Goal: Task Accomplishment & Management: Manage account settings

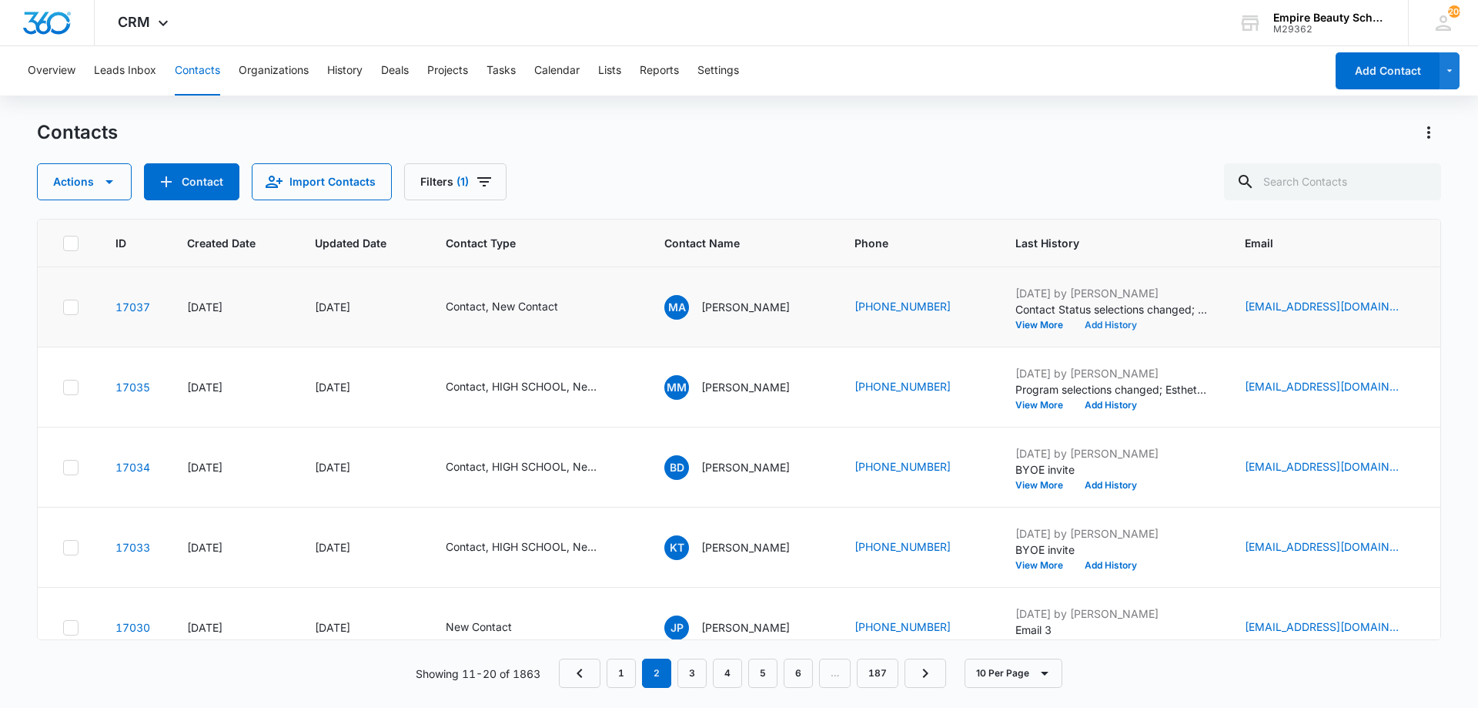
click at [1137, 326] on button "Add History" at bounding box center [1111, 324] width 74 height 9
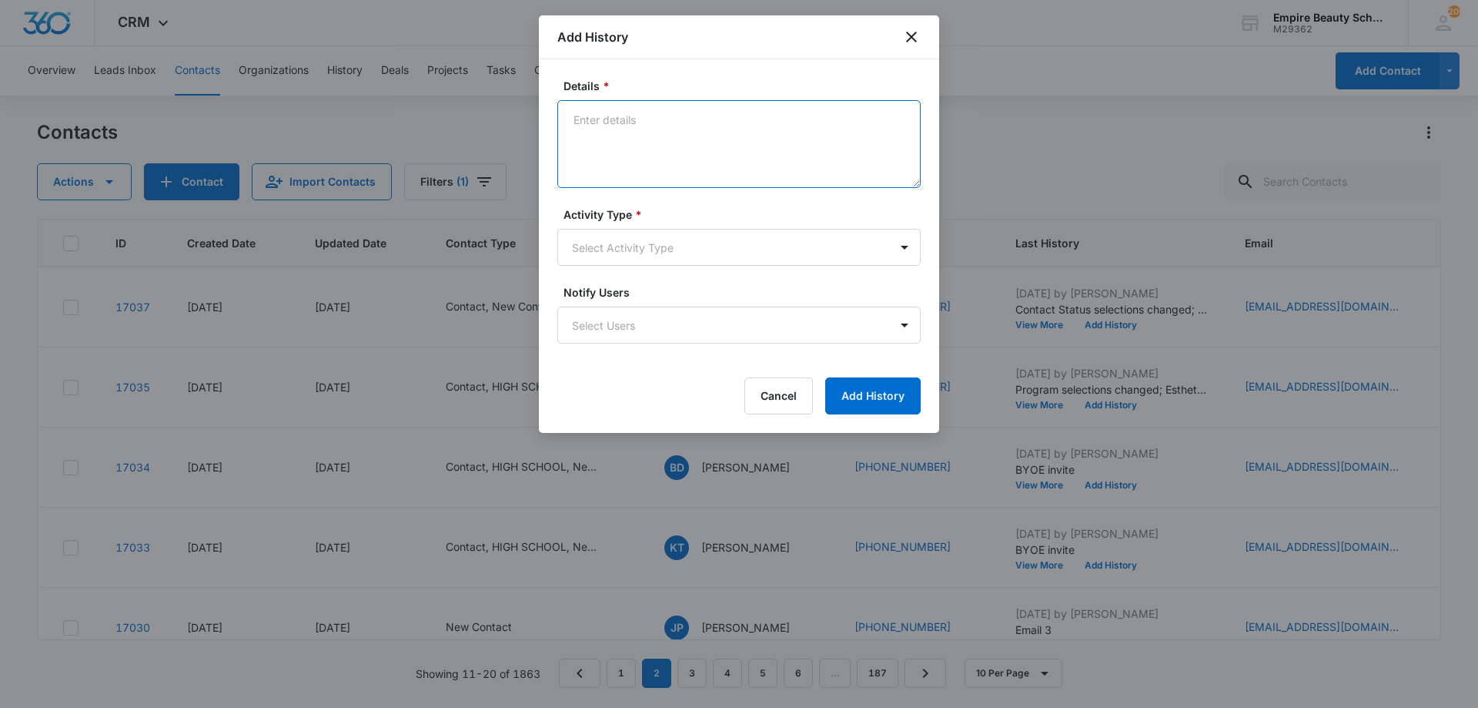
click at [683, 129] on textarea "Details *" at bounding box center [738, 144] width 363 height 88
type textarea "Class of 2025 - Congrats! Provided EST 600/750/900 descriptions and schedules. …"
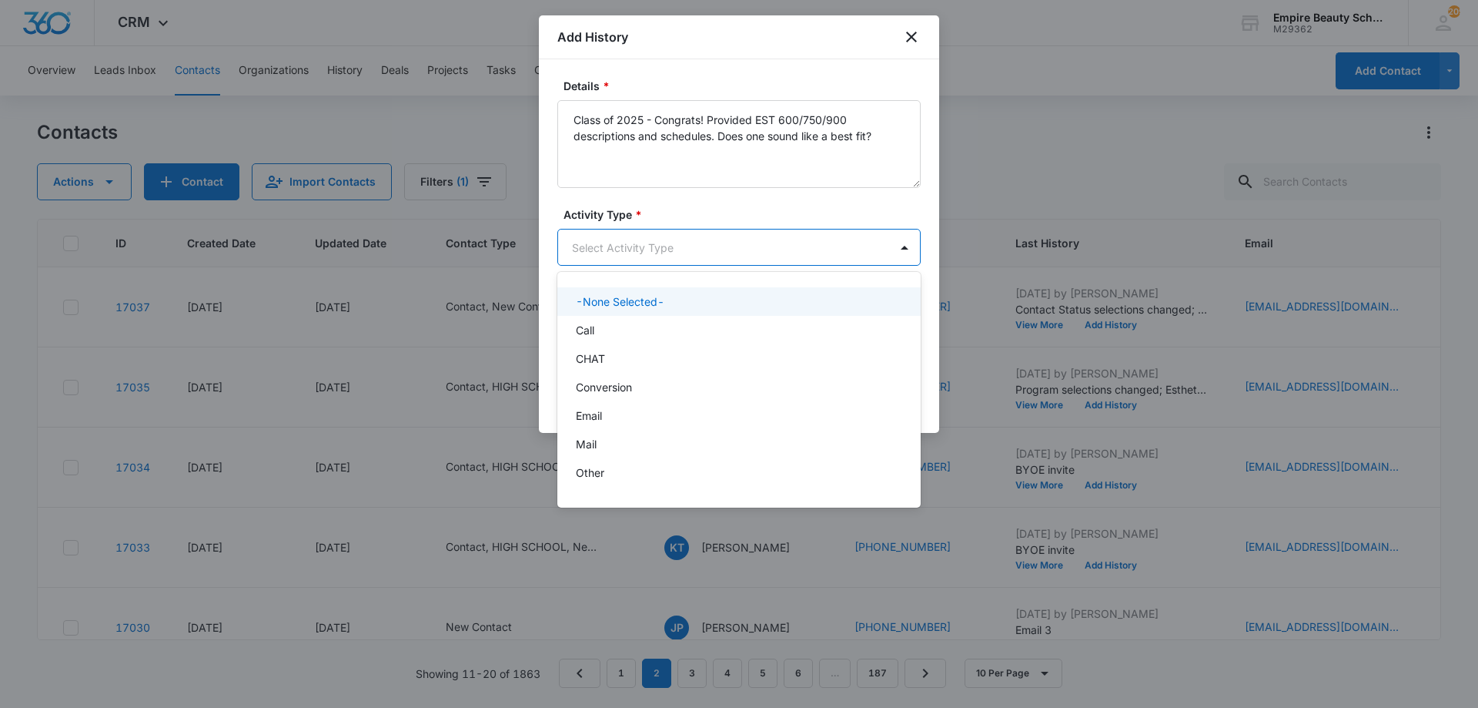
click at [591, 260] on body "CRM Apps Forms CRM Email Shop Payments POS Files Brand Settings AI Assistant Em…" at bounding box center [739, 354] width 1478 height 708
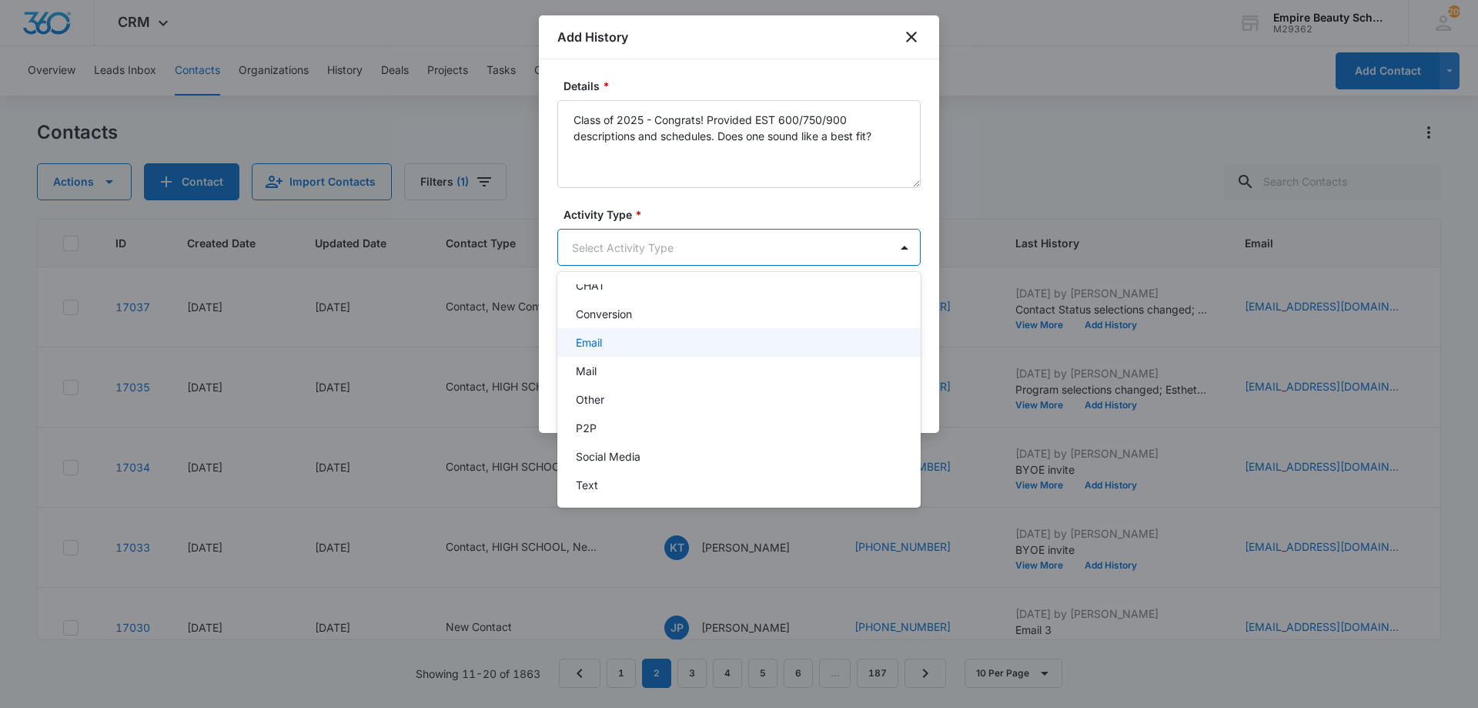
scroll to position [75, 0]
click at [621, 346] on div "Email" at bounding box center [737, 341] width 323 height 16
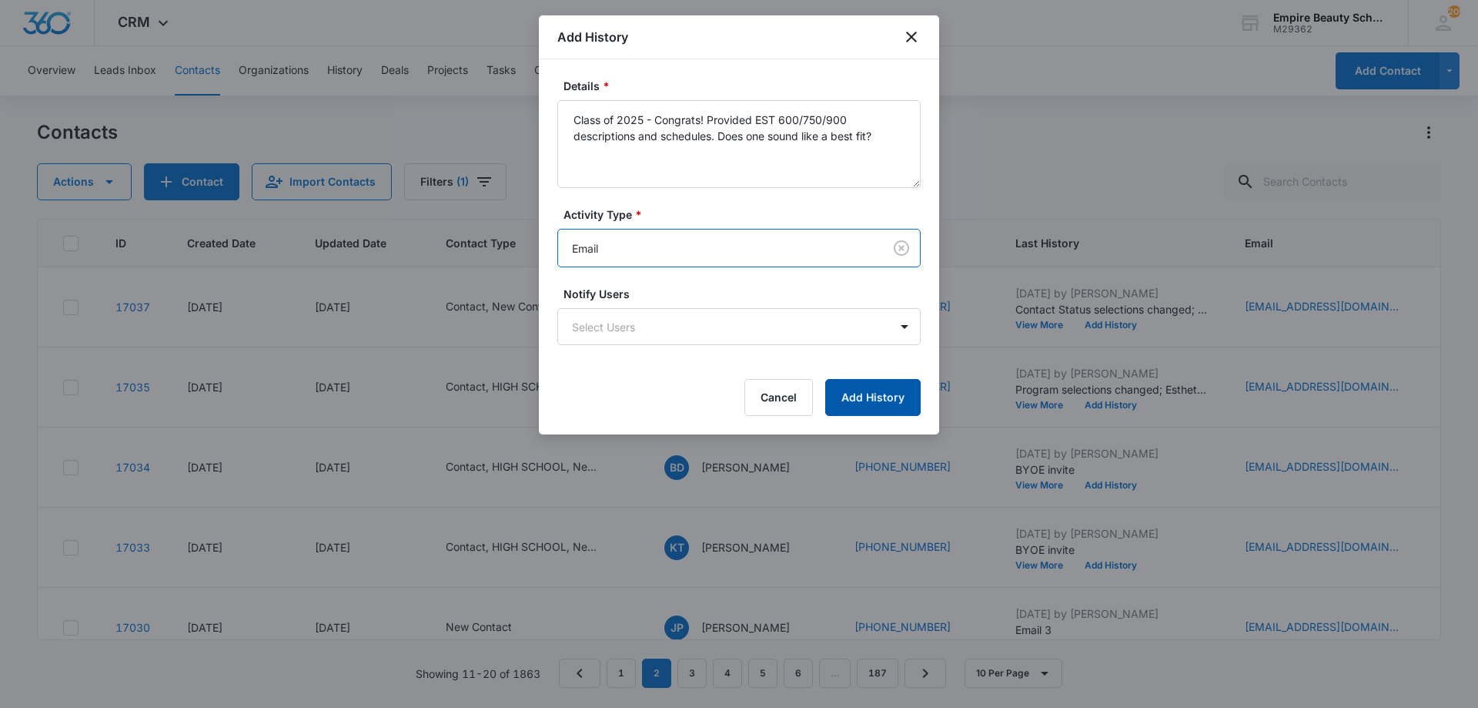
click at [879, 401] on button "Add History" at bounding box center [872, 397] width 95 height 37
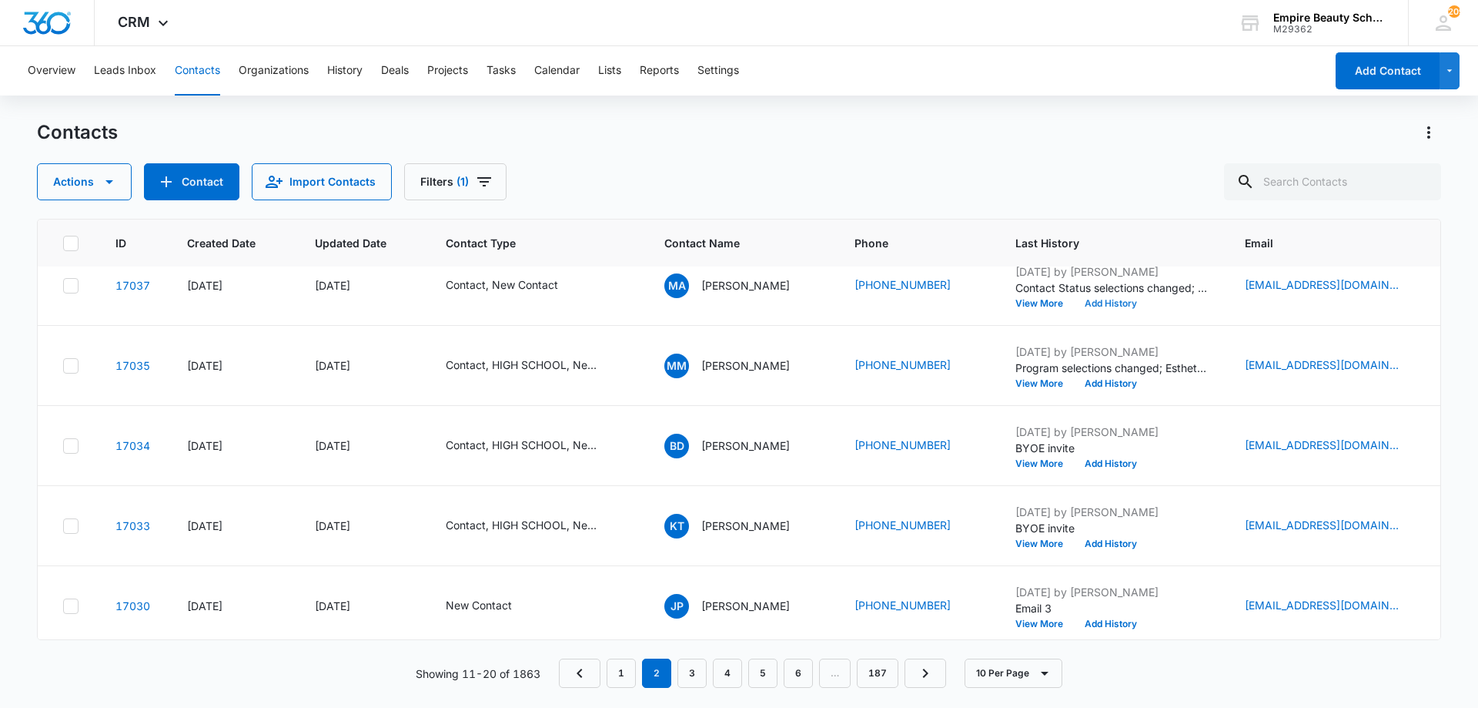
scroll to position [0, 0]
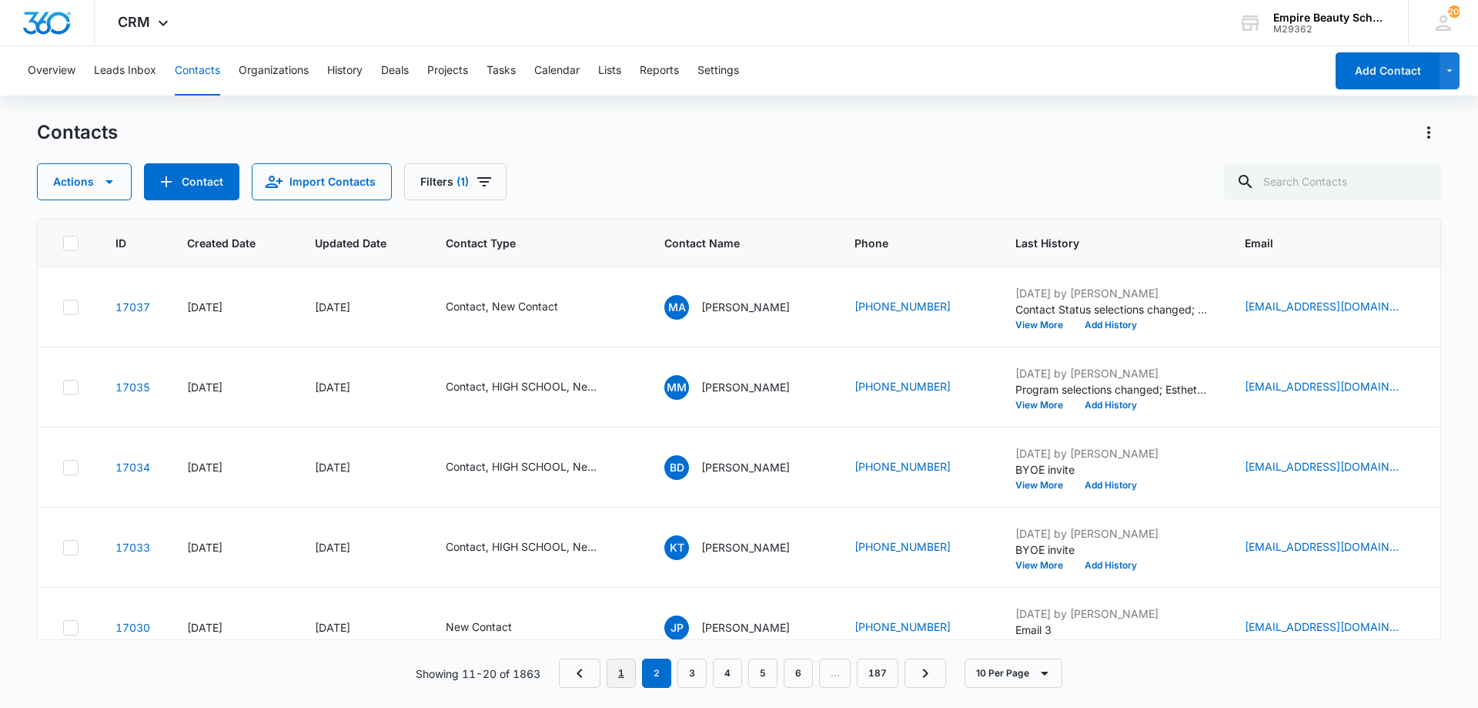
click at [617, 672] on link "1" at bounding box center [621, 672] width 29 height 29
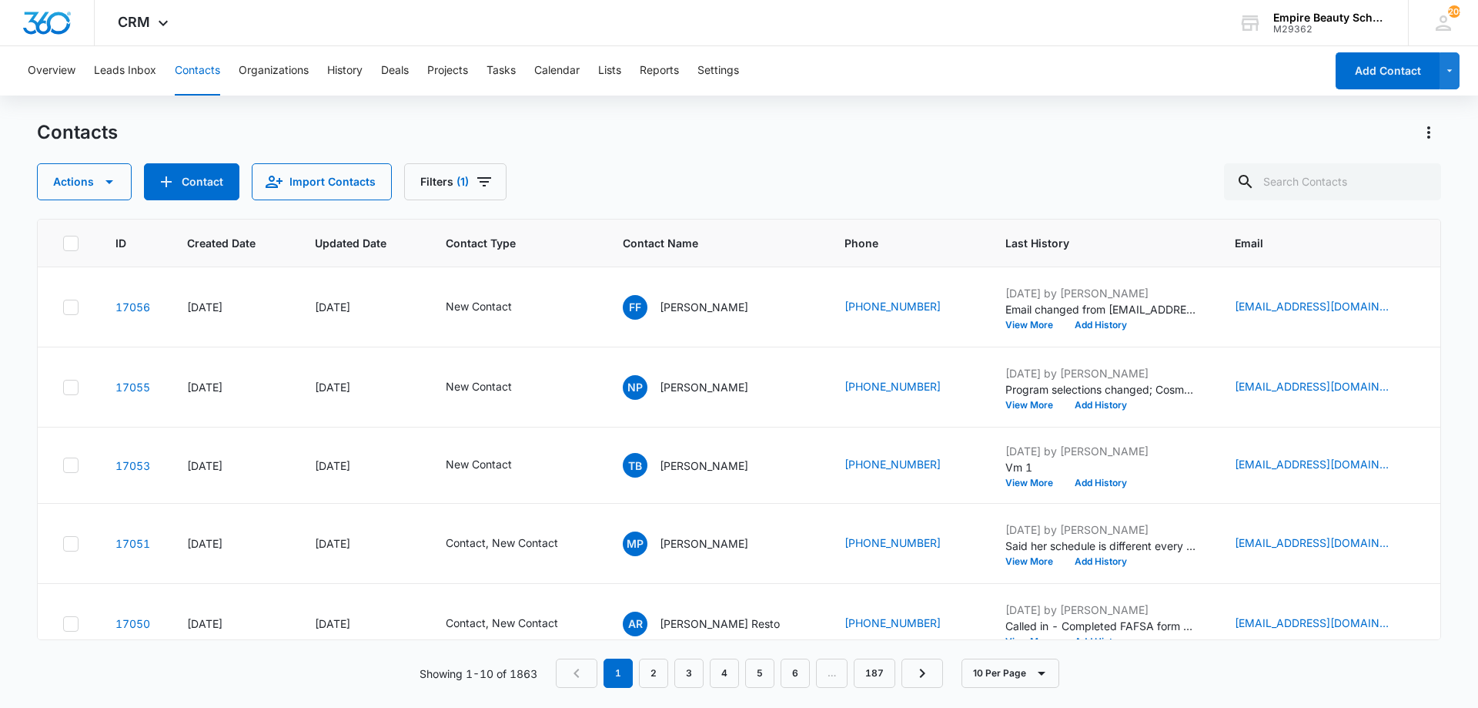
click at [741, 135] on div "Contacts" at bounding box center [739, 132] width 1404 height 25
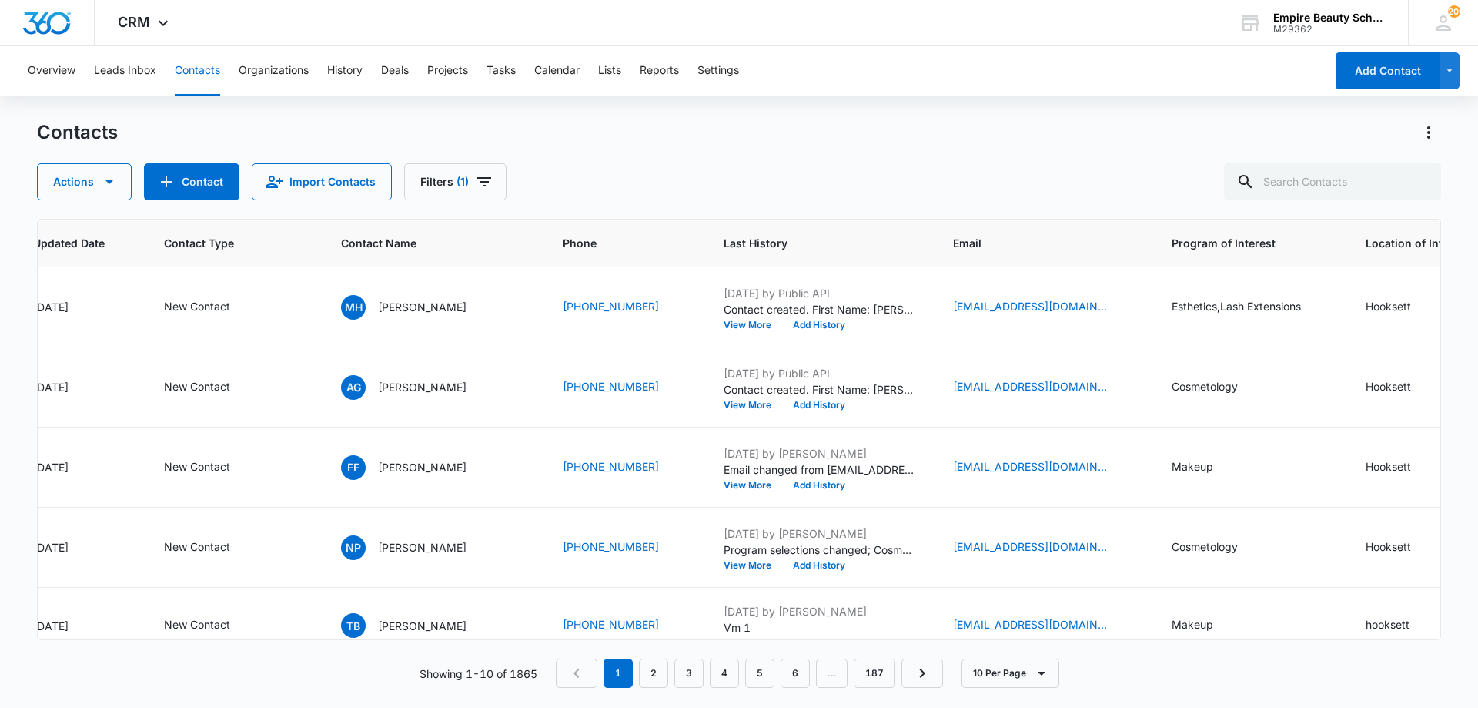
scroll to position [0, 286]
click at [735, 324] on button "View More" at bounding box center [748, 324] width 59 height 9
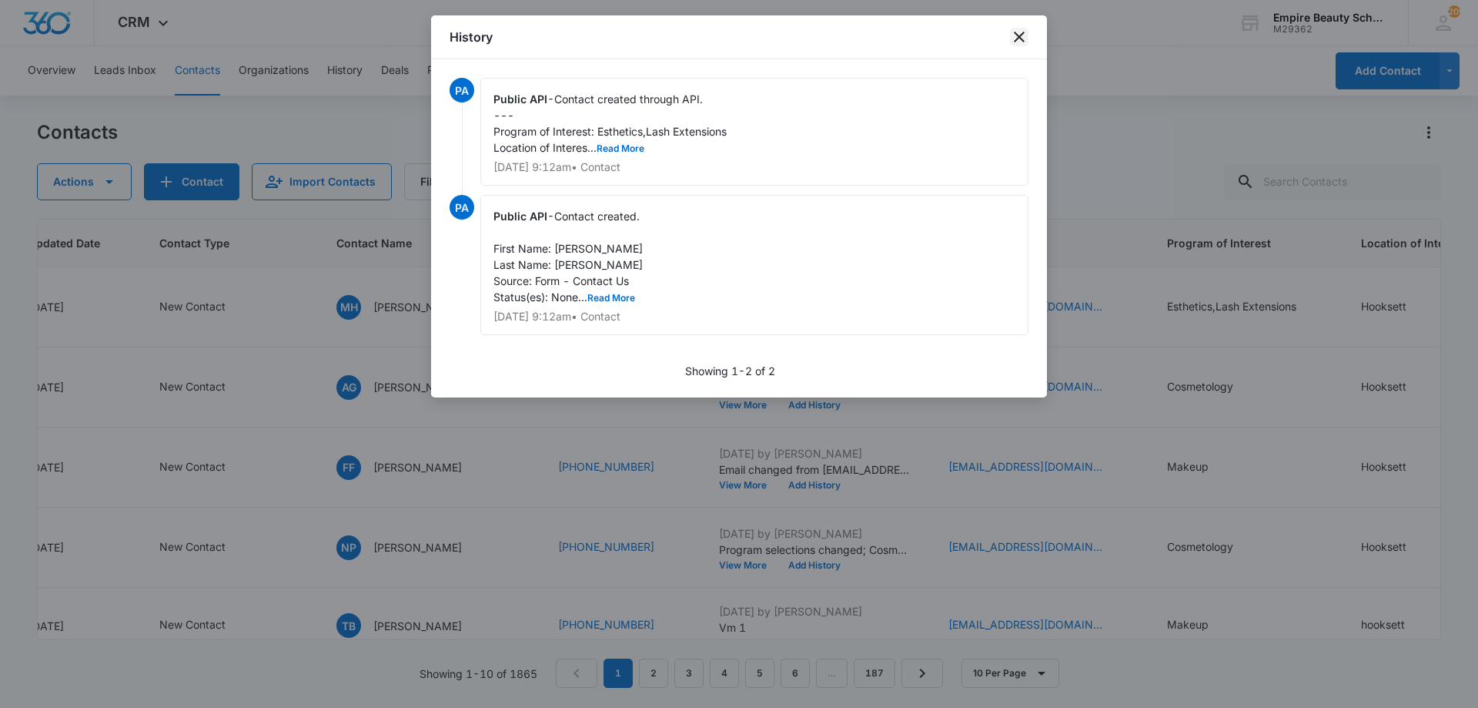
click at [1016, 37] on icon "close" at bounding box center [1019, 37] width 18 height 18
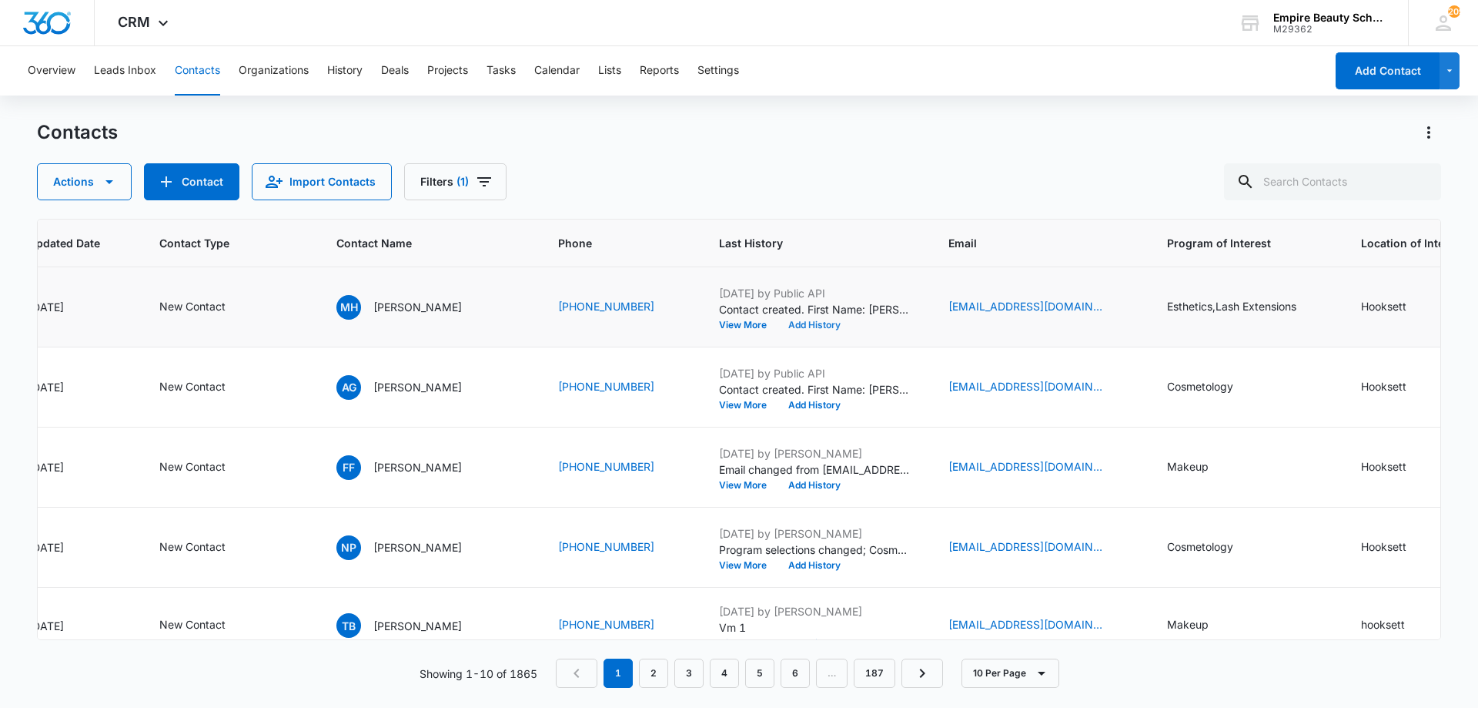
click at [806, 322] on button "Add History" at bounding box center [815, 324] width 74 height 9
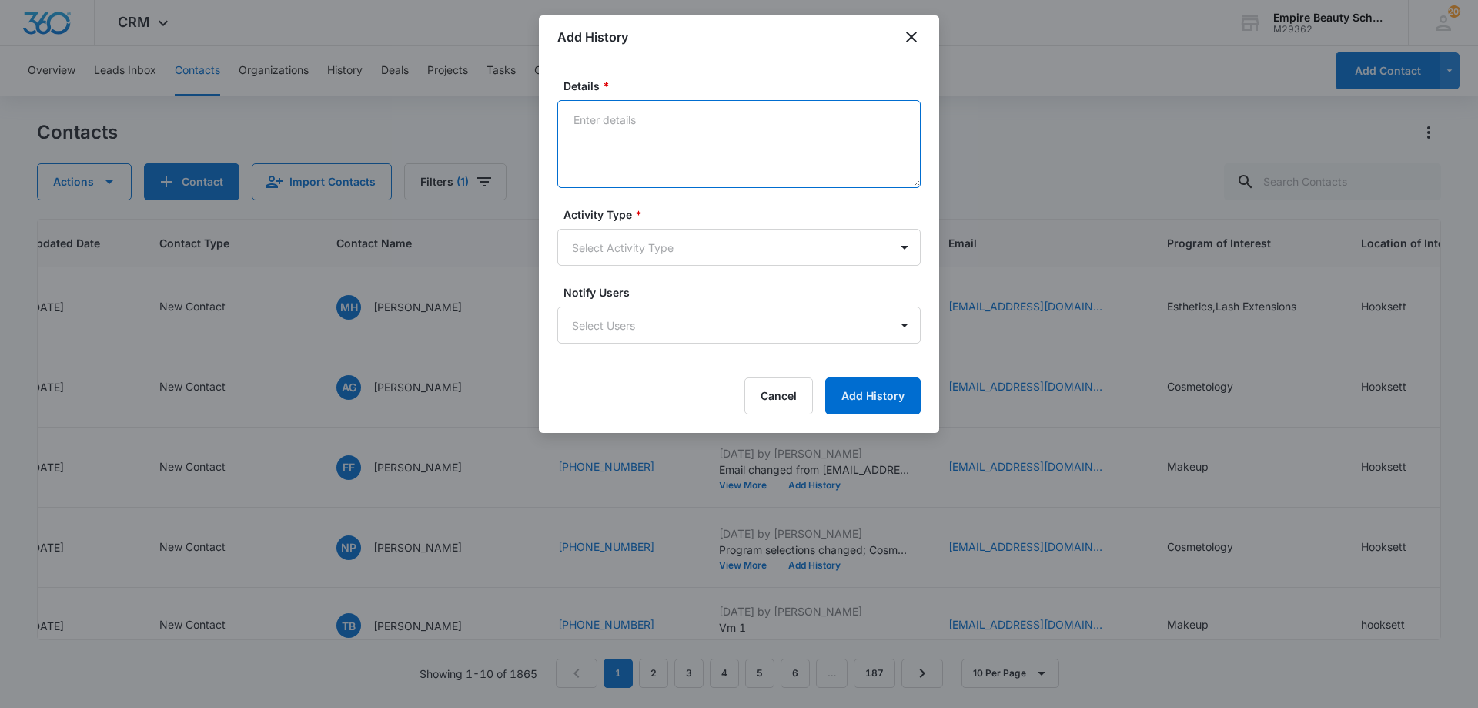
click at [722, 139] on textarea "Details *" at bounding box center [738, 144] width 363 height 88
type textarea "VM 1"
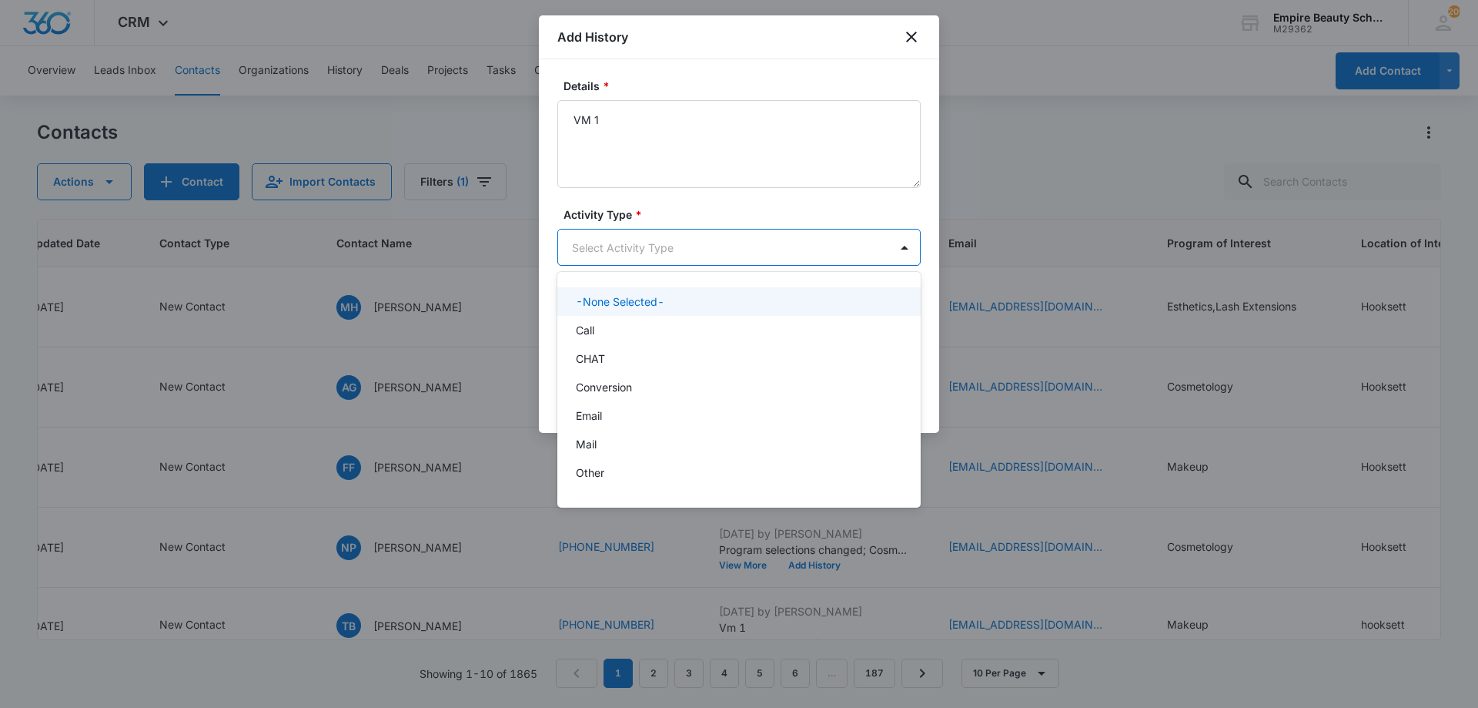
click at [631, 265] on body "CRM Apps Forms CRM Email Shop Payments POS Files Brand Settings AI Assistant Em…" at bounding box center [739, 354] width 1478 height 708
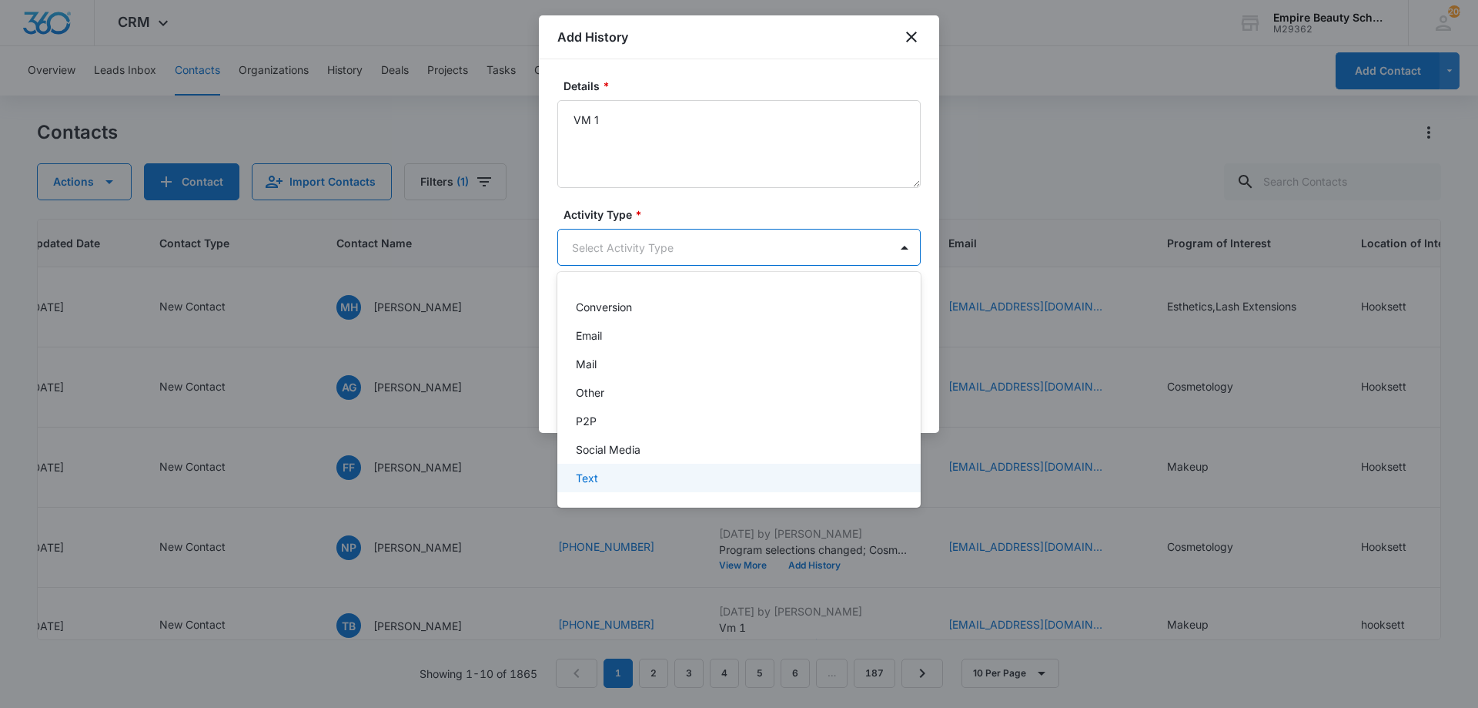
click at [607, 485] on div "Text" at bounding box center [737, 478] width 323 height 16
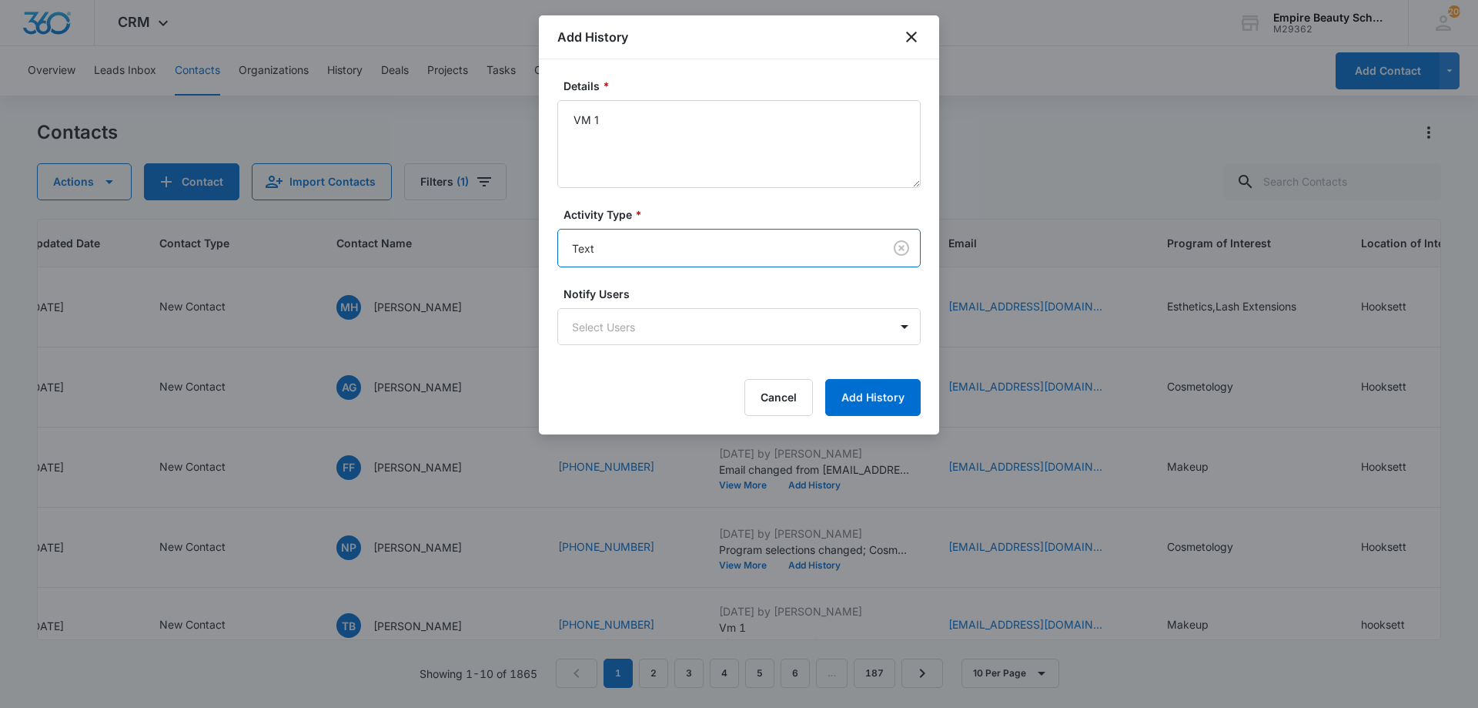
click at [623, 265] on body "CRM Apps Forms CRM Email Shop Payments POS Files Brand Settings AI Assistant Em…" at bounding box center [739, 354] width 1478 height 708
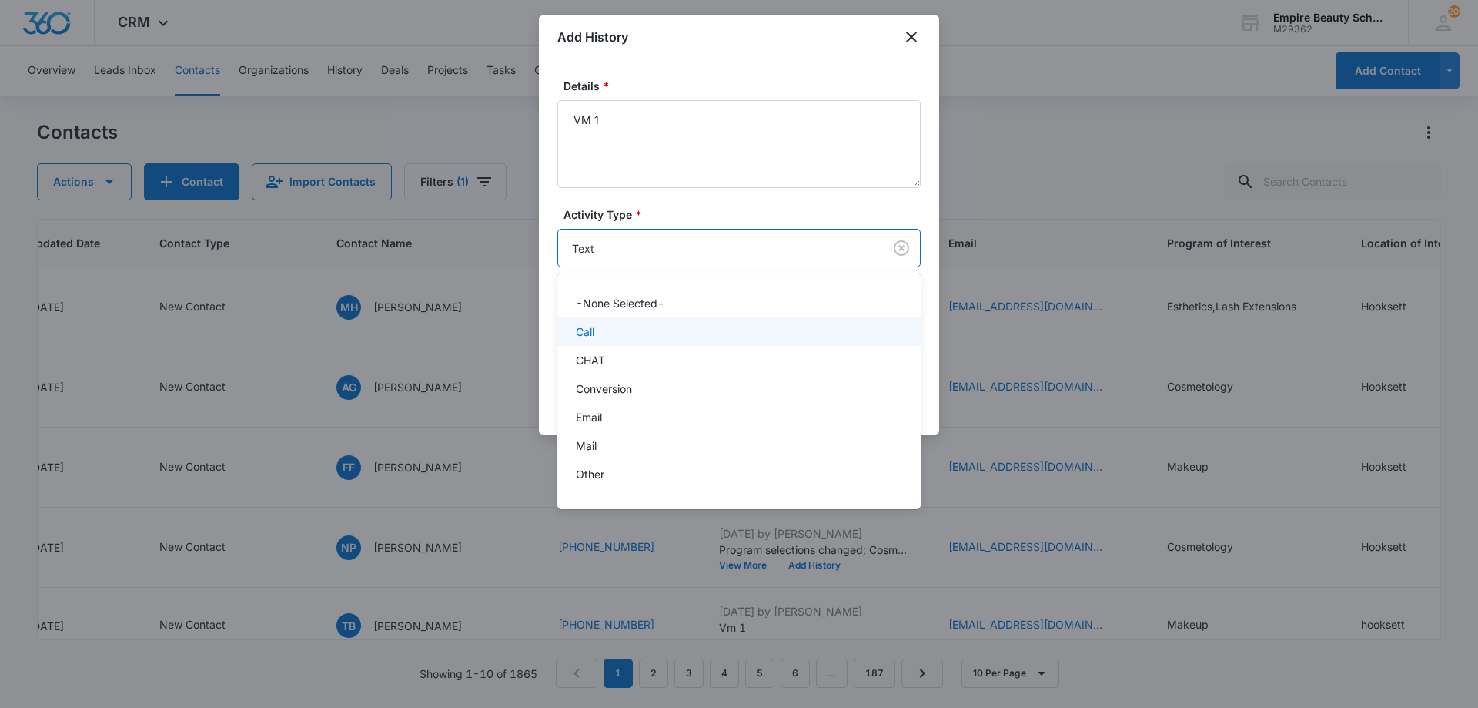
click at [605, 326] on div "Call" at bounding box center [737, 331] width 323 height 16
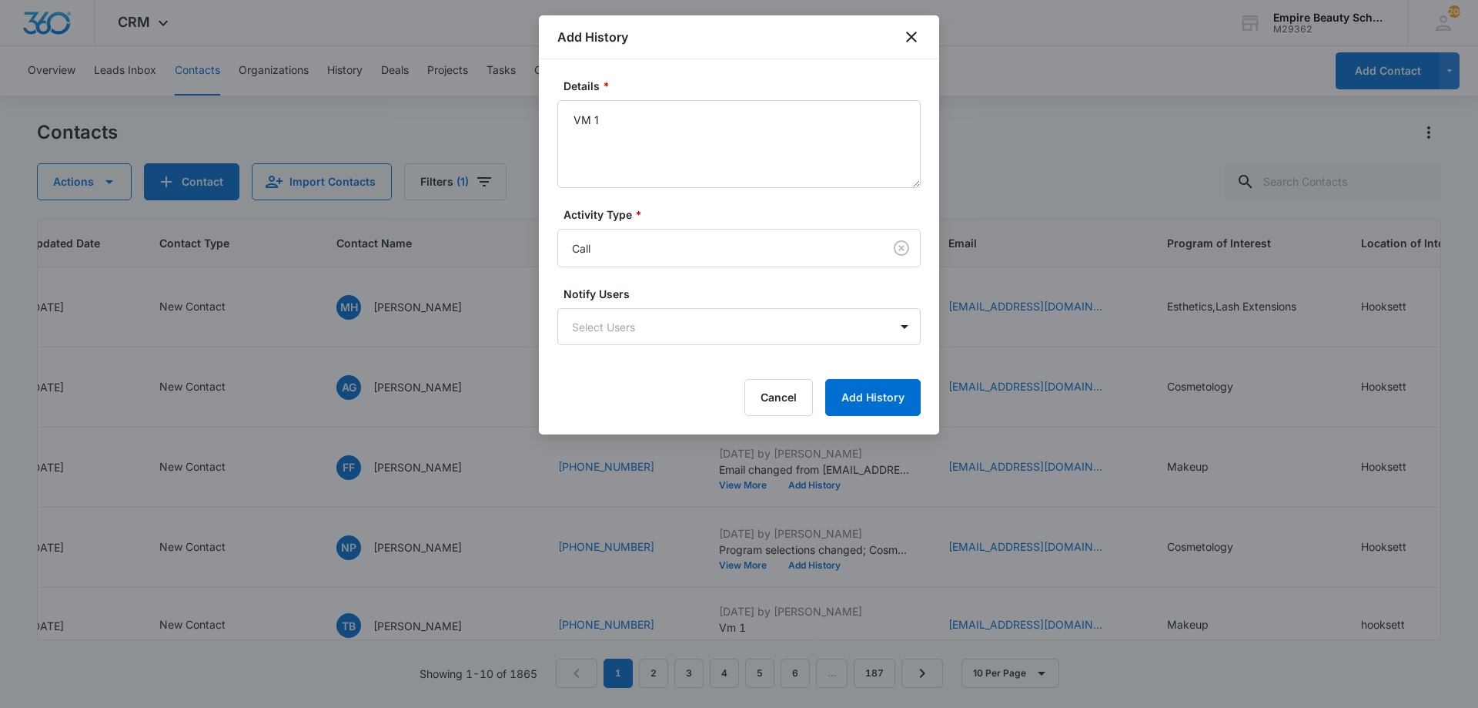
click at [888, 420] on div "Details * VM 1 Activity Type * Call Notify Users Select Users Cancel Add History" at bounding box center [739, 246] width 400 height 375
click at [884, 403] on button "Add History" at bounding box center [872, 397] width 95 height 37
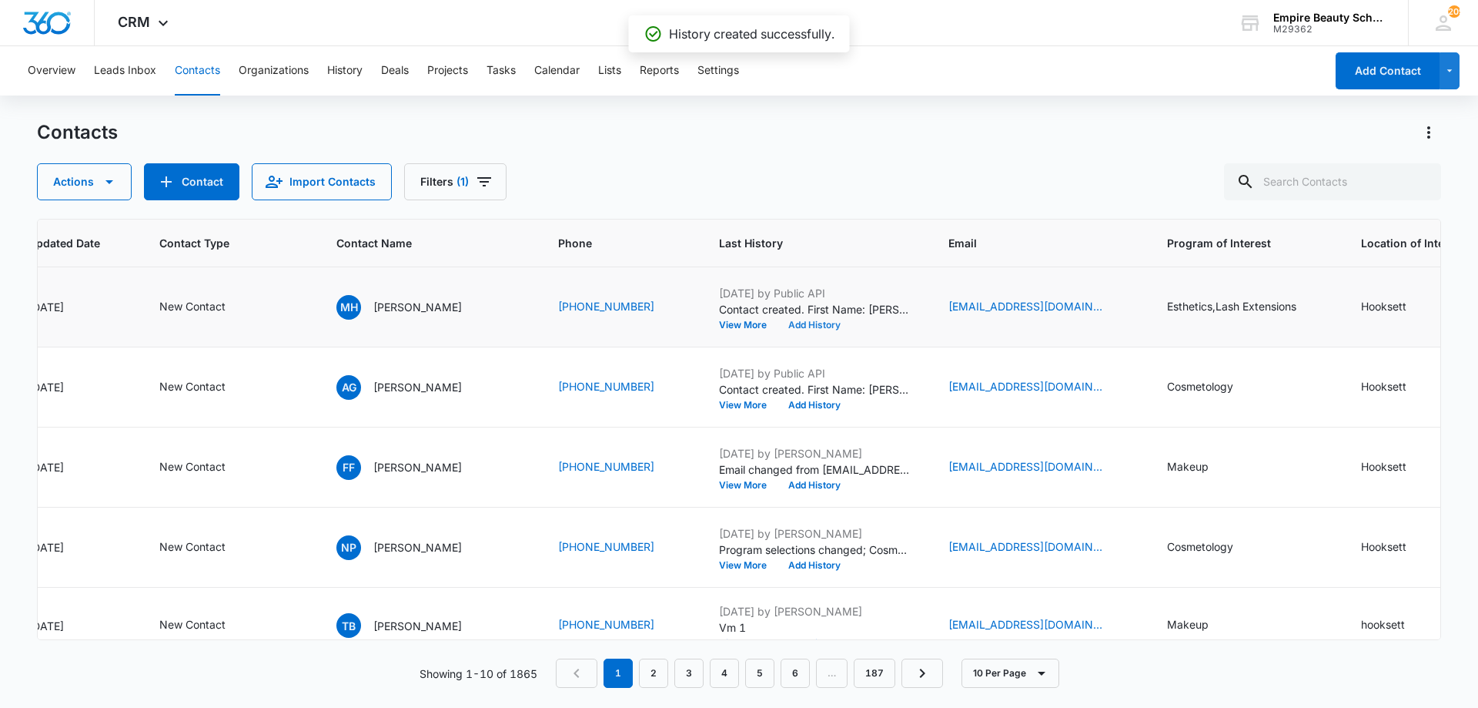
click at [808, 326] on button "Add History" at bounding box center [815, 324] width 74 height 9
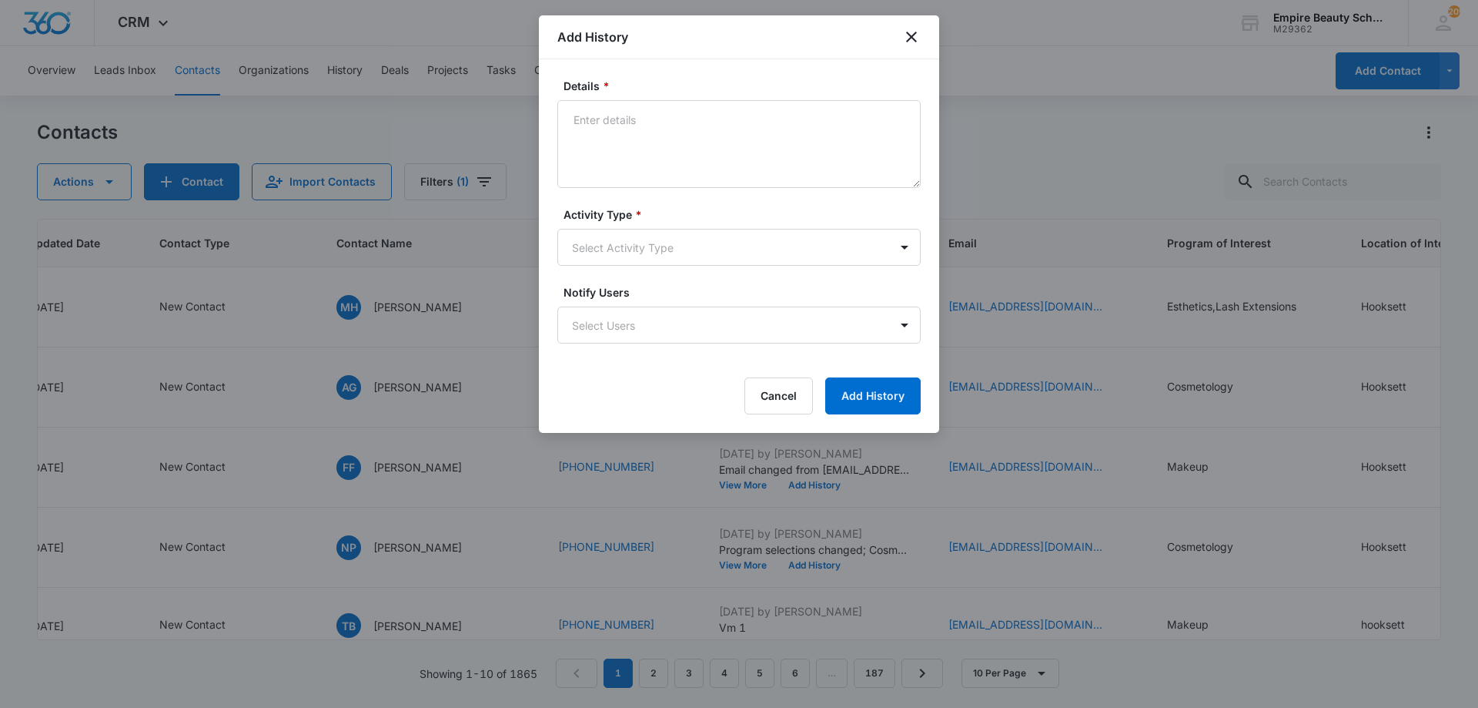
click at [714, 204] on form "Details * Activity Type * Select Activity Type Notify Users Select Users Cancel…" at bounding box center [738, 246] width 363 height 336
click at [718, 178] on textarea "Details *" at bounding box center [738, 144] width 363 height 88
type textarea "Text 1"
click at [668, 225] on div "Activity Type * Select Activity Type" at bounding box center [738, 235] width 363 height 59
click at [664, 251] on body "CRM Apps Forms CRM Email Shop Payments POS Files Brand Settings AI Assistant Em…" at bounding box center [739, 354] width 1478 height 708
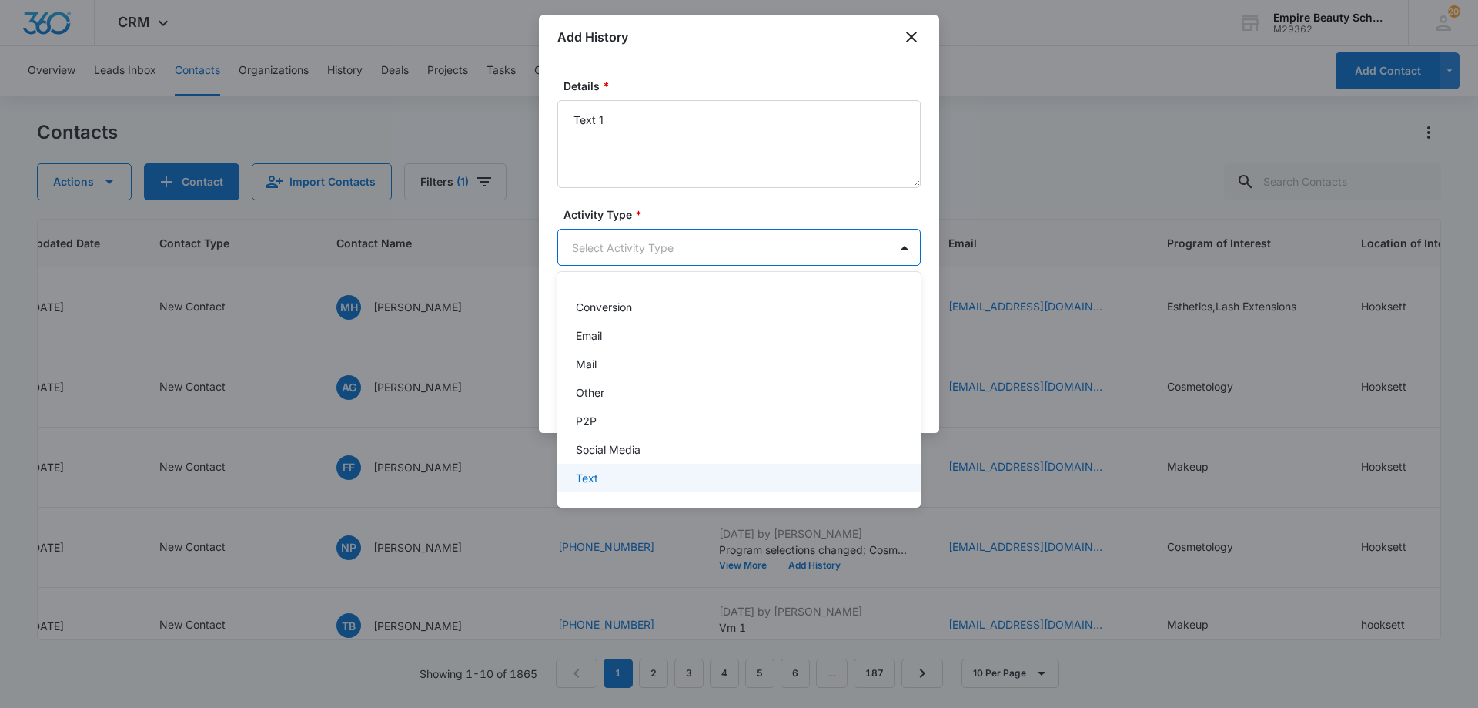
click at [634, 475] on div "Text" at bounding box center [737, 478] width 323 height 16
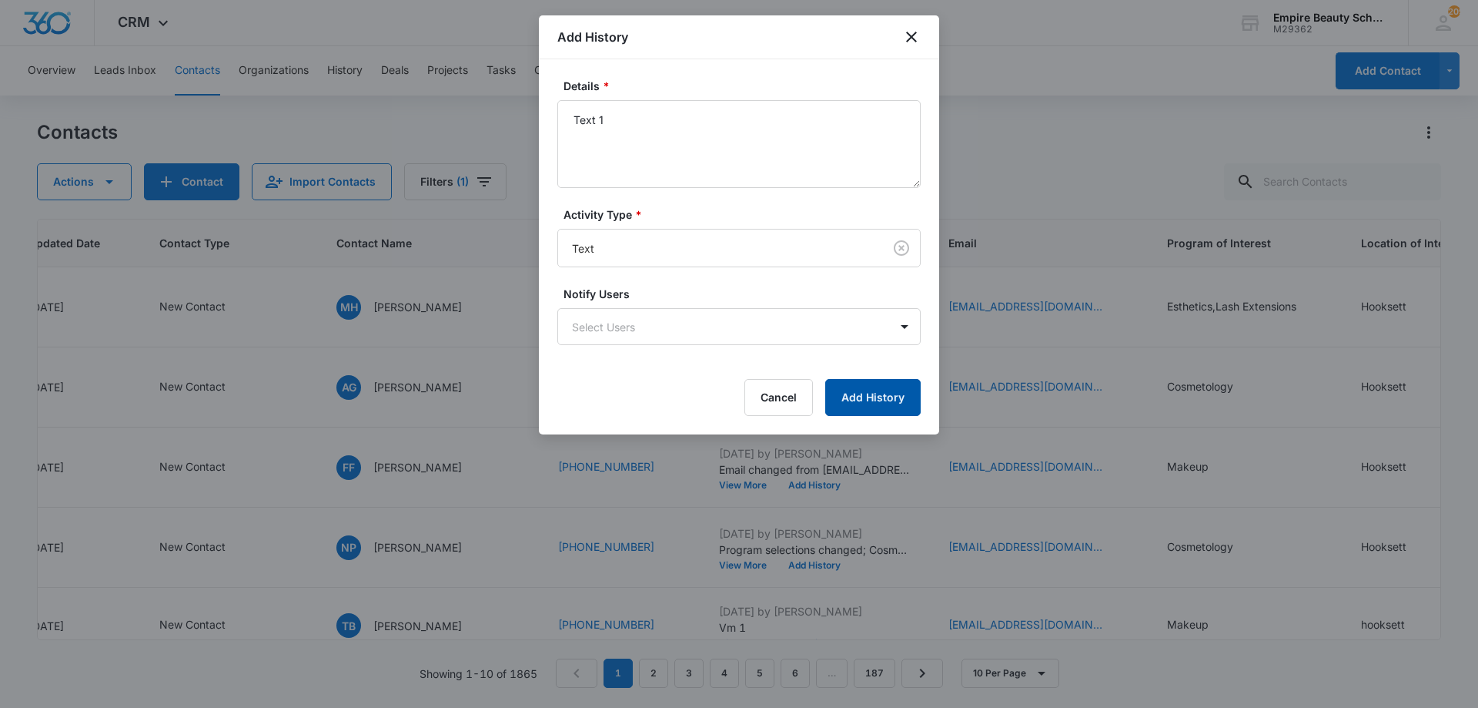
click at [852, 393] on button "Add History" at bounding box center [872, 397] width 95 height 37
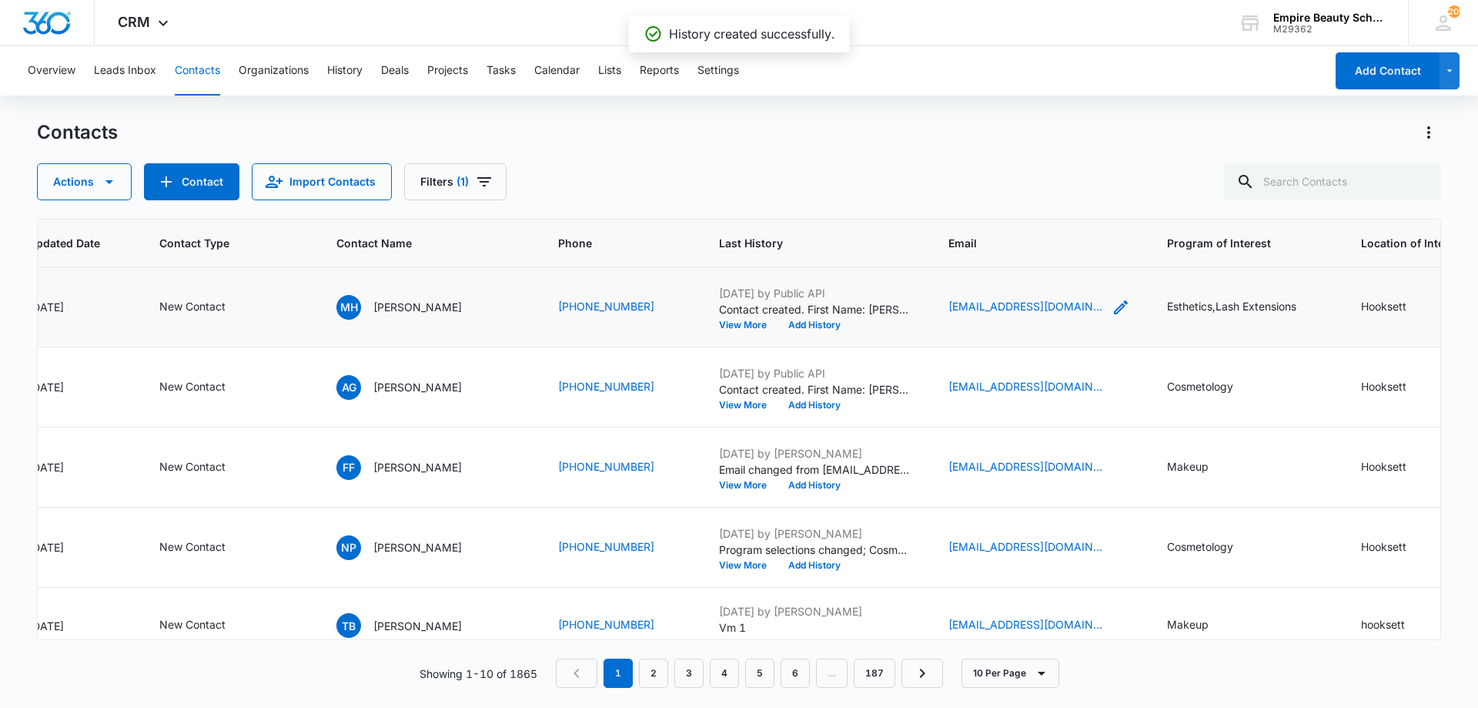
click at [1112, 310] on icon "Email - Malori0326@gmail.com - Select to Edit Field" at bounding box center [1121, 307] width 18 height 18
click at [1005, 215] on input "[EMAIL_ADDRESS][DOMAIN_NAME]" at bounding box center [1028, 208] width 194 height 37
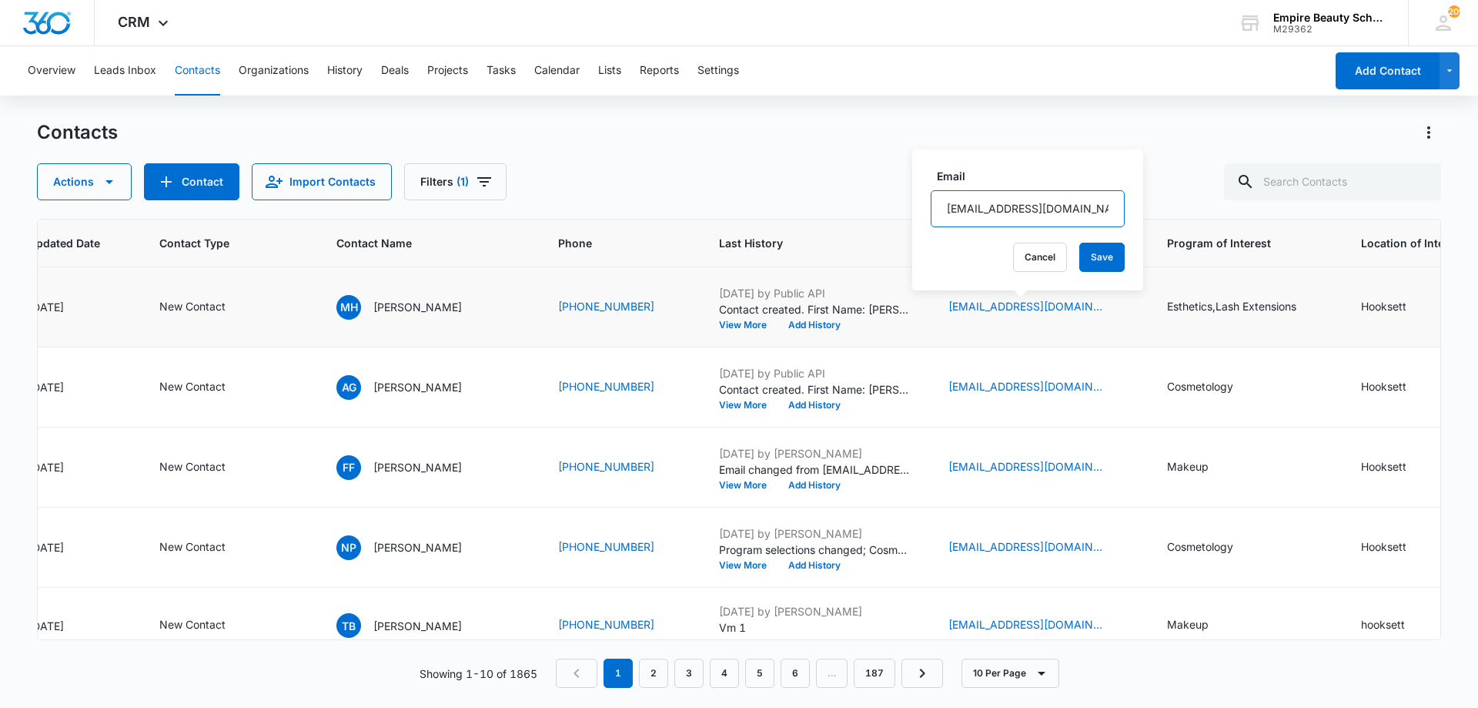
click at [1005, 215] on input "[EMAIL_ADDRESS][DOMAIN_NAME]" at bounding box center [1028, 208] width 194 height 37
click at [1041, 263] on button "Cancel" at bounding box center [1040, 257] width 54 height 29
click at [805, 322] on button "Add History" at bounding box center [815, 324] width 74 height 9
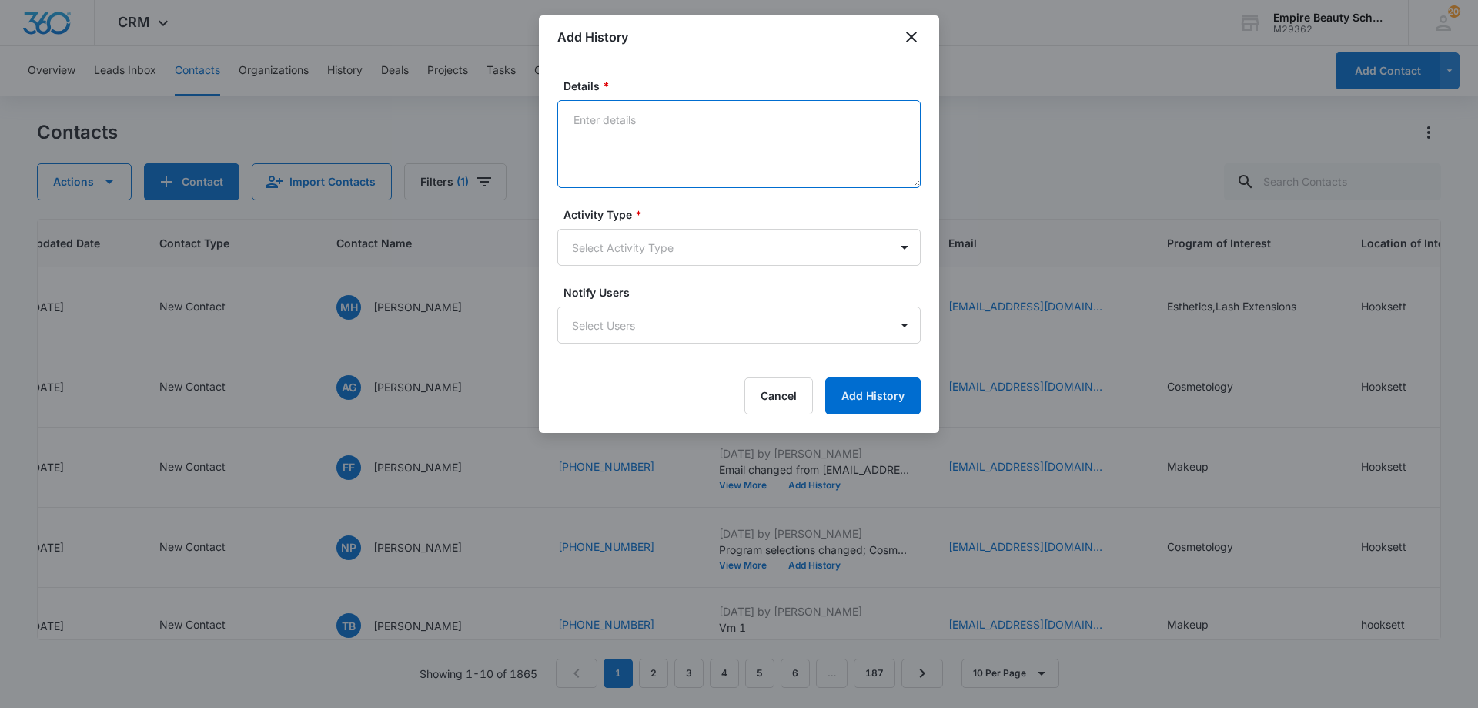
click at [690, 129] on textarea "Details *" at bounding box center [738, 144] width 363 height 88
type textarea "Email 1"
click at [687, 243] on body "CRM Apps Forms CRM Email Shop Payments POS Files Brand Settings AI Assistant Em…" at bounding box center [739, 354] width 1478 height 708
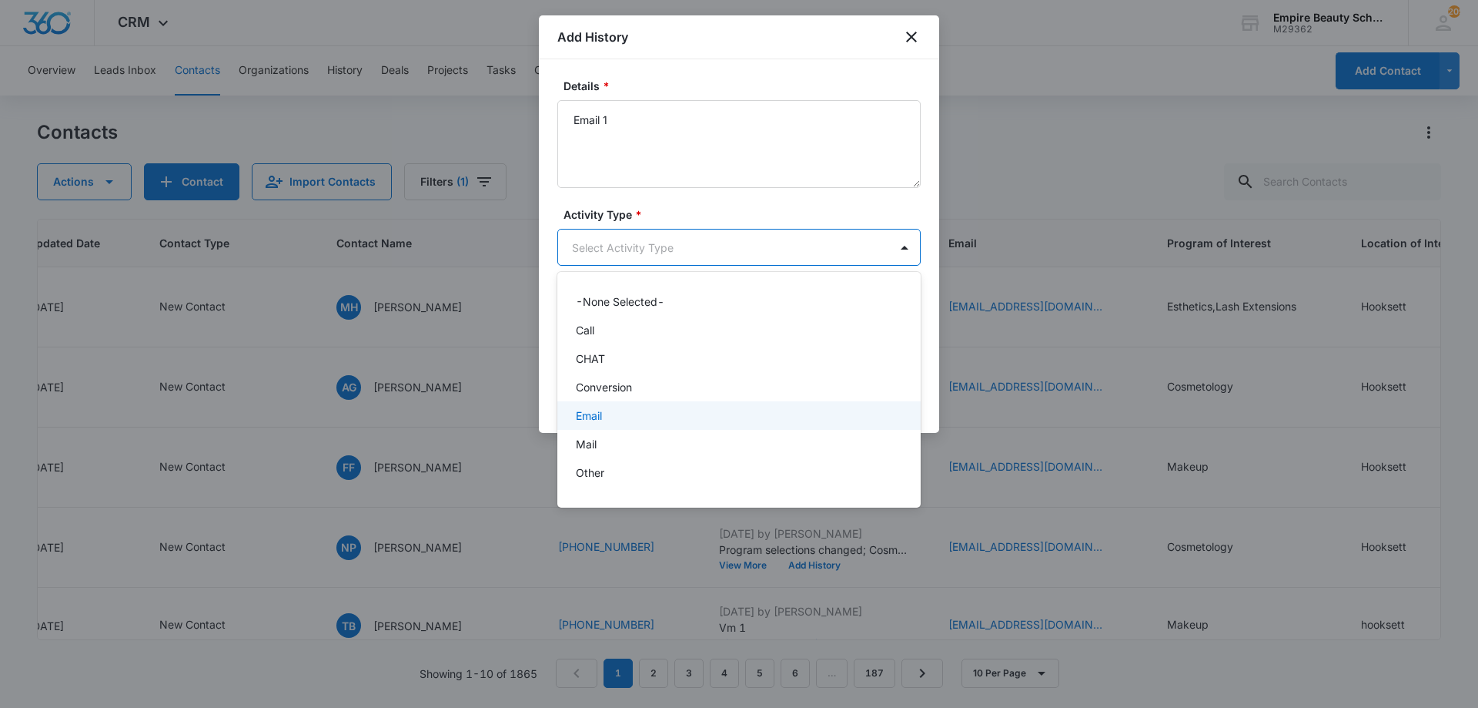
click at [673, 408] on div "Email" at bounding box center [737, 415] width 323 height 16
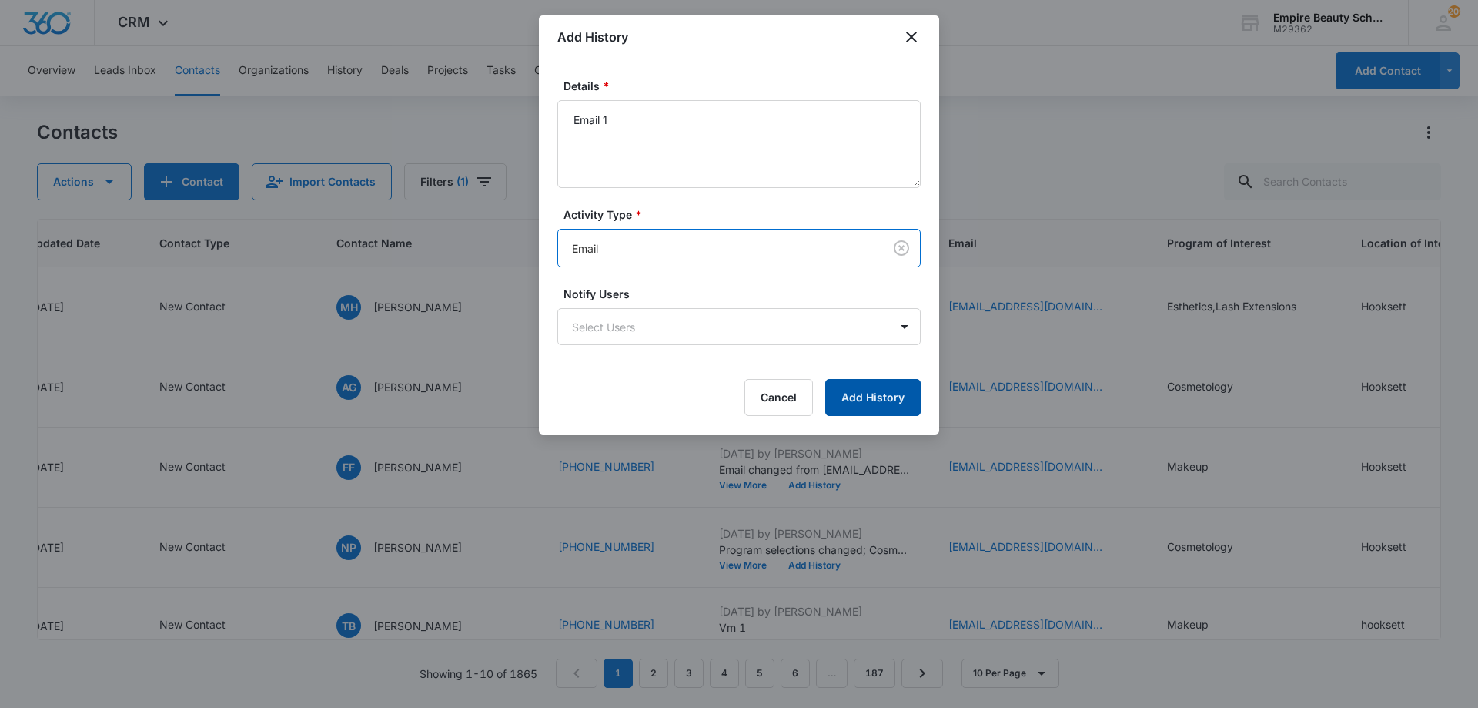
click at [870, 387] on button "Add History" at bounding box center [872, 397] width 95 height 37
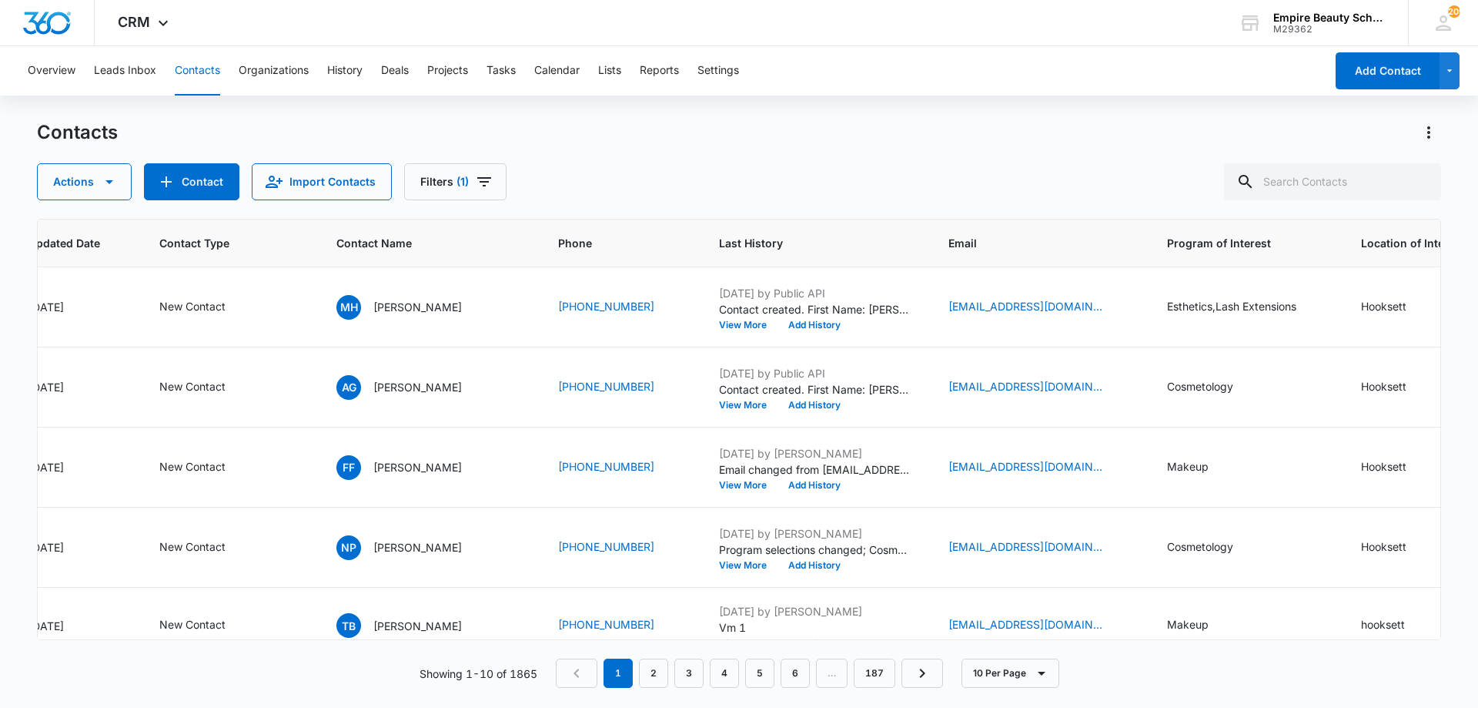
click at [782, 192] on div "Actions Contact Import Contacts Filters (1)" at bounding box center [739, 181] width 1404 height 37
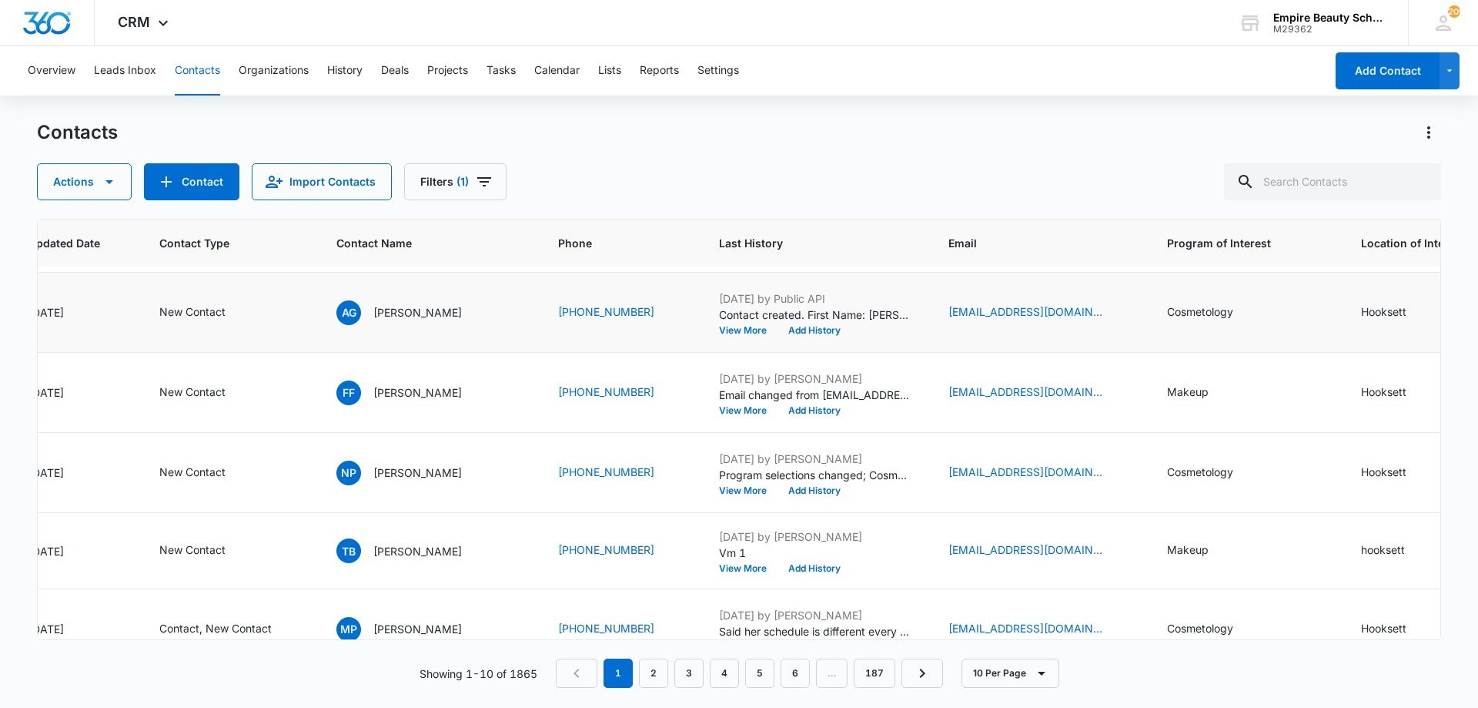
scroll to position [75, 286]
click at [722, 164] on div "Actions Contact Import Contacts Filters (1)" at bounding box center [739, 181] width 1404 height 37
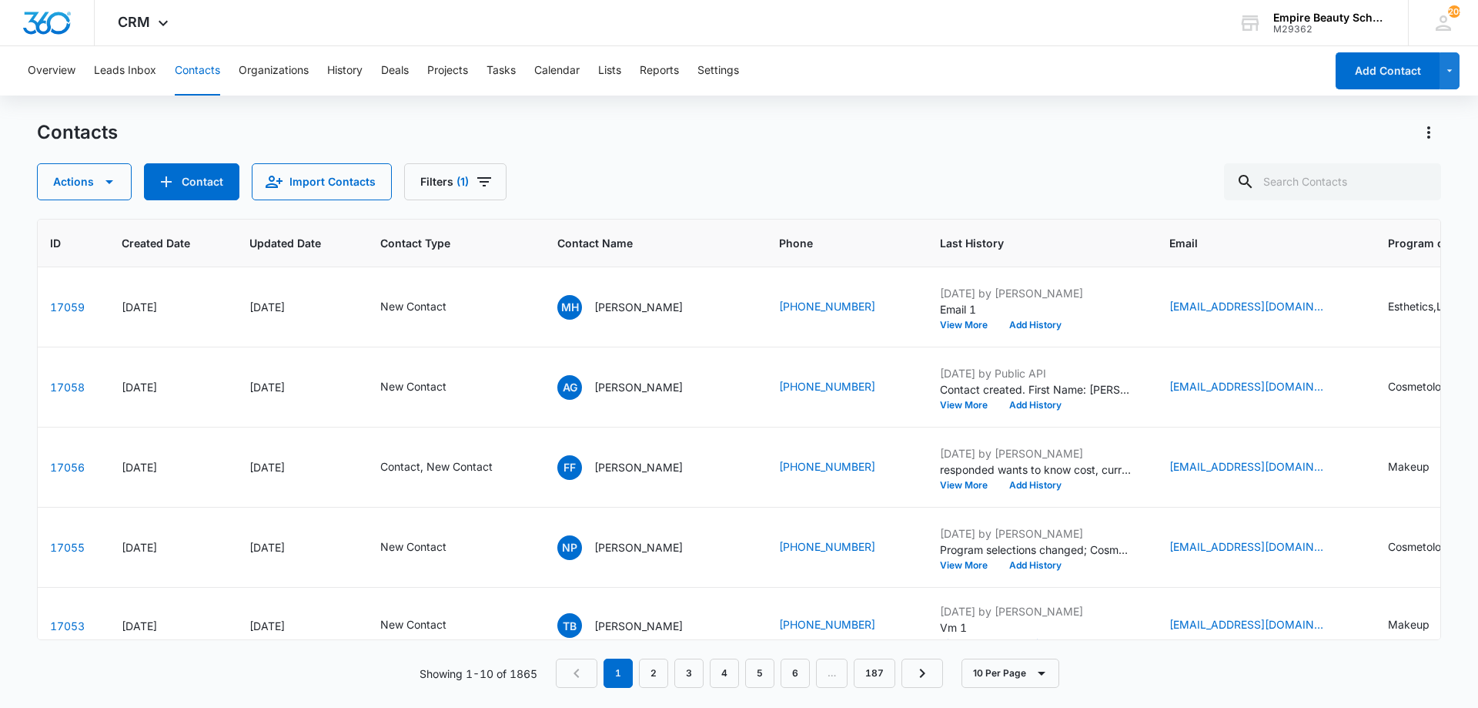
scroll to position [0, 161]
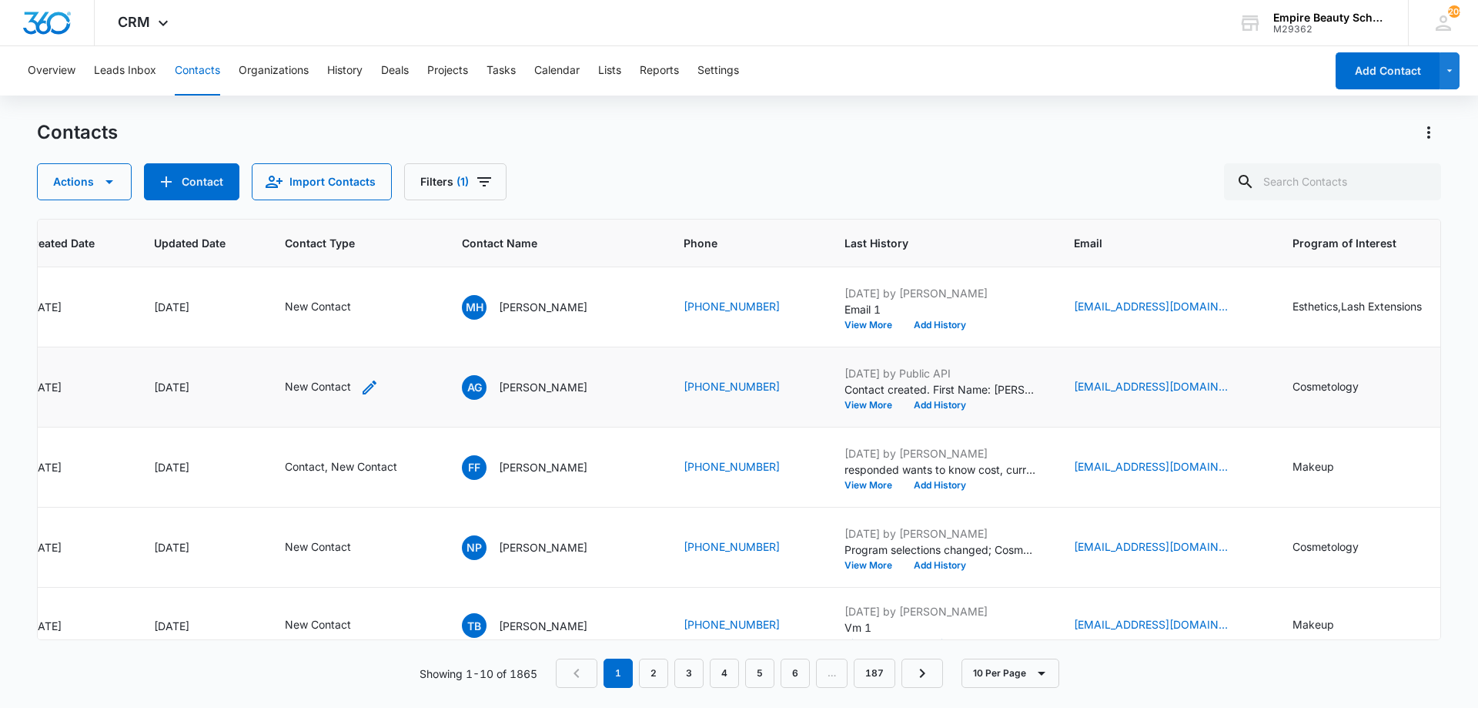
click at [369, 390] on icon "Contact Type - New Contact - Select to Edit Field" at bounding box center [369, 387] width 18 height 18
click at [361, 288] on div "New Contact" at bounding box center [317, 287] width 129 height 37
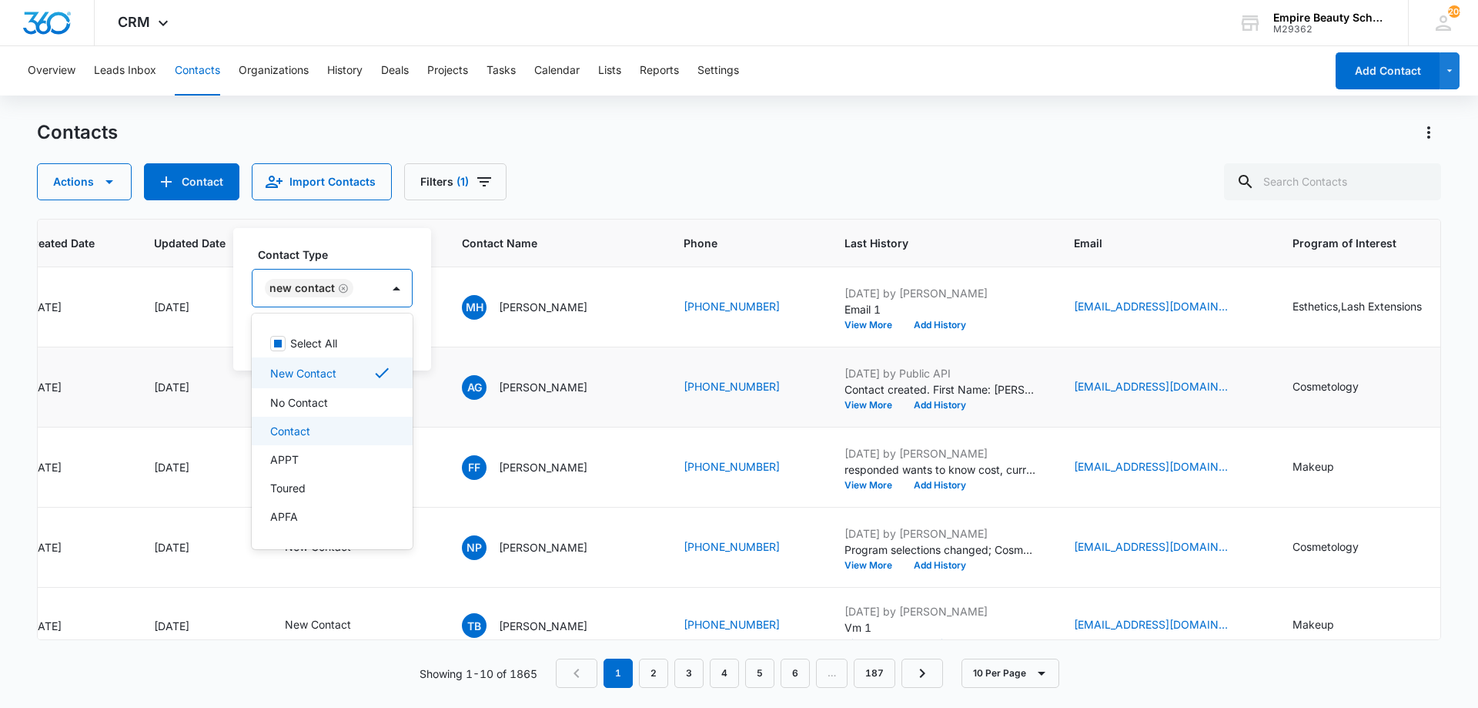
click at [330, 426] on div "Contact" at bounding box center [330, 431] width 121 height 16
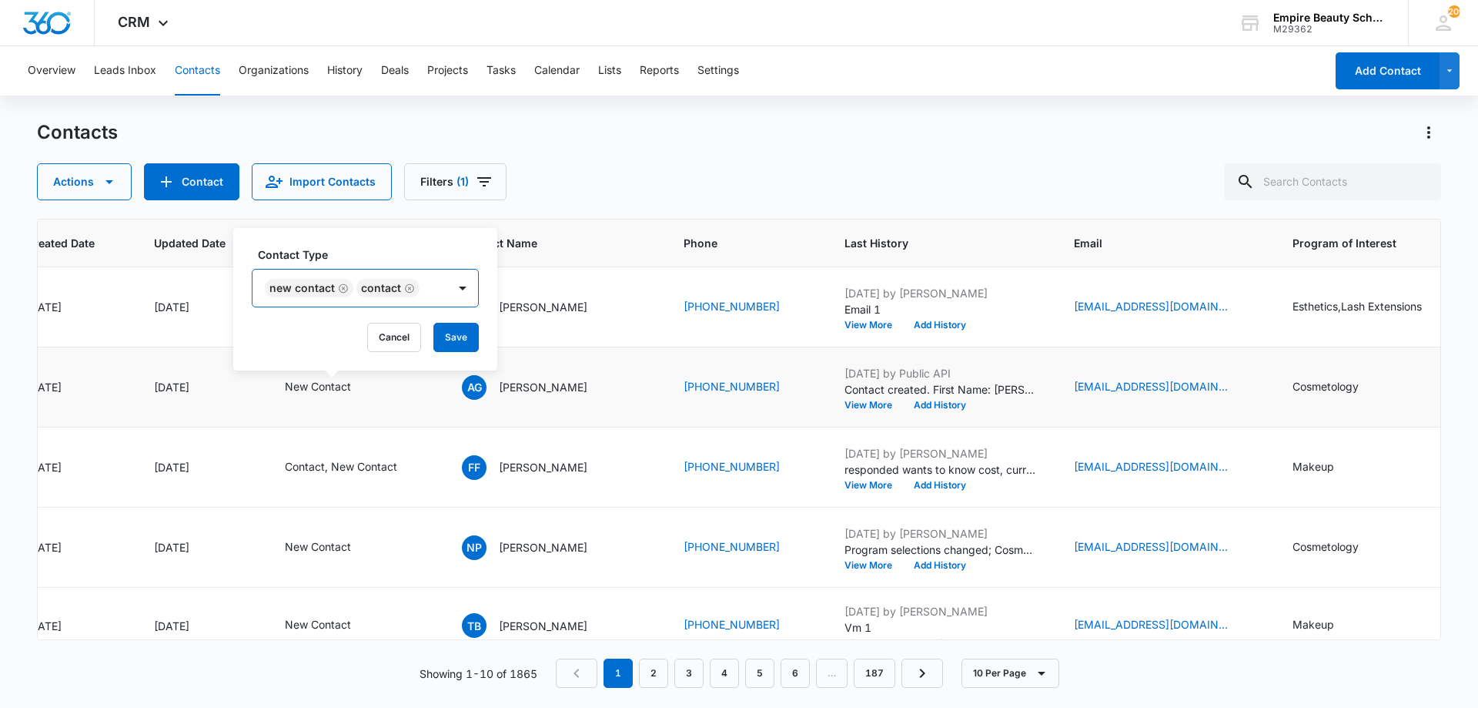
click at [372, 274] on div "New Contact Contact" at bounding box center [350, 287] width 195 height 37
click at [474, 332] on button "Save" at bounding box center [455, 337] width 45 height 29
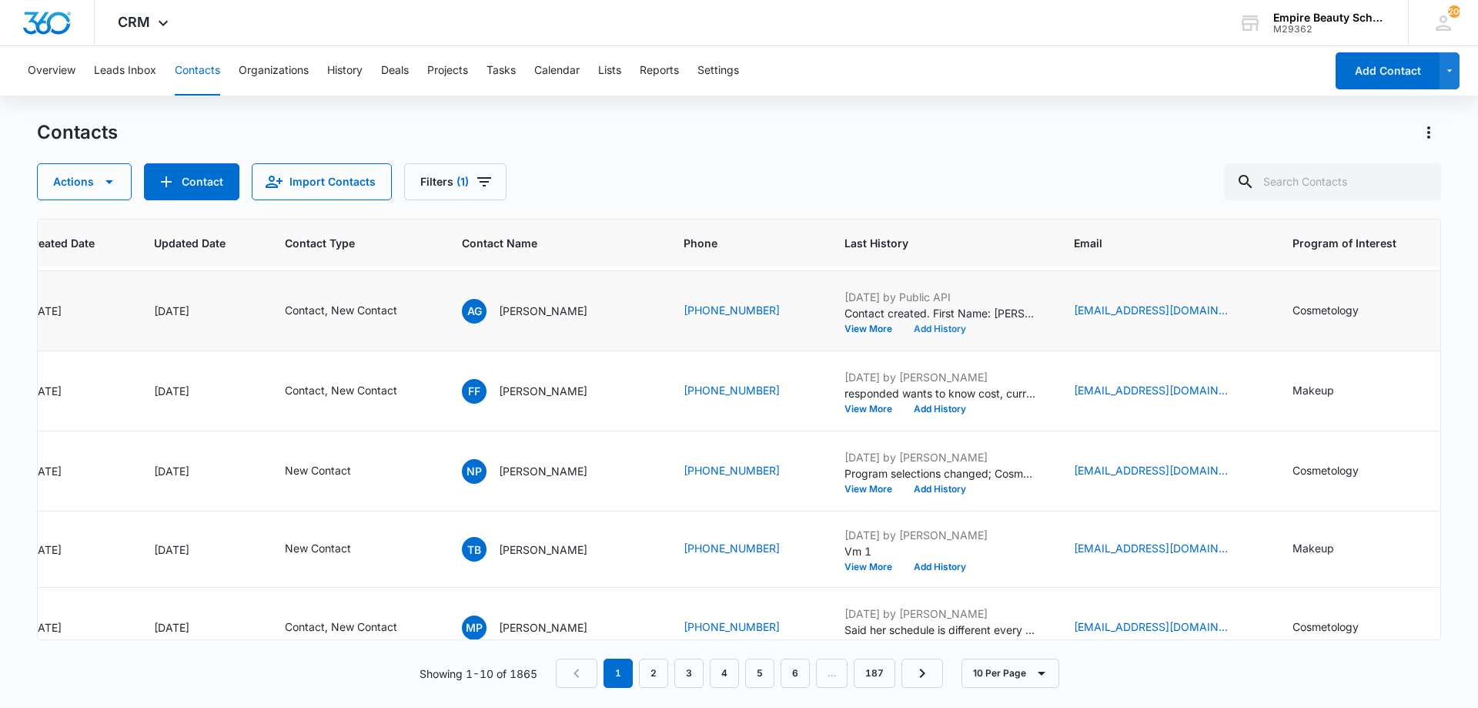
scroll to position [77, 161]
click at [942, 328] on button "Add History" at bounding box center [940, 327] width 74 height 9
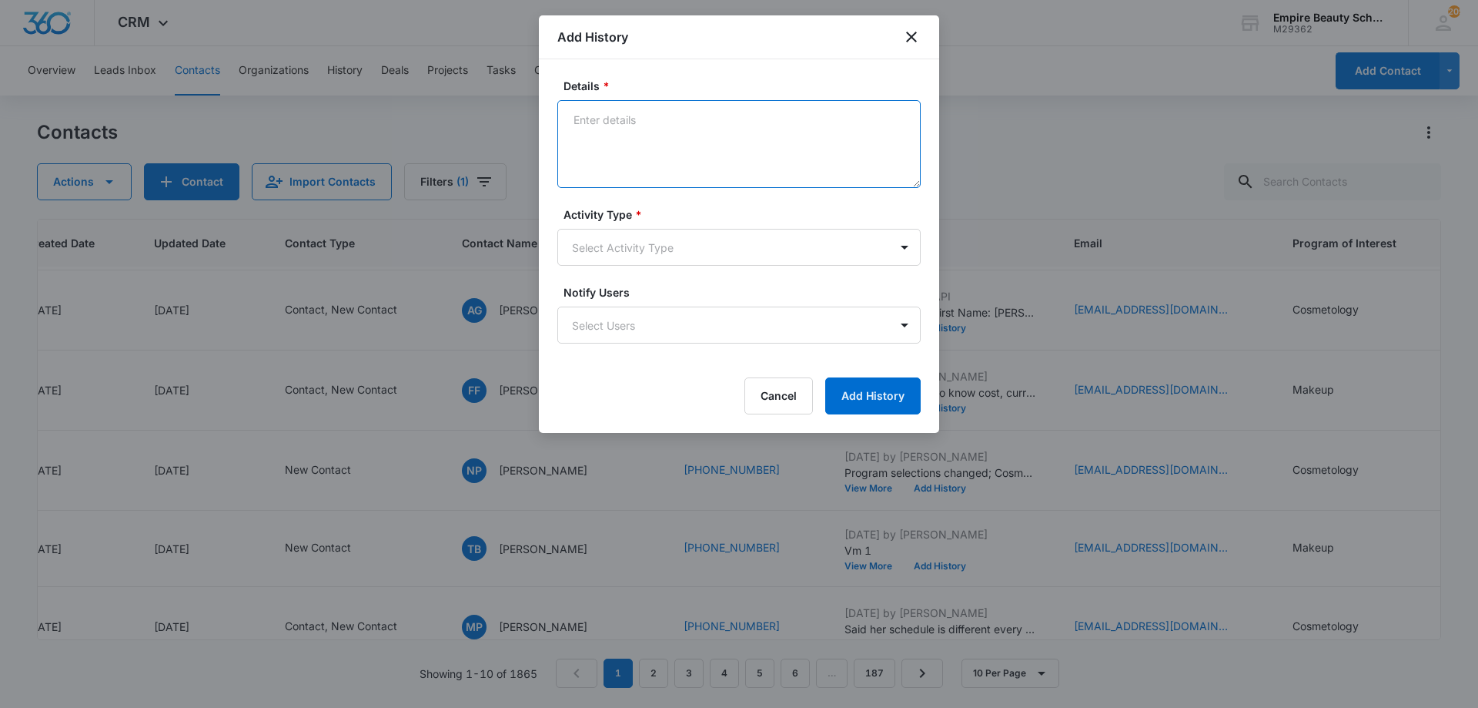
click at [620, 141] on textarea "Details *" at bounding box center [738, 144] width 363 height 88
click at [743, 121] on textarea "[PERSON_NAME] - [GEOGRAPHIC_DATA] living - june" at bounding box center [738, 144] width 363 height 88
click at [743, 119] on textarea "[PERSON_NAME] - [GEOGRAPHIC_DATA] living - june" at bounding box center [738, 144] width 363 height 88
click at [774, 131] on textarea "[PERSON_NAME] - [GEOGRAPHIC_DATA] living - june" at bounding box center [738, 144] width 363 height 88
click at [575, 116] on textarea "[PERSON_NAME] - [GEOGRAPHIC_DATA] living - june" at bounding box center [738, 144] width 363 height 88
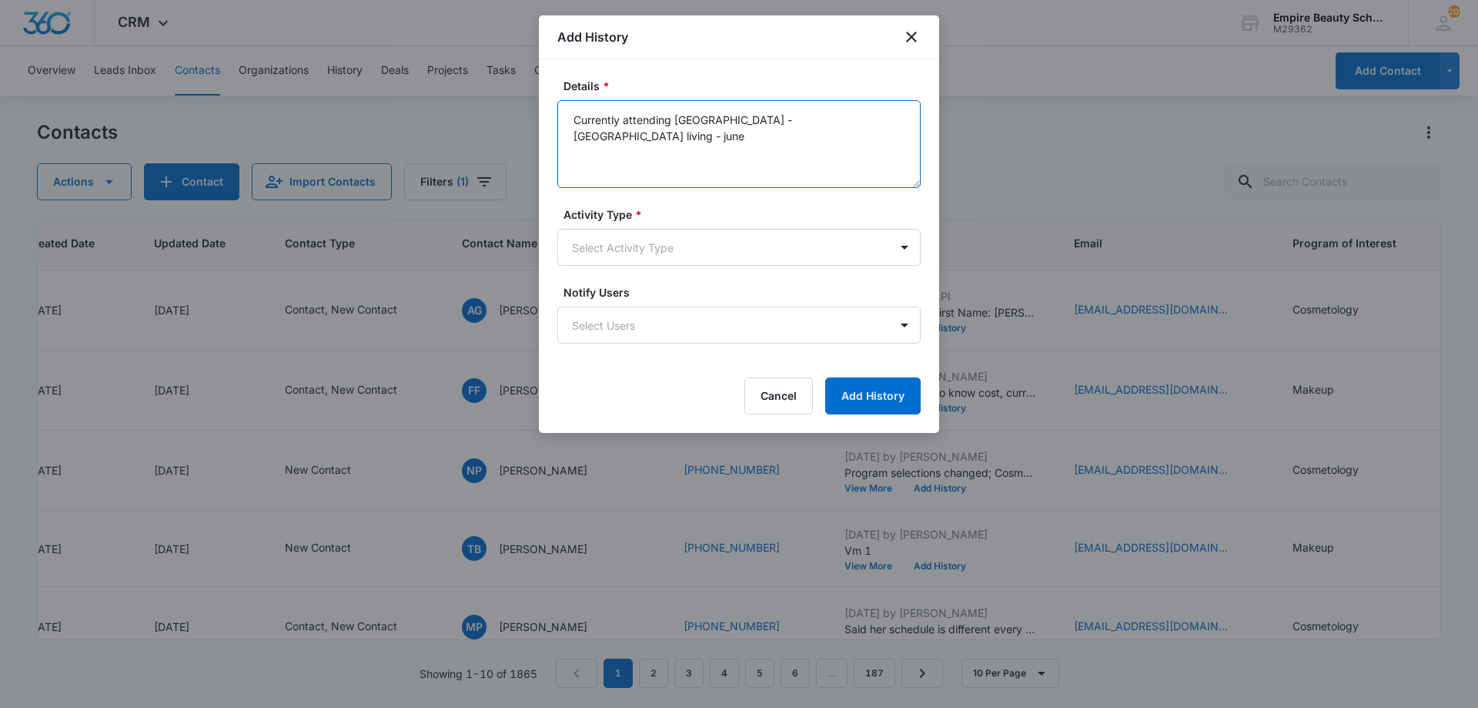
click at [706, 119] on textarea "Currently attending [GEOGRAPHIC_DATA] - [GEOGRAPHIC_DATA] living - june" at bounding box center [738, 144] width 363 height 88
drag, startPoint x: 810, startPoint y: 117, endPoint x: 799, endPoint y: 117, distance: 10.8
click at [799, 117] on textarea "Currently attending [PERSON_NAME][GEOGRAPHIC_DATA] - [GEOGRAPHIC_DATA] living -…" at bounding box center [738, 144] width 363 height 88
drag, startPoint x: 658, startPoint y: 136, endPoint x: 628, endPoint y: 136, distance: 29.3
click at [628, 136] on textarea "Currently attending [PERSON_NAME][GEOGRAPHIC_DATA] but currently living in [GEO…" at bounding box center [738, 144] width 363 height 88
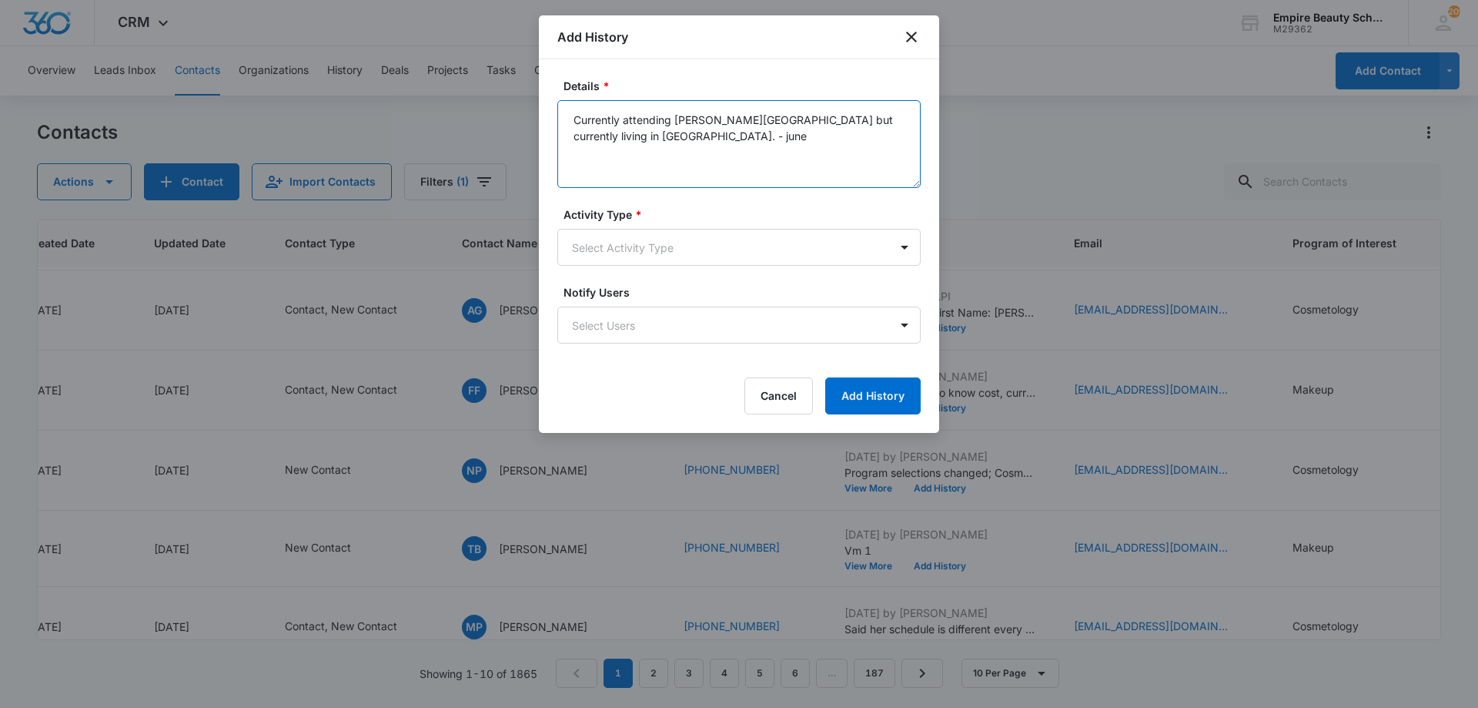
click at [638, 132] on textarea "Currently attending [PERSON_NAME][GEOGRAPHIC_DATA] but currently living in [GEO…" at bounding box center [738, 144] width 363 height 88
drag, startPoint x: 706, startPoint y: 152, endPoint x: 661, endPoint y: 156, distance: 45.6
click at [661, 156] on textarea "Currently attending [PERSON_NAME][GEOGRAPHIC_DATA] but currently living in [GEO…" at bounding box center [738, 144] width 363 height 88
drag, startPoint x: 688, startPoint y: 137, endPoint x: 651, endPoint y: 149, distance: 39.0
click at [667, 140] on textarea "Currently attending [PERSON_NAME][GEOGRAPHIC_DATA] but currently living in [GEO…" at bounding box center [738, 144] width 363 height 88
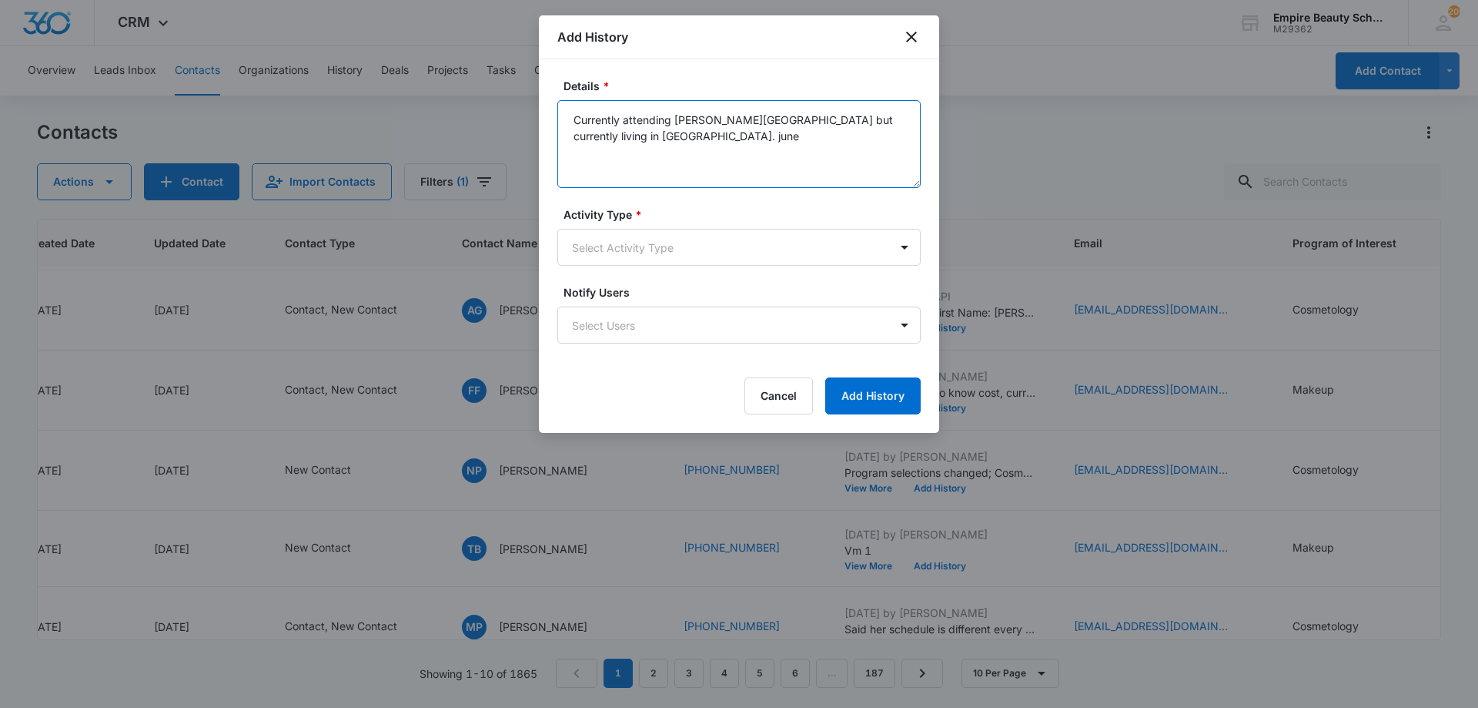
drag, startPoint x: 681, startPoint y: 131, endPoint x: 634, endPoint y: 138, distance: 46.7
click at [634, 138] on textarea "Currently attending [PERSON_NAME][GEOGRAPHIC_DATA] but currently living in [GEO…" at bounding box center [738, 144] width 363 height 88
click at [796, 118] on textarea "Currently attending [PERSON_NAME][GEOGRAPHIC_DATA] but currently living in [GEO…" at bounding box center [738, 144] width 363 height 88
drag, startPoint x: 724, startPoint y: 141, endPoint x: 711, endPoint y: 142, distance: 13.2
click at [711, 142] on textarea "Currently attending [PERSON_NAME][GEOGRAPHIC_DATA] since June but currently liv…" at bounding box center [738, 144] width 363 height 88
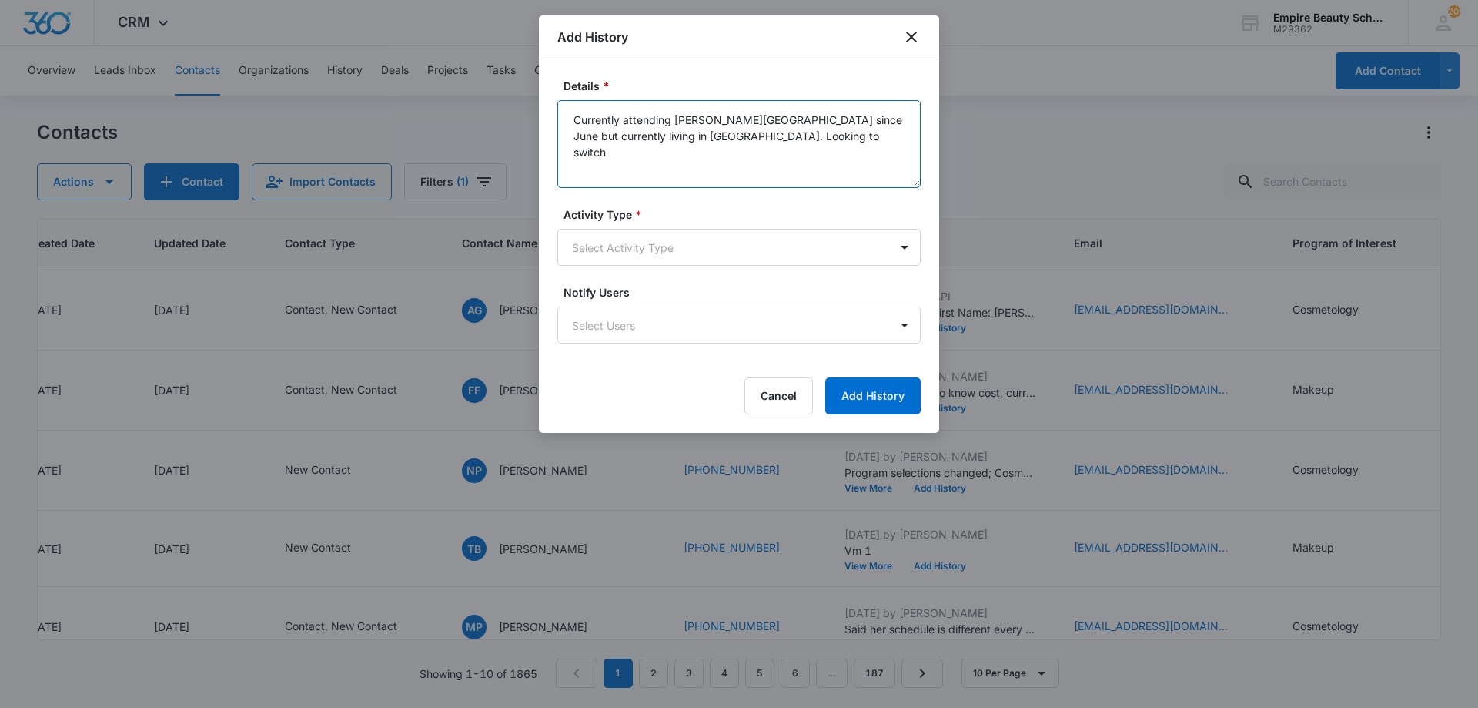
click at [853, 140] on textarea "Currently attending [PERSON_NAME][GEOGRAPHIC_DATA] since June but currently liv…" at bounding box center [738, 144] width 363 height 88
click at [834, 147] on textarea "Currently attending [PERSON_NAME][GEOGRAPHIC_DATA] since June but currently liv…" at bounding box center [738, 144] width 363 height 88
click at [726, 154] on textarea "Currently attending [PERSON_NAME][GEOGRAPHIC_DATA] since June but currently liv…" at bounding box center [738, 144] width 363 height 88
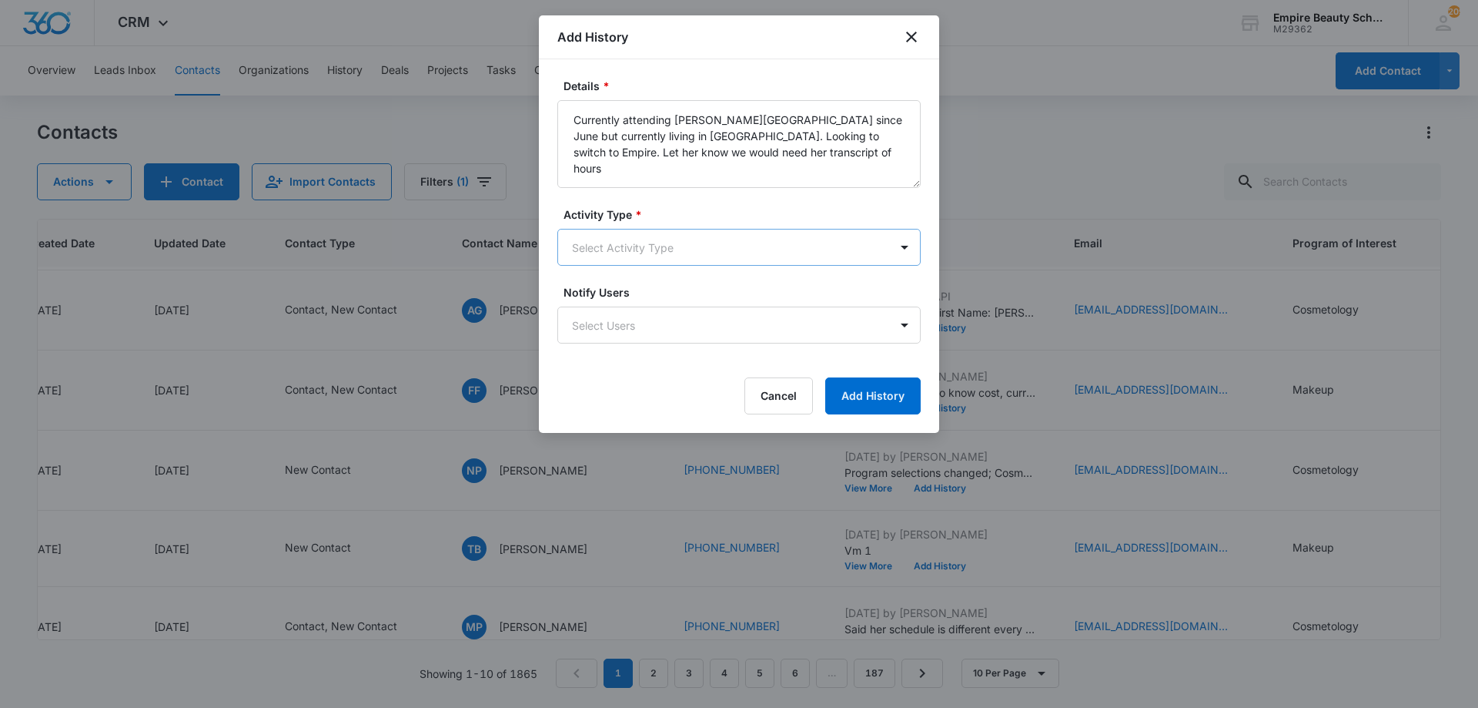
click at [680, 259] on body "CRM Apps Forms CRM Email Shop Payments POS Files Brand Settings AI Assistant Em…" at bounding box center [739, 354] width 1478 height 708
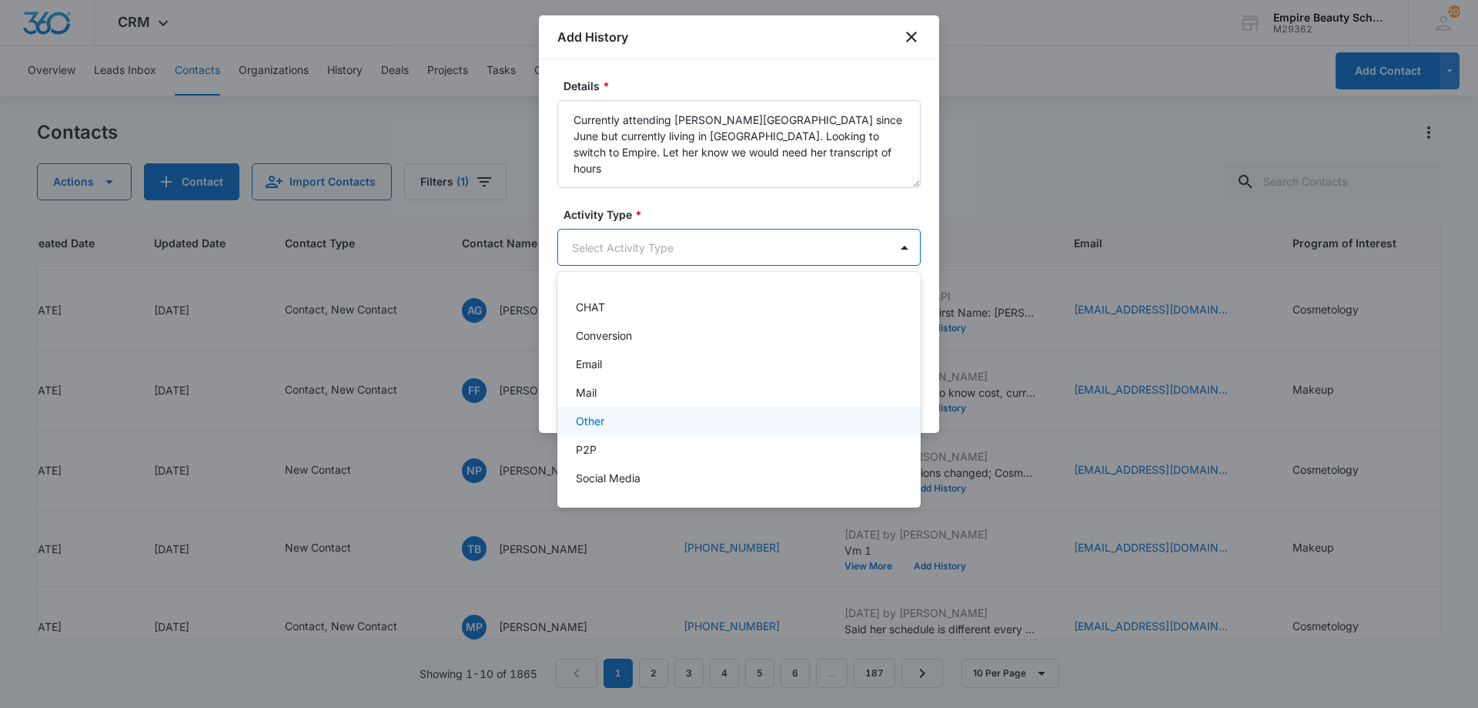
scroll to position [0, 0]
click at [596, 326] on div "Call" at bounding box center [737, 330] width 323 height 16
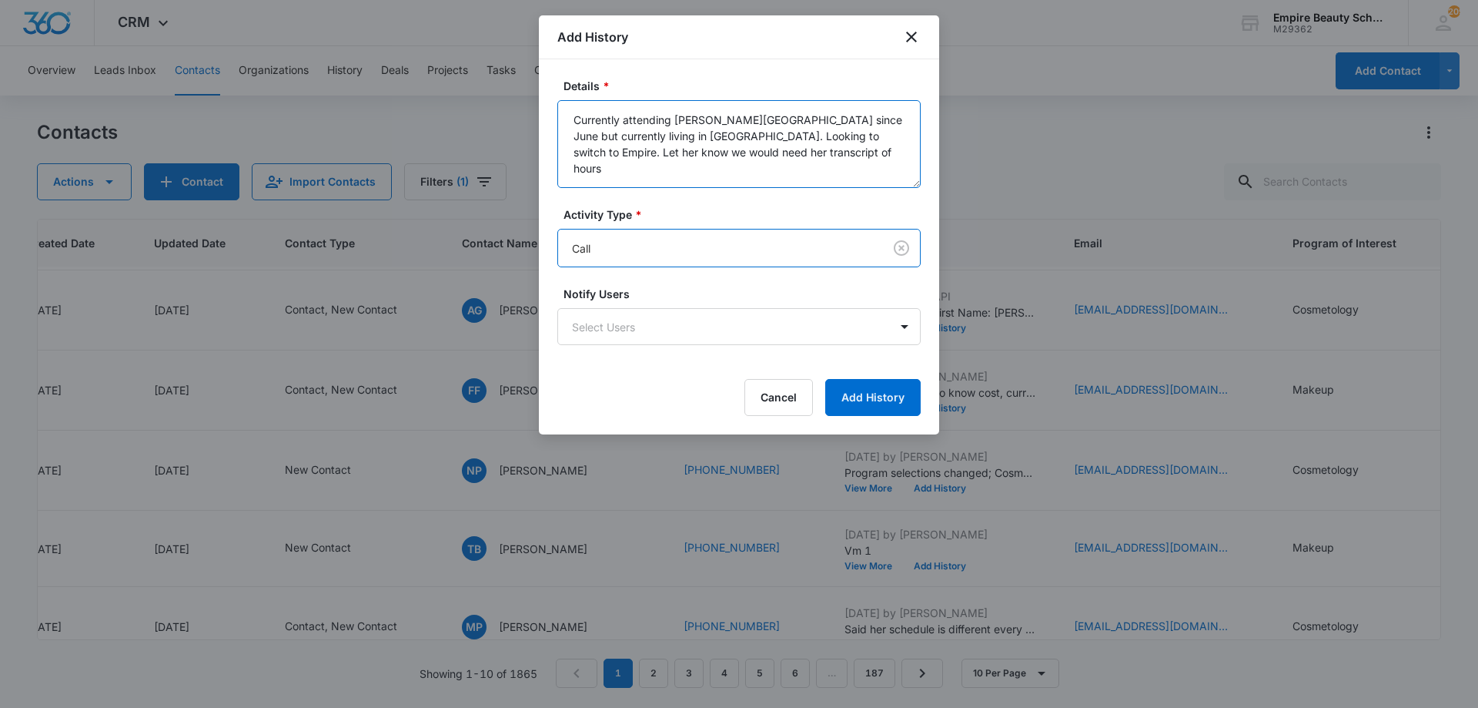
click at [827, 153] on textarea "Currently attending [PERSON_NAME][GEOGRAPHIC_DATA] since June but currently liv…" at bounding box center [738, 144] width 363 height 88
type textarea "Currently attending [PERSON_NAME][GEOGRAPHIC_DATA] since June but currently liv…"
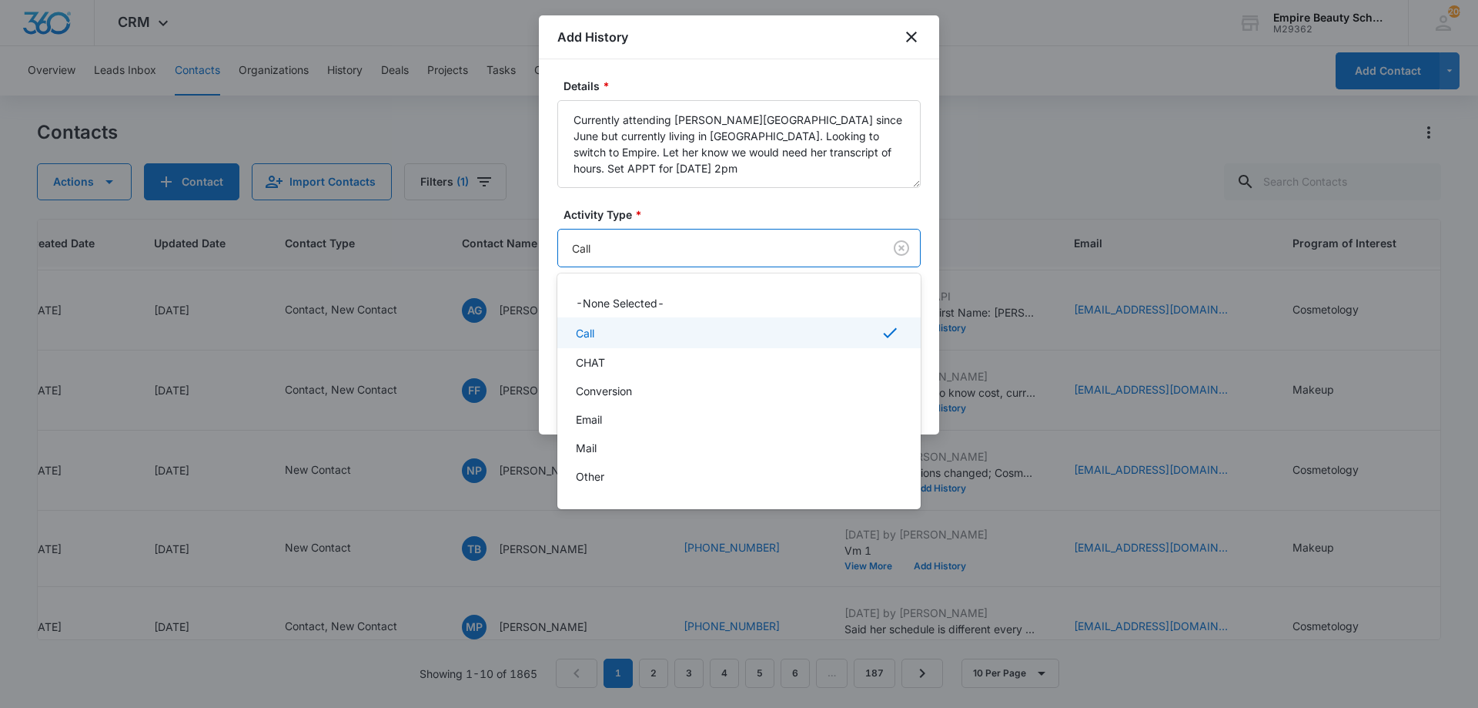
click at [618, 241] on body "CRM Apps Forms CRM Email Shop Payments POS Files Brand Settings AI Assistant Em…" at bounding box center [739, 354] width 1478 height 708
click at [721, 246] on div at bounding box center [739, 354] width 1478 height 708
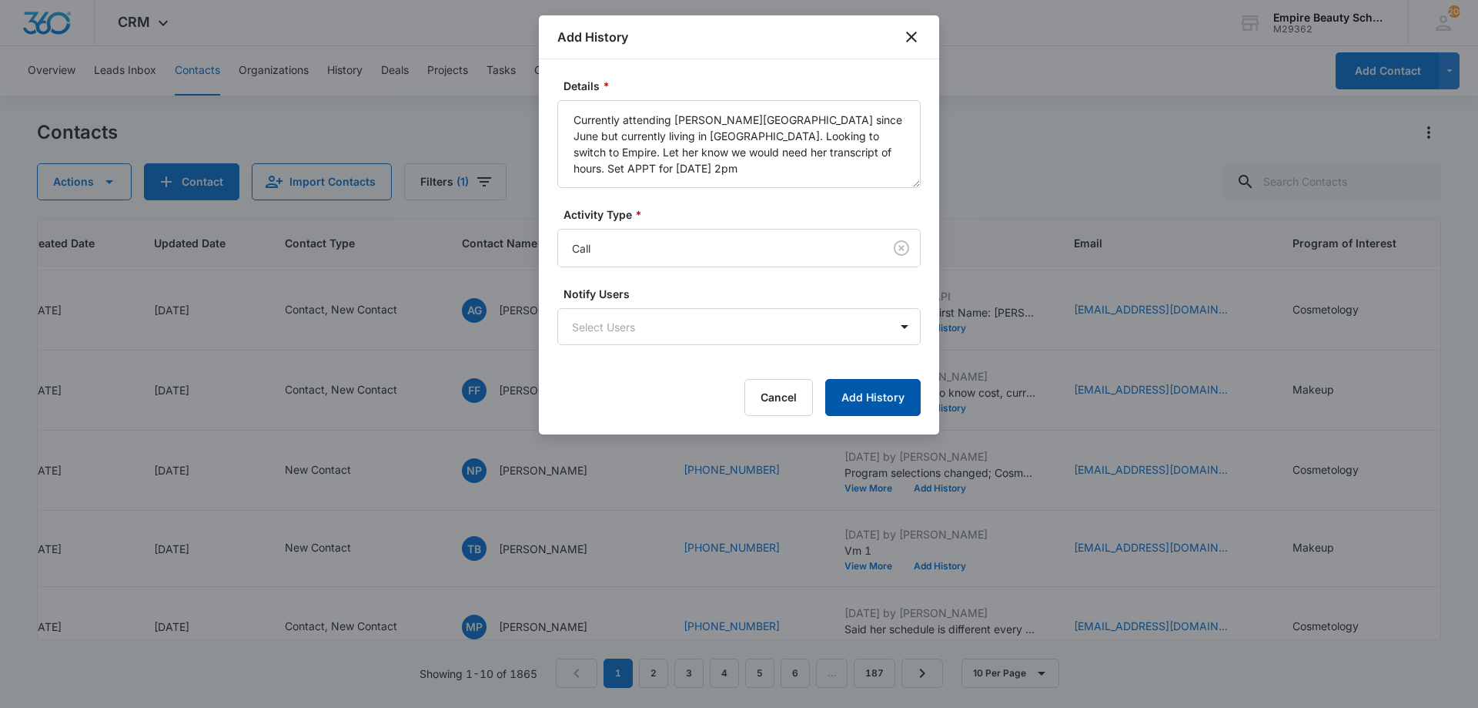
click at [875, 400] on button "Add History" at bounding box center [872, 397] width 95 height 37
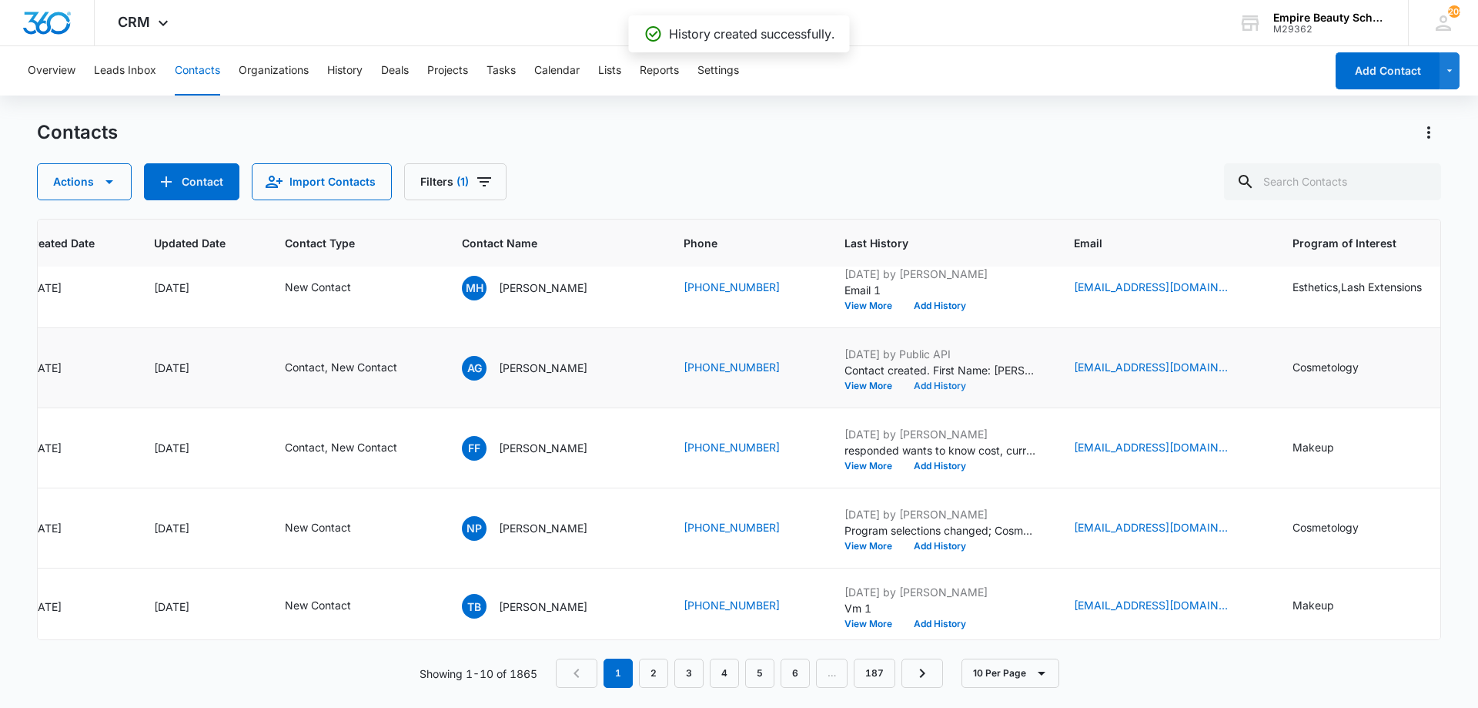
scroll to position [0, 161]
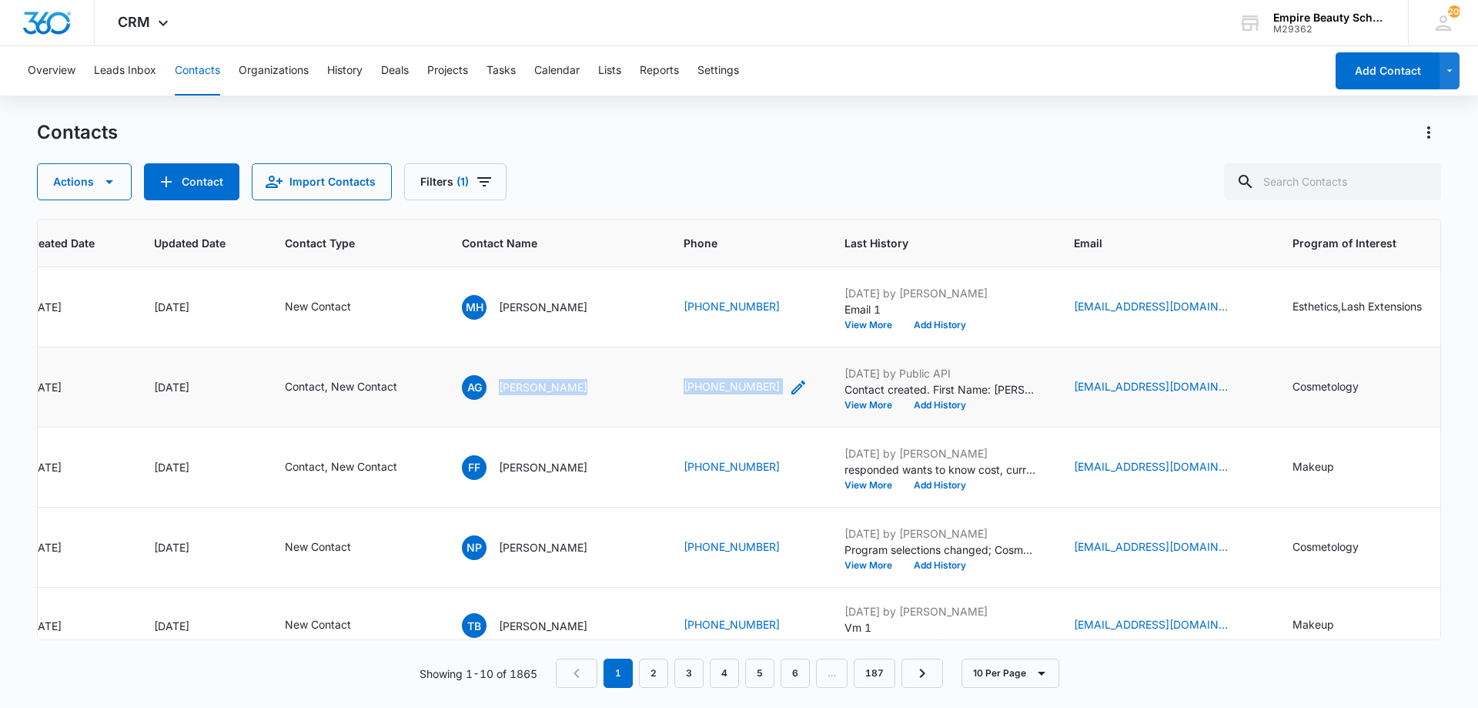
drag, startPoint x: 498, startPoint y: 388, endPoint x: 792, endPoint y: 392, distance: 294.1
click at [792, 392] on tr "17058 [DATE] [DATE] Contact, New Contact AG [PERSON_NAME] (802) 751-9155 [DATE]…" at bounding box center [980, 387] width 2207 height 80
copy tr "[PERSON_NAME] [PHONE_NUMBER]"
click at [647, 167] on div "Actions Contact Import Contacts Filters (1)" at bounding box center [739, 181] width 1404 height 37
click at [411, 390] on icon "Contact Type - Contact, New Contact - Select to Edit Field" at bounding box center [416, 387] width 14 height 14
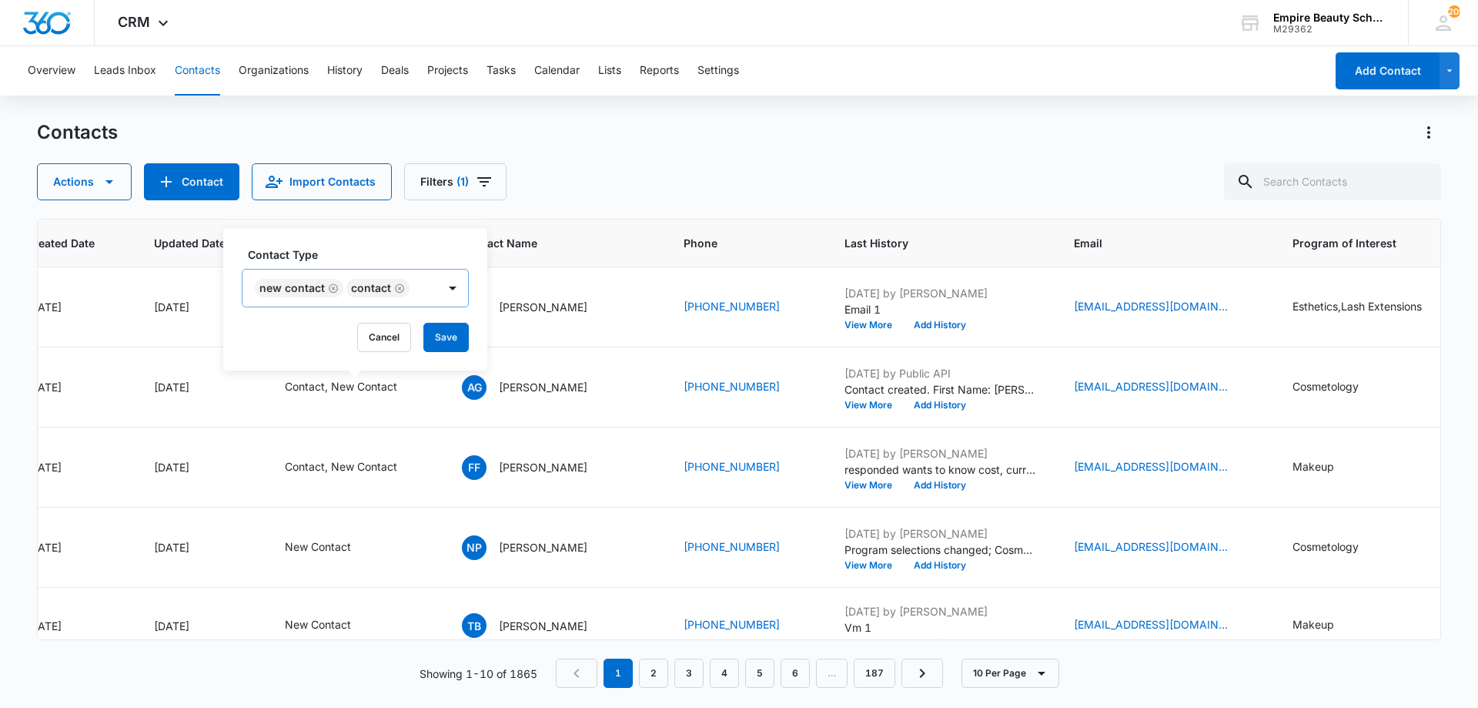
click at [395, 289] on icon "Remove Contact" at bounding box center [399, 287] width 9 height 9
click at [367, 285] on div "New Contact" at bounding box center [307, 287] width 129 height 37
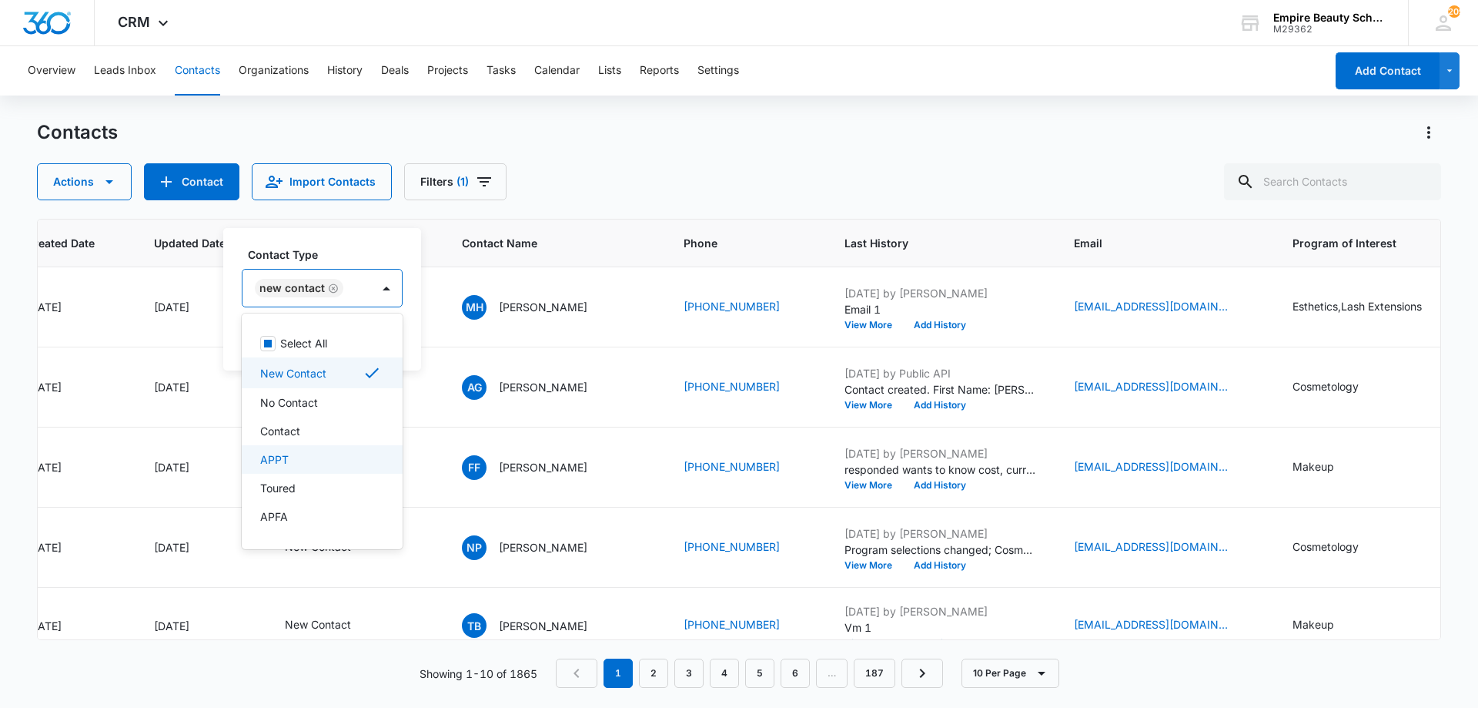
click at [292, 454] on div "APPT" at bounding box center [320, 459] width 121 height 16
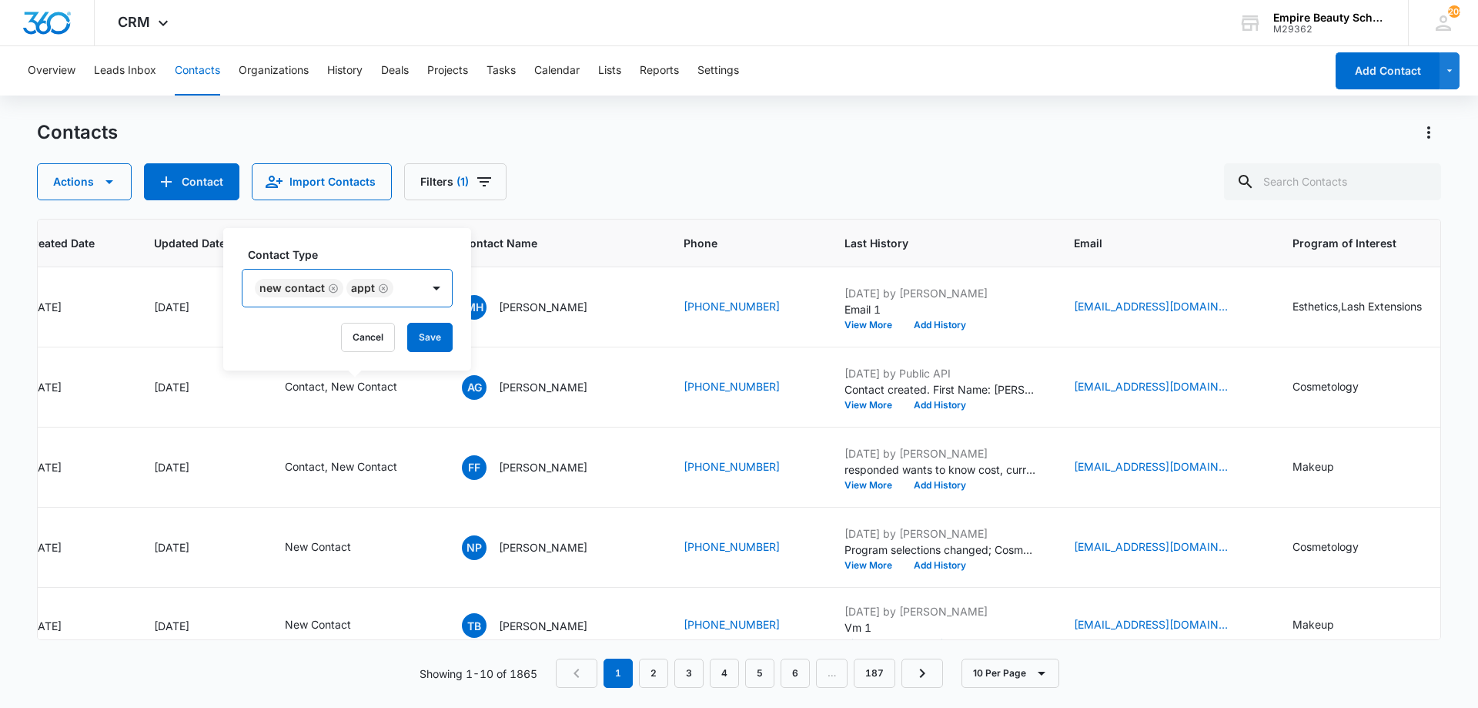
click at [331, 276] on div "New Contact APPT" at bounding box center [332, 287] width 179 height 37
click at [457, 344] on div "Contact Type option APPT, selected. New Contact APPT Cancel Save" at bounding box center [347, 299] width 248 height 142
click at [423, 341] on button "Save" at bounding box center [429, 337] width 45 height 29
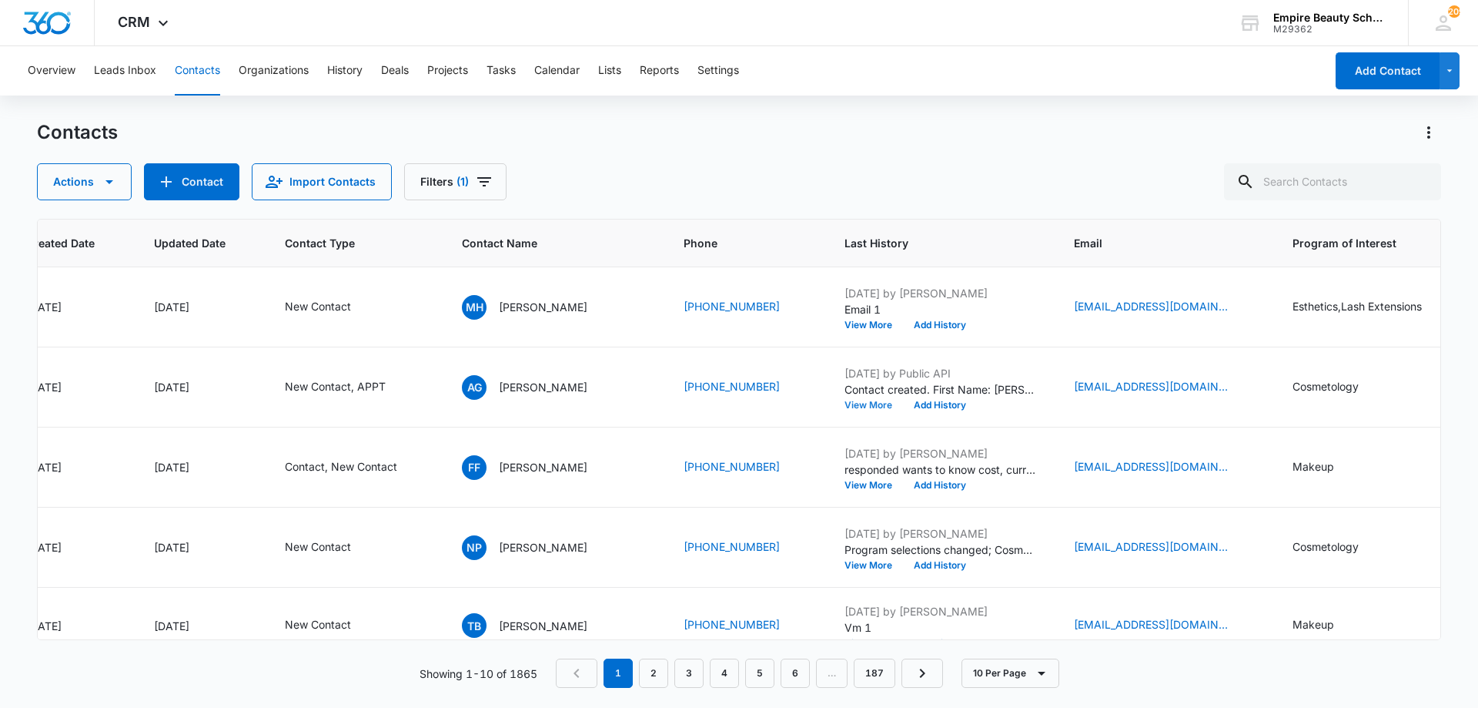
click at [875, 403] on button "View More" at bounding box center [874, 404] width 59 height 9
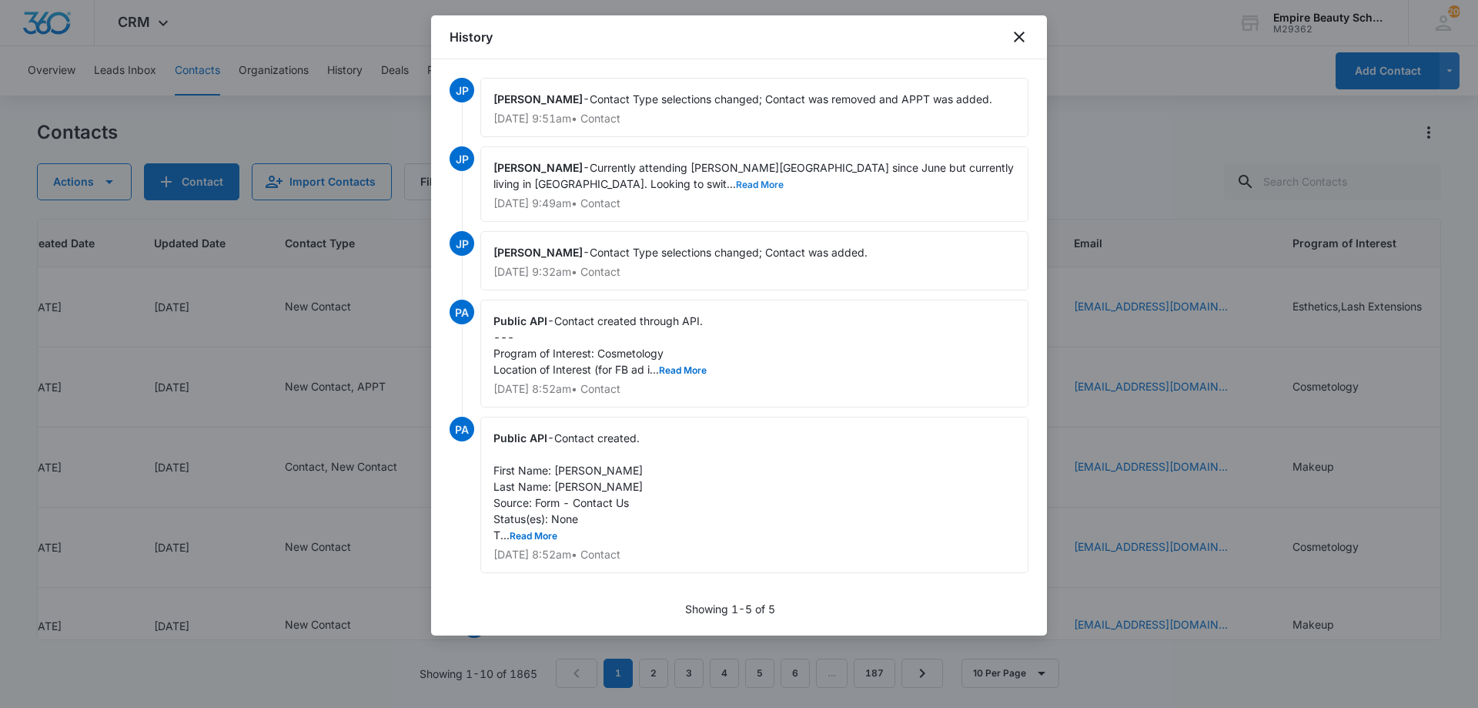
click at [736, 184] on button "Read More" at bounding box center [760, 184] width 48 height 9
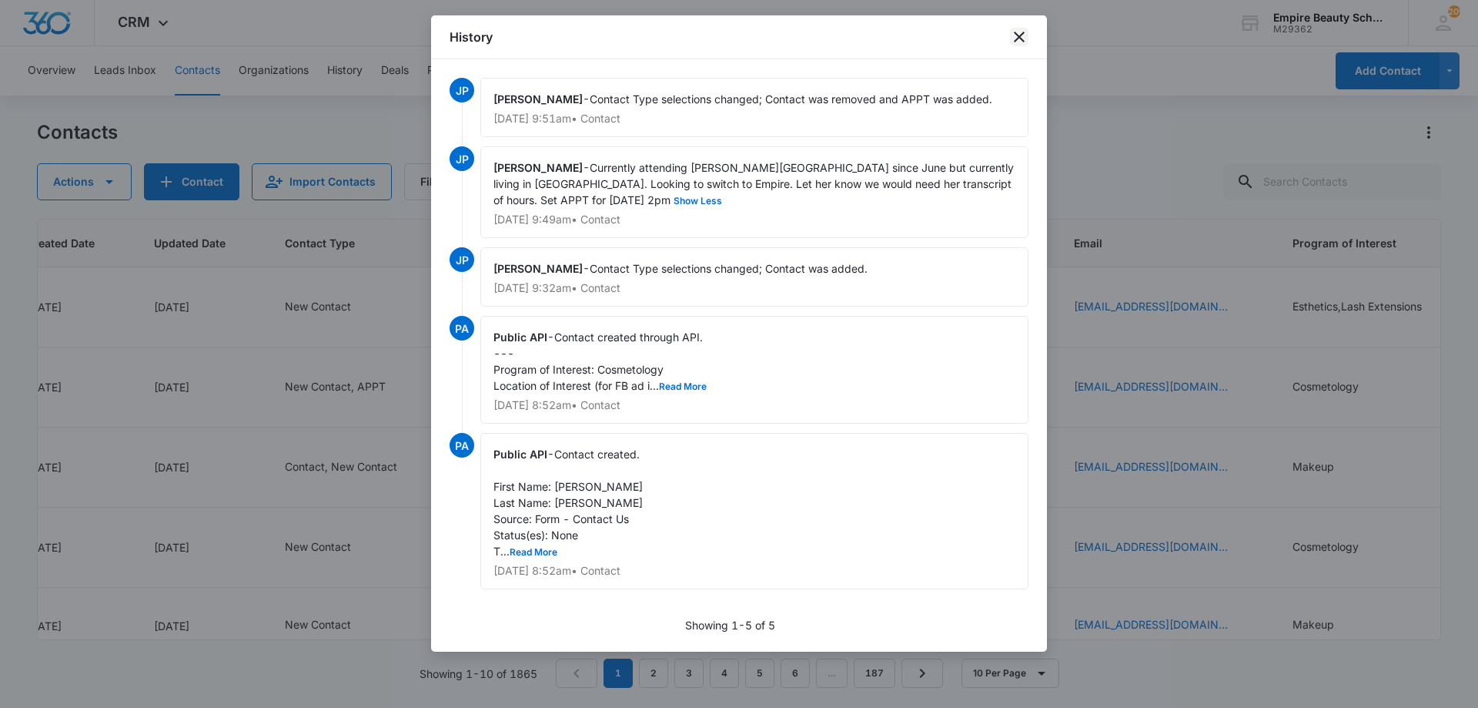
click at [1022, 45] on icon "close" at bounding box center [1019, 37] width 18 height 18
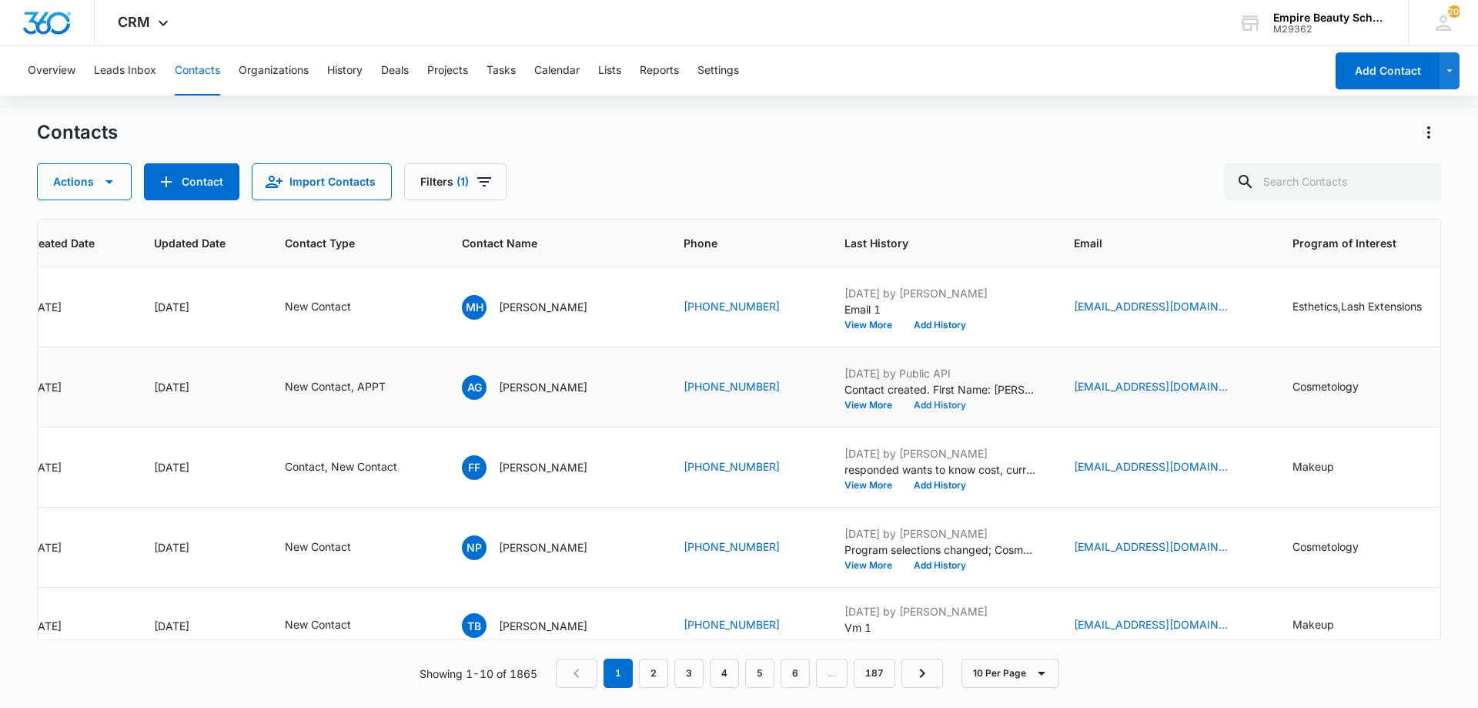
click at [927, 404] on button "Add History" at bounding box center [940, 404] width 74 height 9
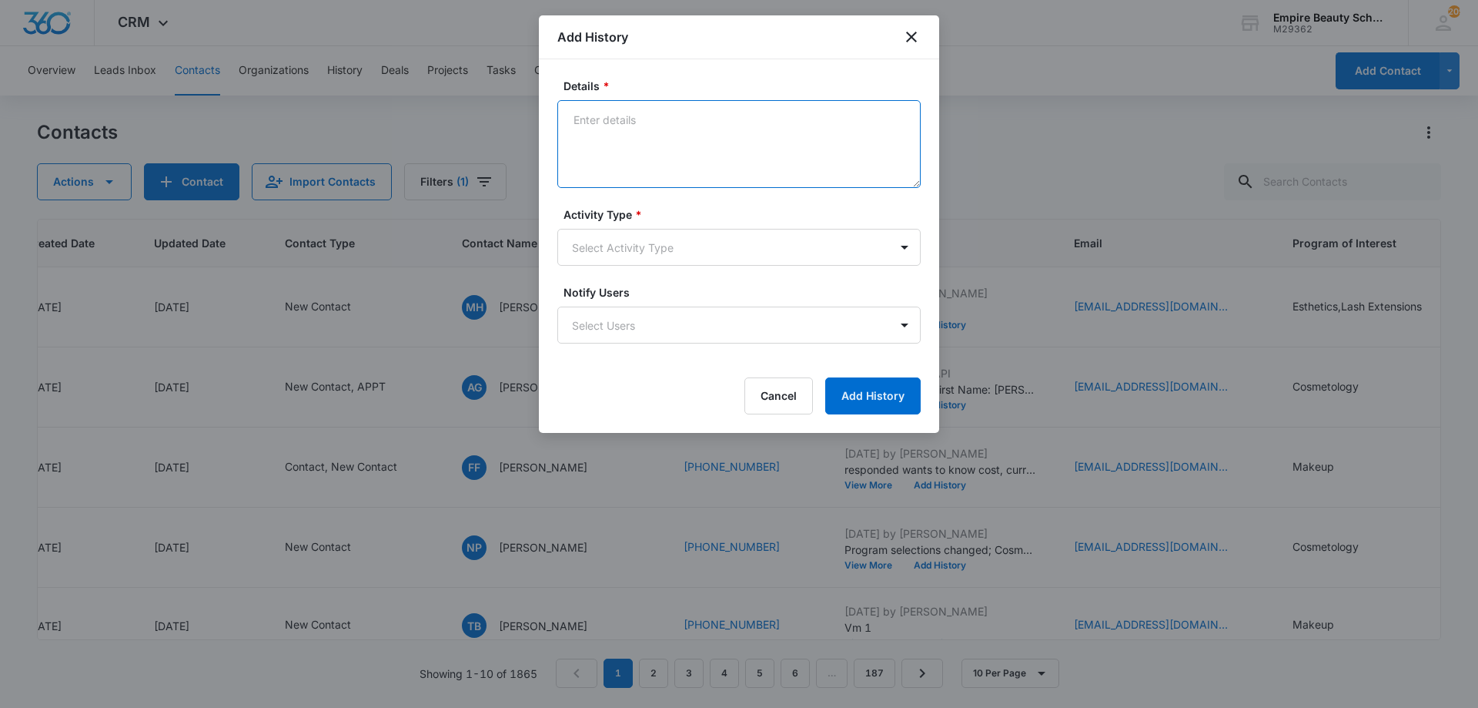
click at [769, 136] on textarea "Details *" at bounding box center [738, 144] width 363 height 88
click at [724, 116] on textarea "APPT confirmation" at bounding box center [738, 144] width 363 height 88
click at [716, 132] on textarea "APPT confirmation" at bounding box center [738, 144] width 363 height 88
click at [814, 122] on textarea "APPT confirmation with docs needed and" at bounding box center [738, 144] width 363 height 88
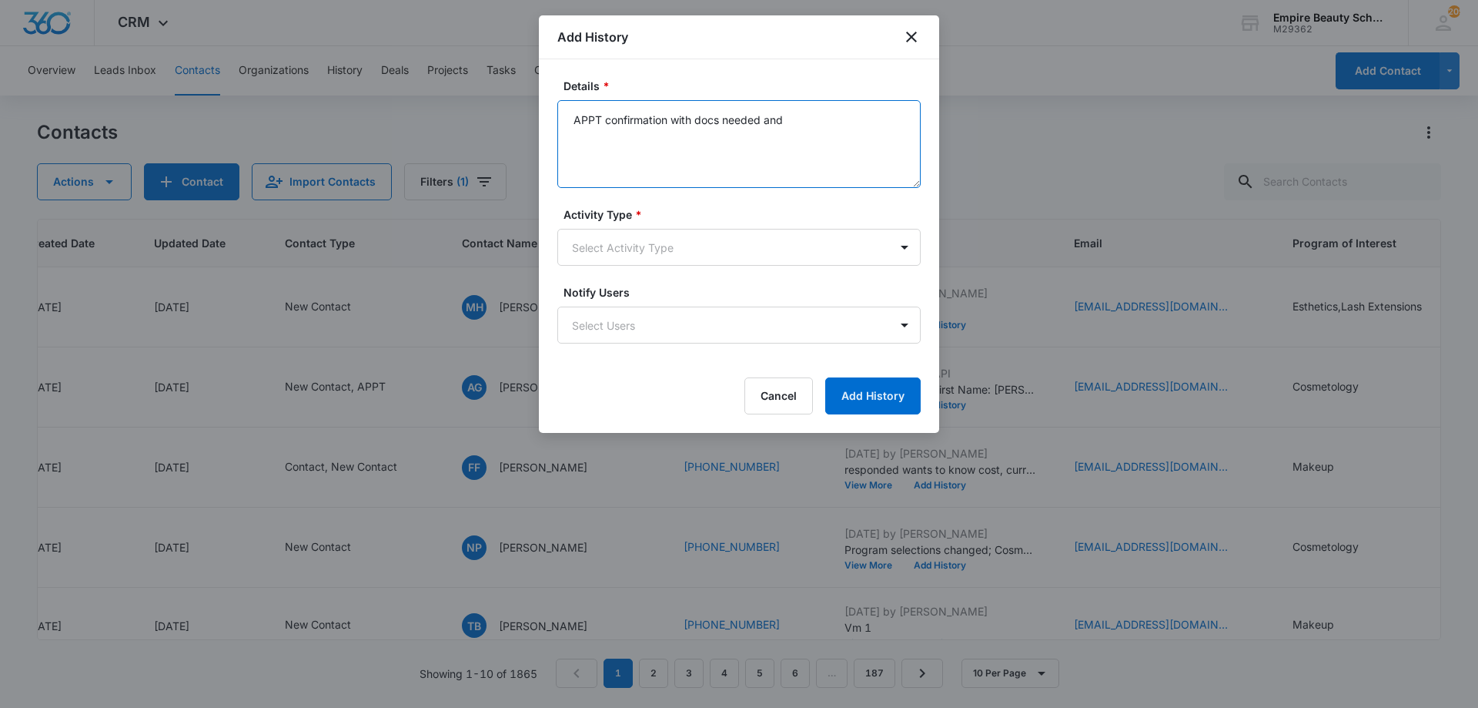
click at [808, 129] on textarea "APPT confirmation with docs needed and" at bounding box center [738, 144] width 363 height 88
type textarea "APPT confirmation with docs needed and link/code to FAFSA"
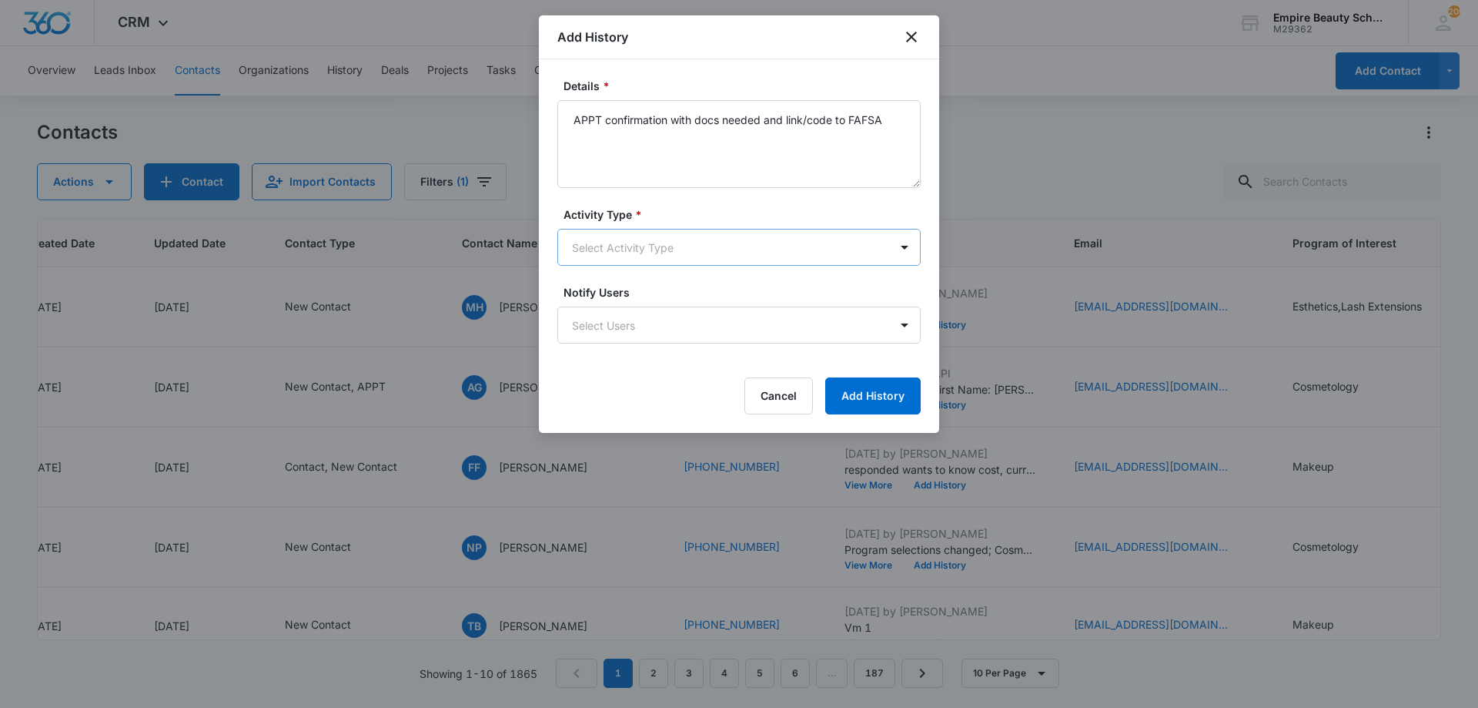
click at [750, 238] on body "CRM Apps Forms CRM Email Shop Payments POS Files Brand Settings AI Assistant Em…" at bounding box center [739, 354] width 1478 height 708
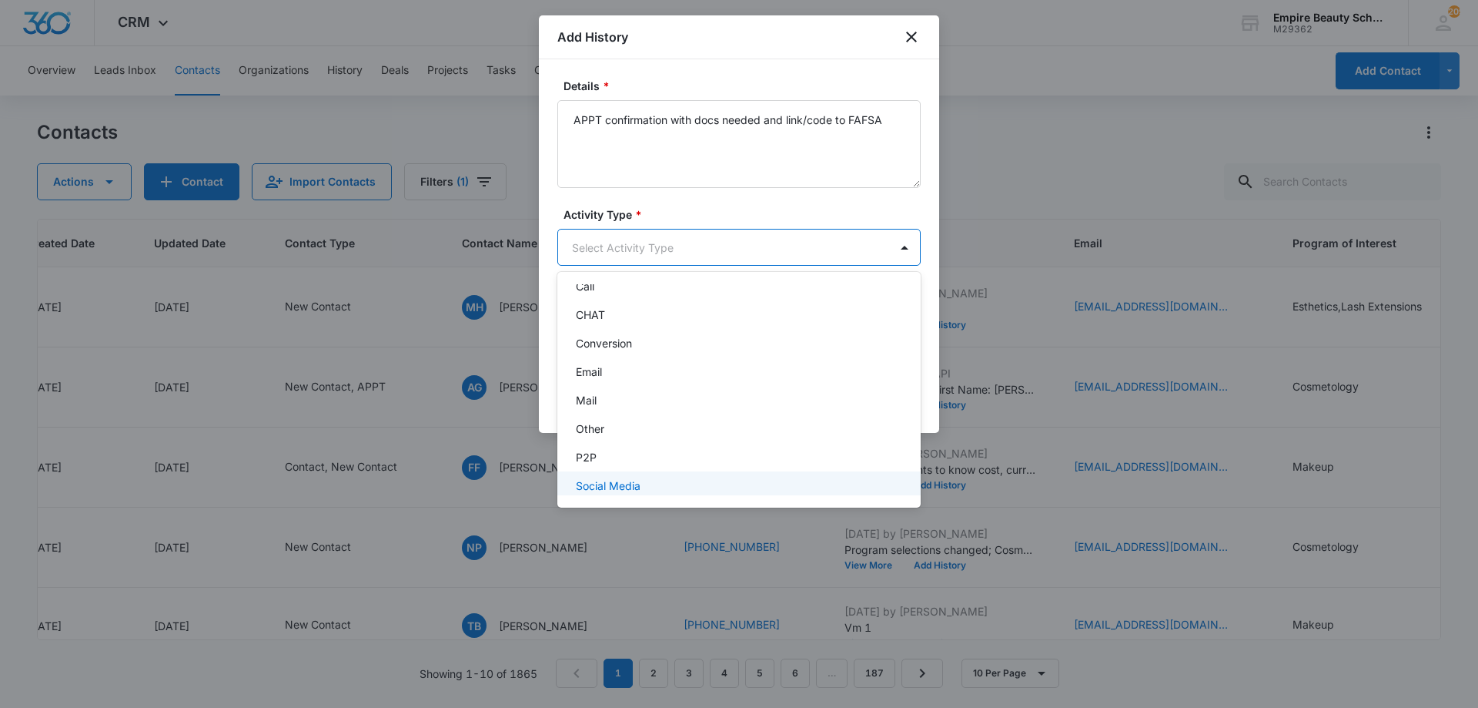
scroll to position [80, 0]
click at [619, 471] on div "Text" at bounding box center [737, 478] width 323 height 16
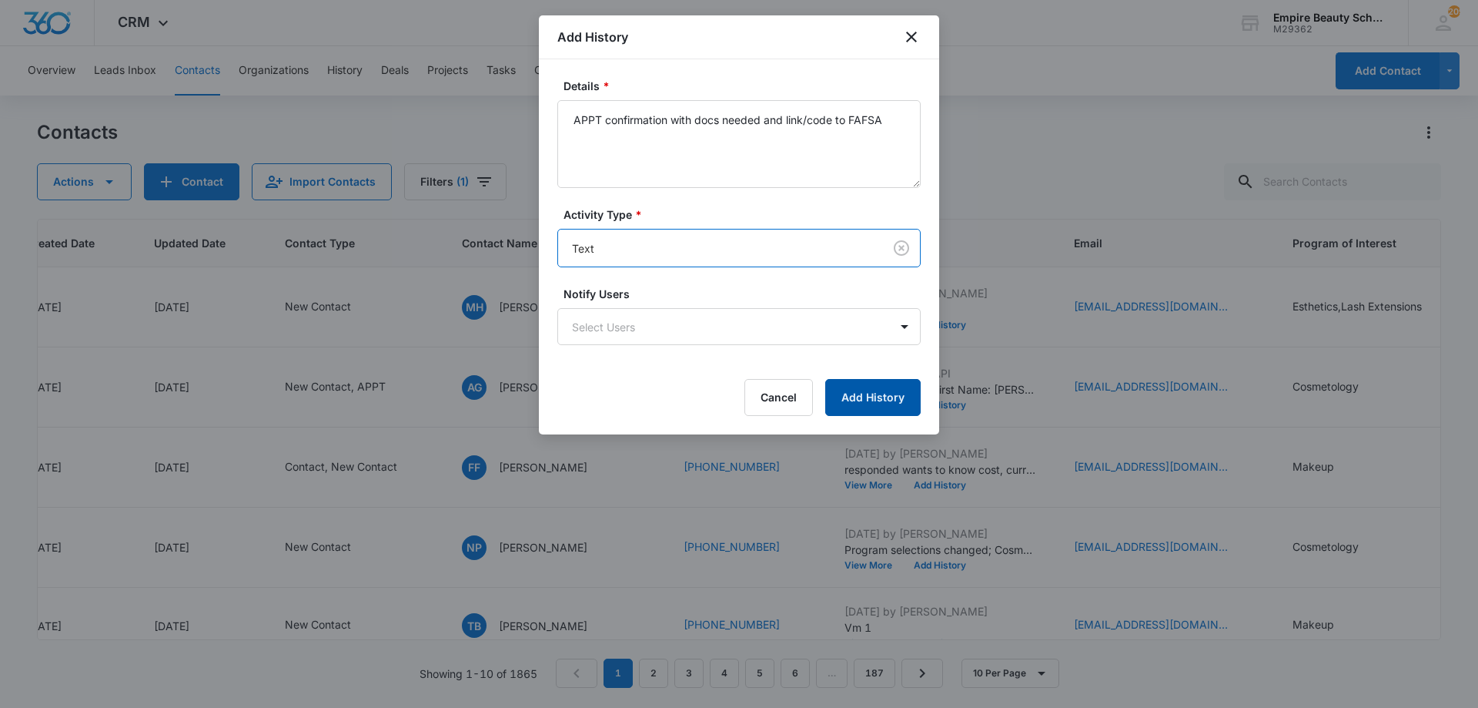
click at [866, 403] on button "Add History" at bounding box center [872, 397] width 95 height 37
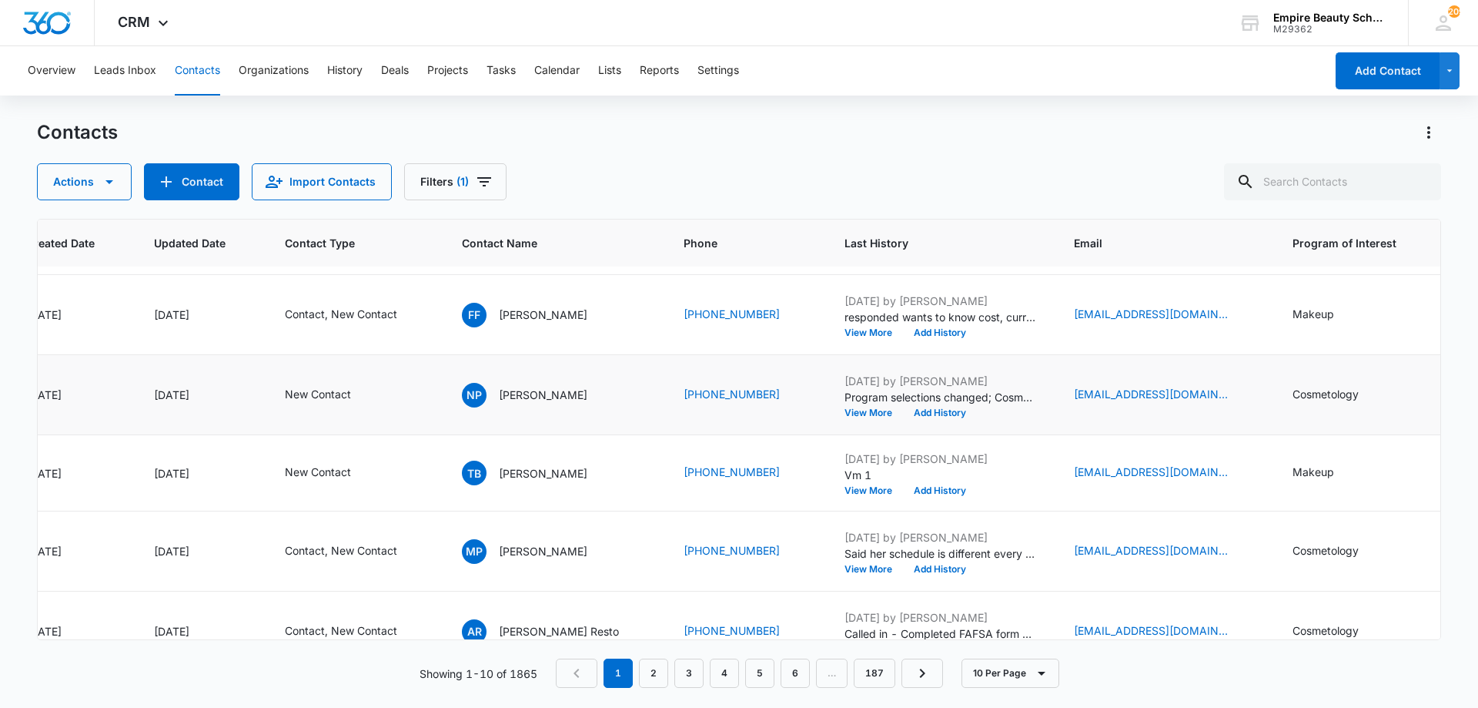
scroll to position [153, 161]
click at [872, 142] on div "Contacts" at bounding box center [739, 132] width 1404 height 25
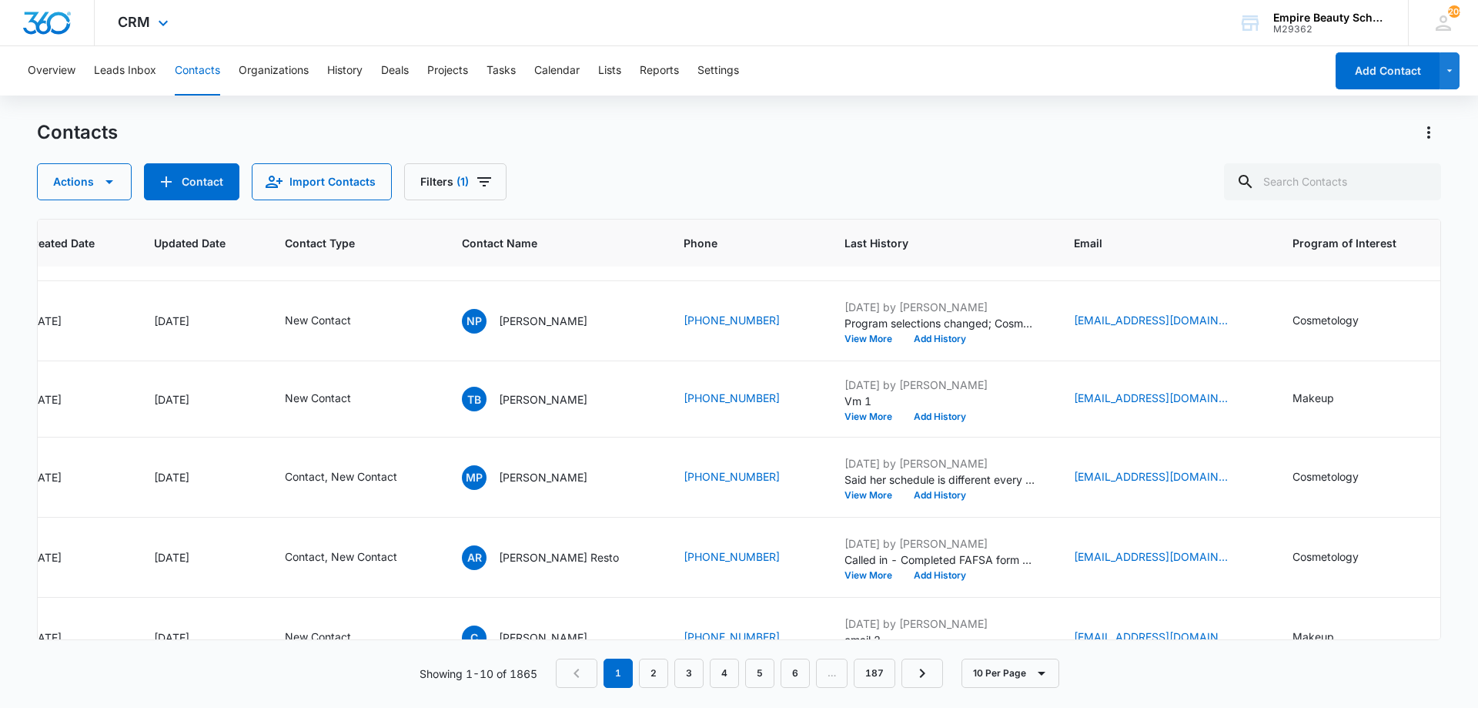
scroll to position [228, 161]
drag, startPoint x: 1300, startPoint y: 175, endPoint x: 1322, endPoint y: 178, distance: 21.8
click at [1322, 178] on input "text" at bounding box center [1332, 181] width 217 height 37
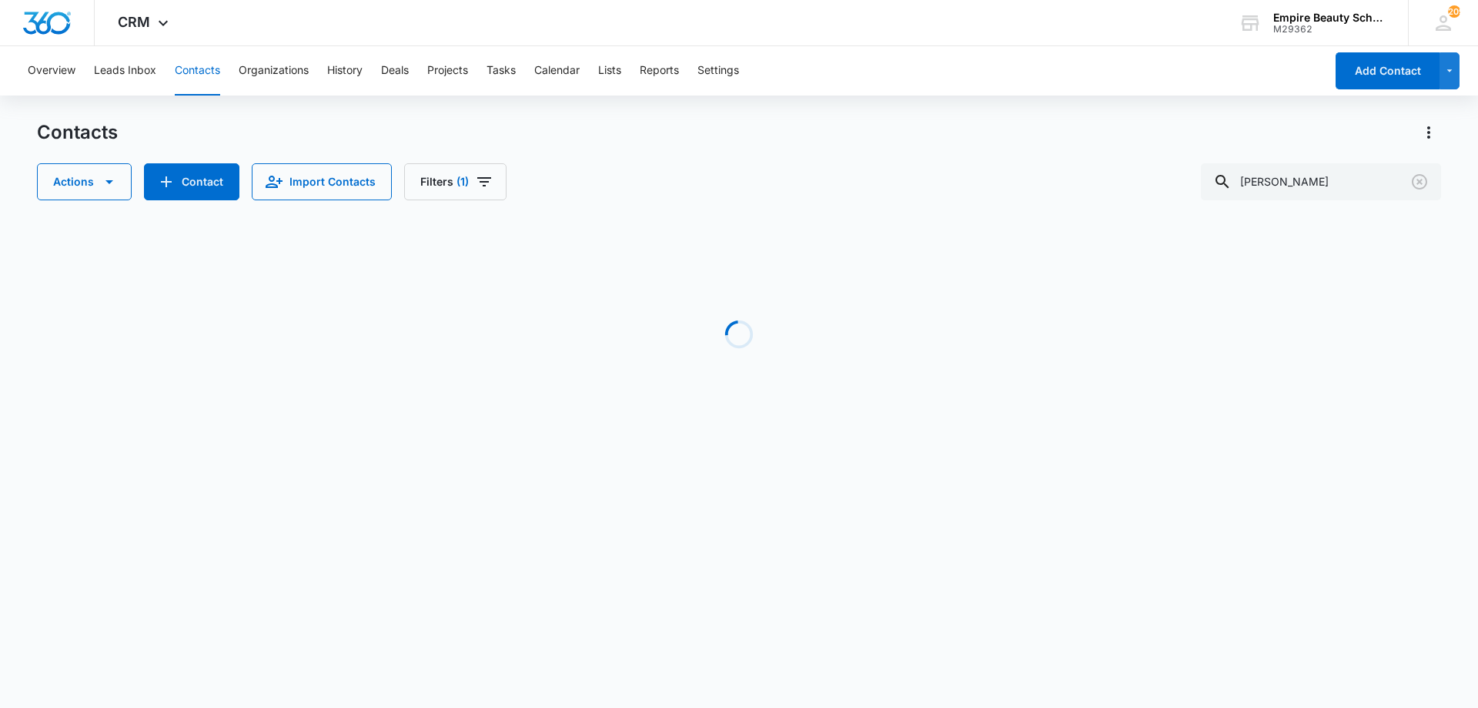
scroll to position [0, 161]
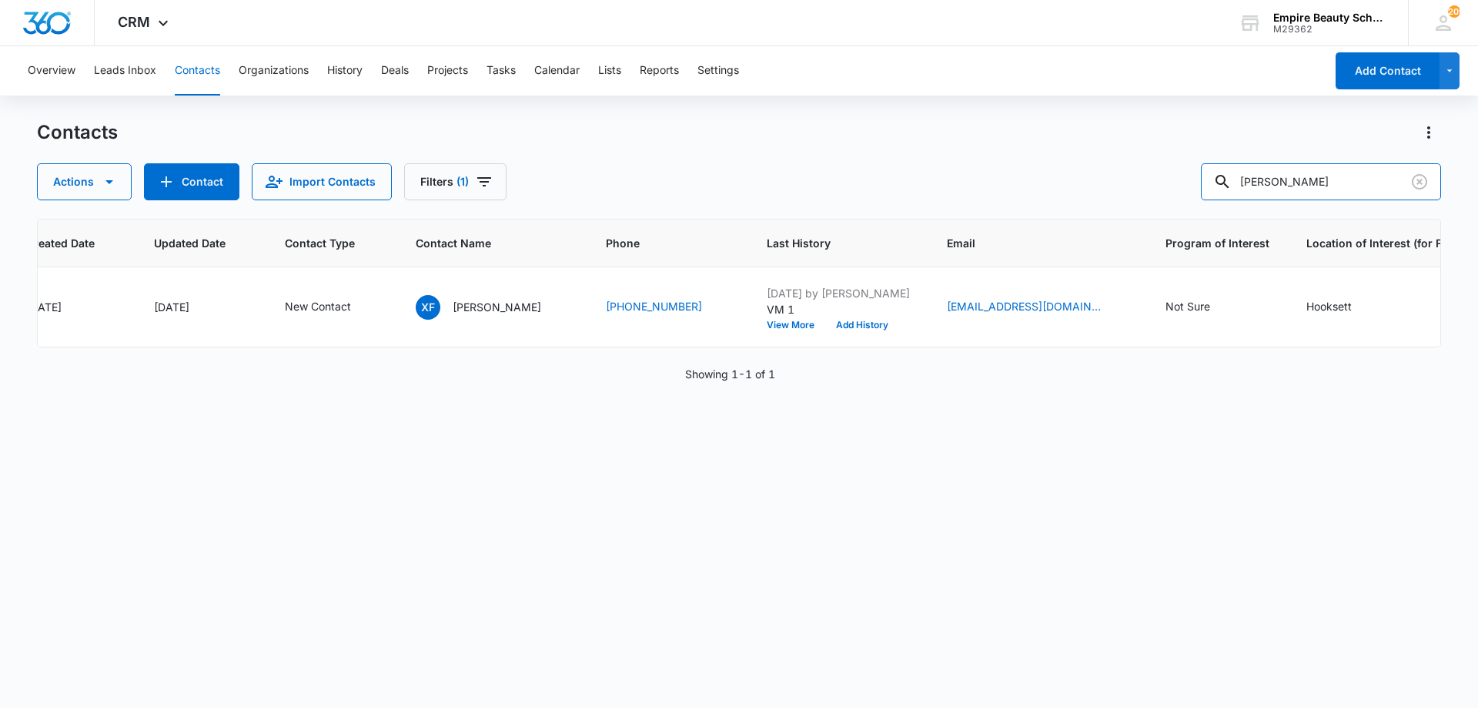
drag, startPoint x: 1319, startPoint y: 181, endPoint x: 1183, endPoint y: 176, distance: 135.6
click at [1183, 176] on div "Actions Contact Import Contacts Filters (1) [PERSON_NAME]" at bounding box center [739, 181] width 1404 height 37
click at [1105, 308] on td "[EMAIL_ADDRESS][DOMAIN_NAME]" at bounding box center [1038, 307] width 219 height 80
click at [1274, 166] on input "[PERSON_NAME]" at bounding box center [1321, 181] width 240 height 37
drag, startPoint x: 1297, startPoint y: 179, endPoint x: 1195, endPoint y: 179, distance: 102.4
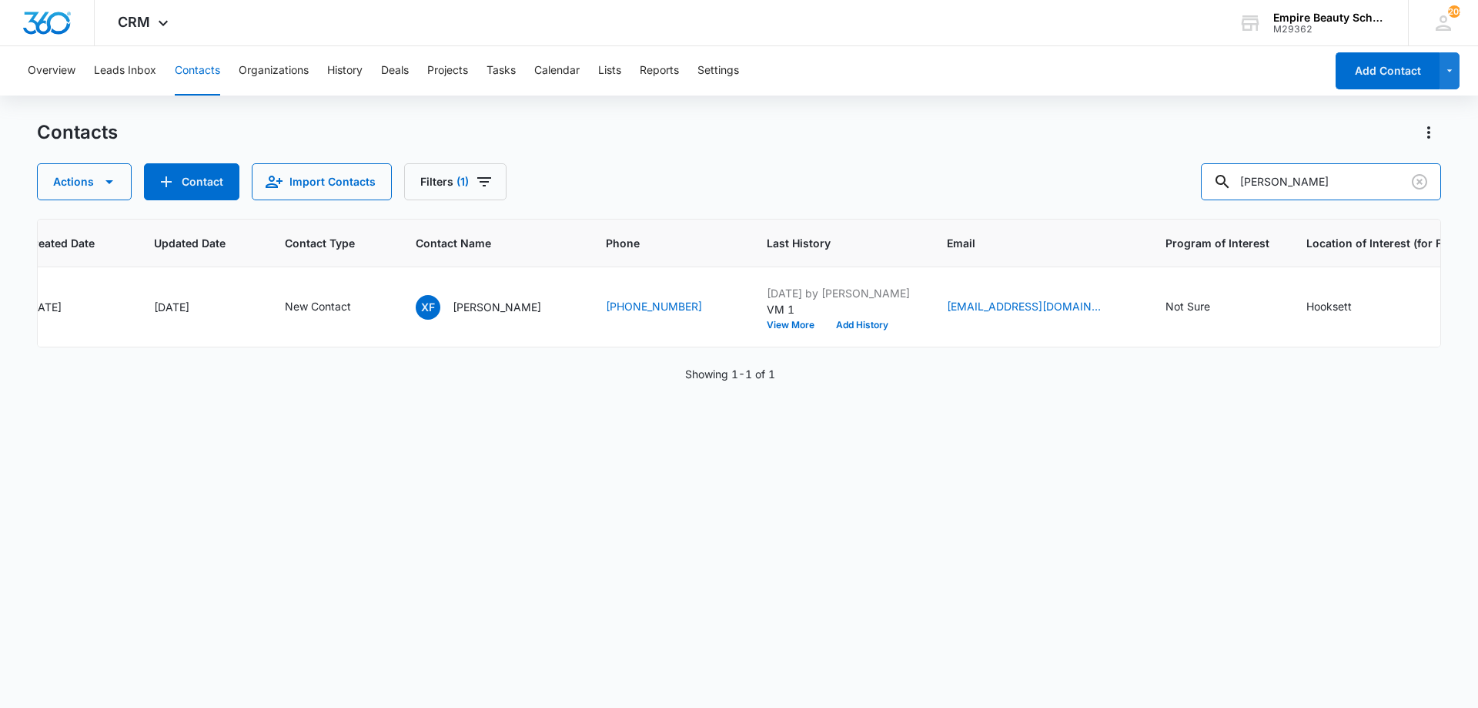
click at [1195, 179] on div "Actions Contact Import Contacts Filters (1) [PERSON_NAME]" at bounding box center [739, 181] width 1404 height 37
paste input "[EMAIL_ADDRESS][DOMAIN_NAME]"
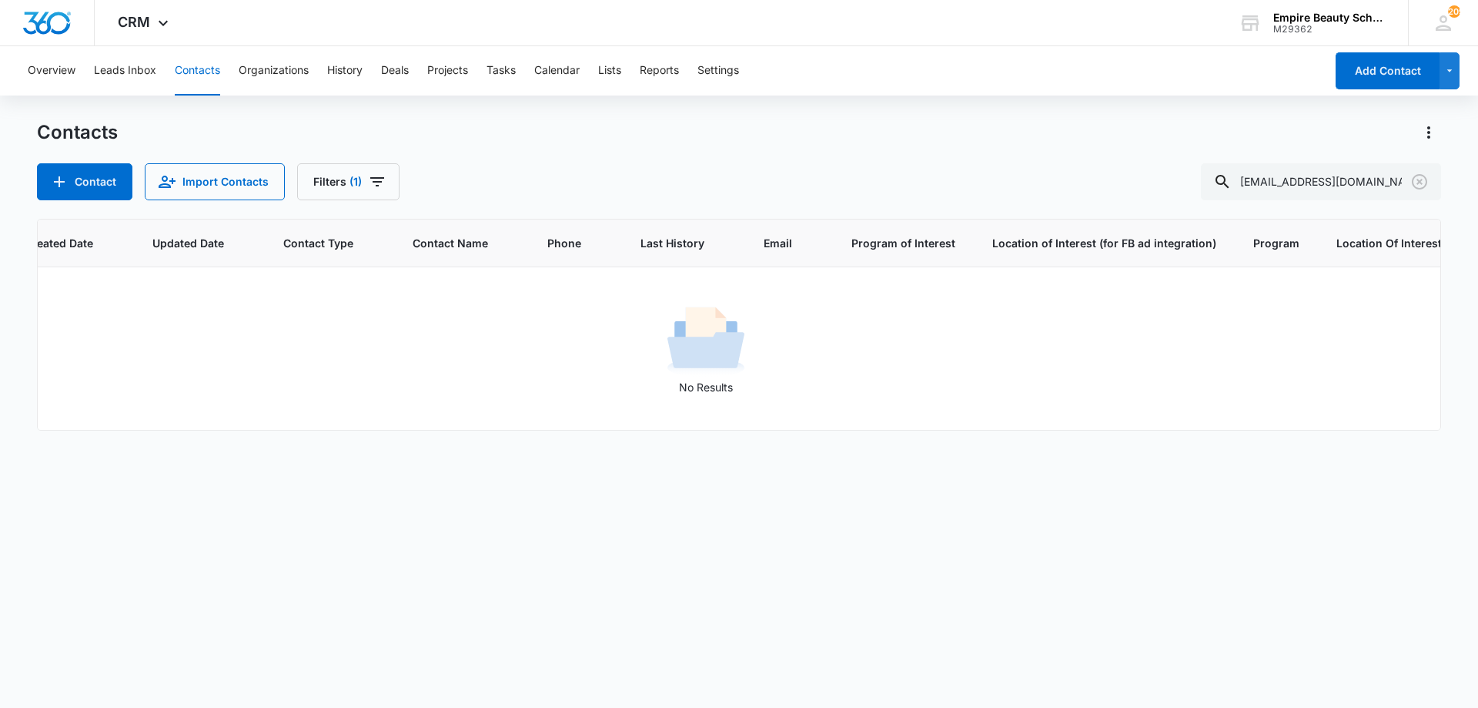
click at [1209, 131] on div "Contacts" at bounding box center [739, 132] width 1404 height 25
click at [1433, 183] on input "[EMAIL_ADDRESS][DOMAIN_NAME]" at bounding box center [1321, 181] width 240 height 37
drag, startPoint x: 378, startPoint y: 179, endPoint x: 383, endPoint y: 198, distance: 19.8
click at [379, 179] on icon "Filters" at bounding box center [377, 181] width 14 height 9
click at [417, 441] on icon "Clear" at bounding box center [414, 439] width 12 height 12
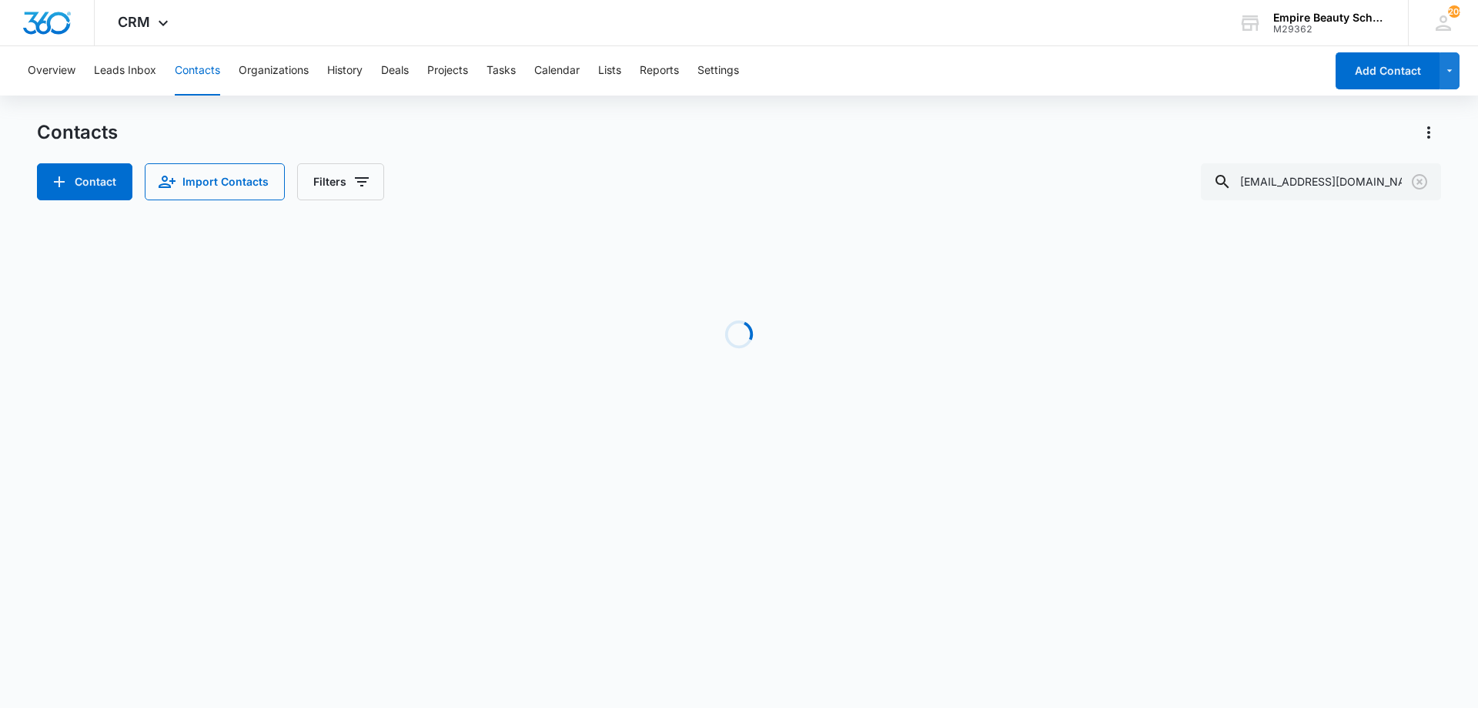
click at [763, 169] on div "Contact Import Contacts Filters [EMAIL_ADDRESS][DOMAIN_NAME]" at bounding box center [739, 181] width 1404 height 37
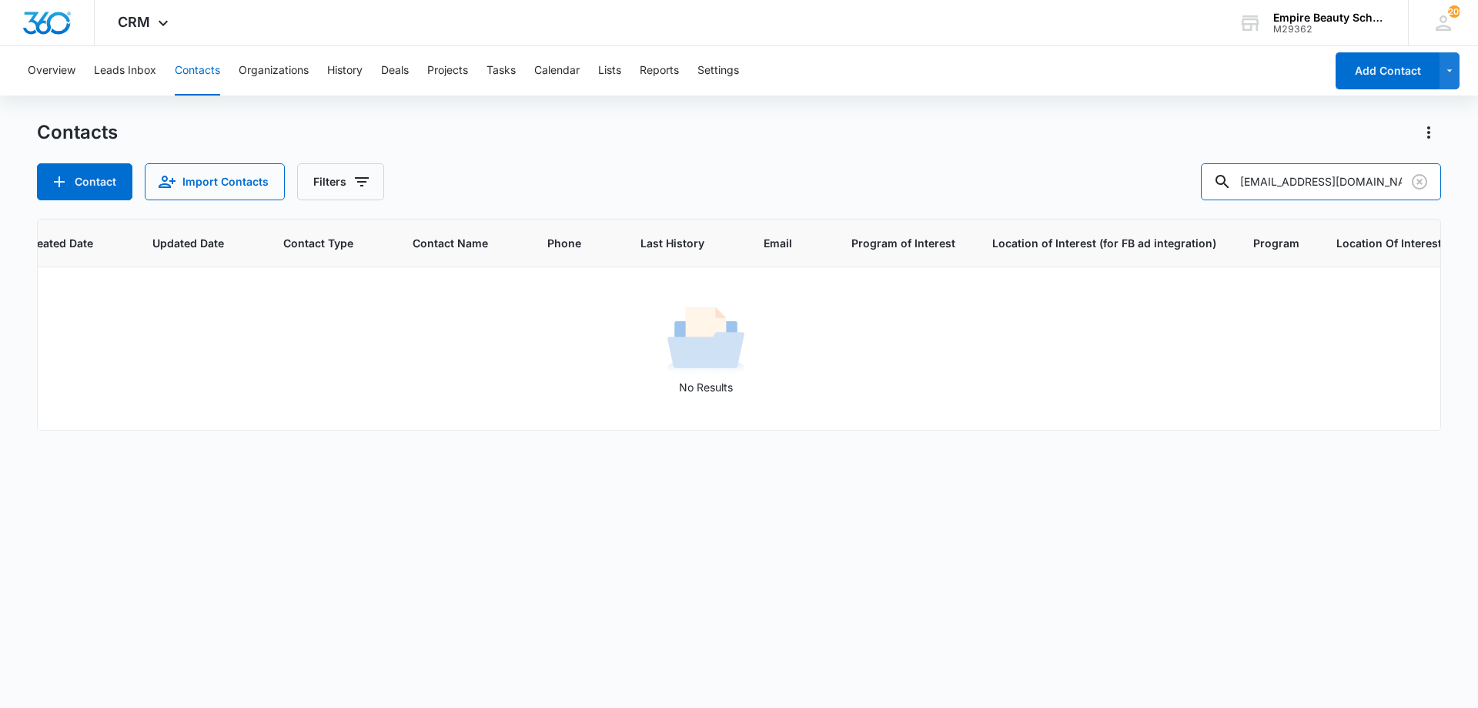
drag, startPoint x: 1257, startPoint y: 182, endPoint x: 1172, endPoint y: 176, distance: 85.7
click at [1170, 181] on div "Contact Import Contacts Filters [EMAIL_ADDRESS][DOMAIN_NAME]" at bounding box center [739, 181] width 1404 height 37
click at [1282, 176] on input "[EMAIL_ADDRESS][DOMAIN_NAME]" at bounding box center [1321, 181] width 240 height 37
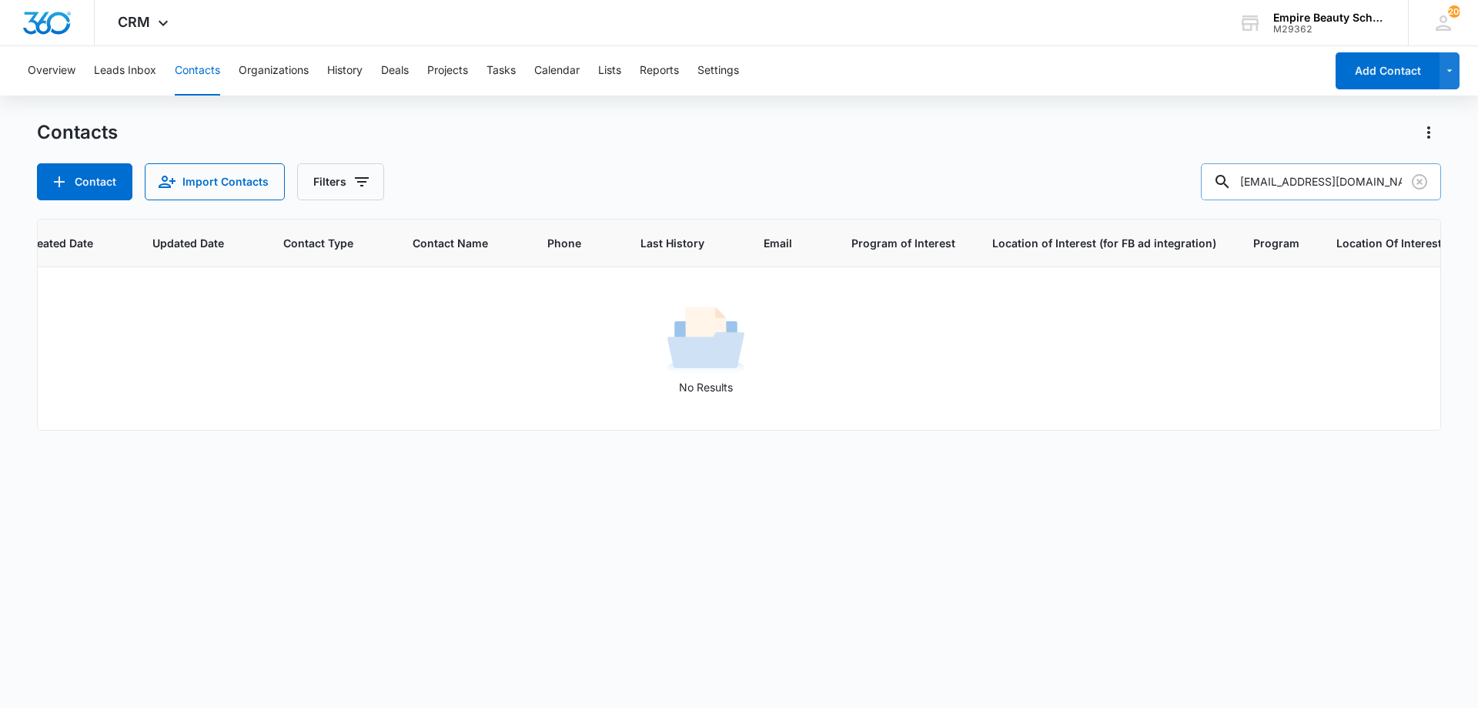
paste input "[PERSON_NAME]"
type input "[PERSON_NAME]"
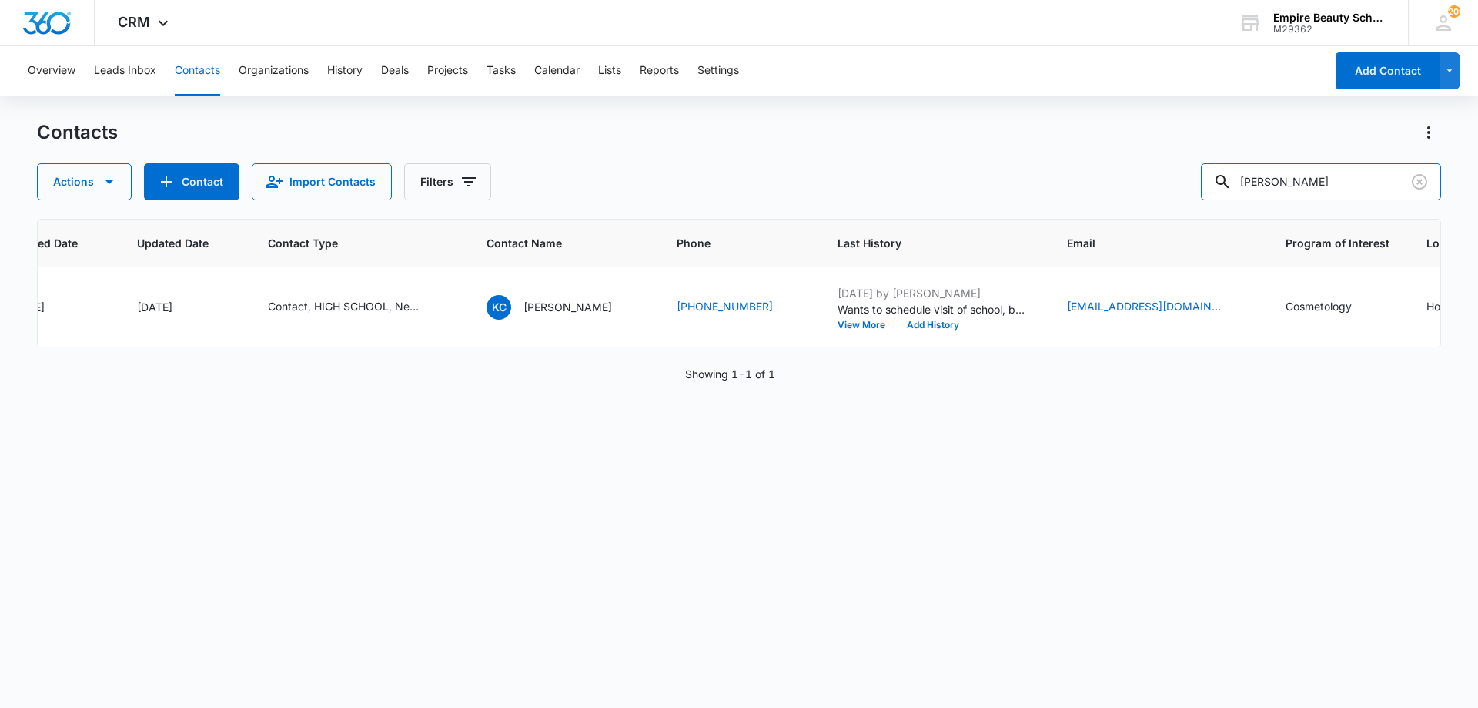
scroll to position [0, 179]
click at [1424, 179] on icon "Clear" at bounding box center [1420, 181] width 18 height 18
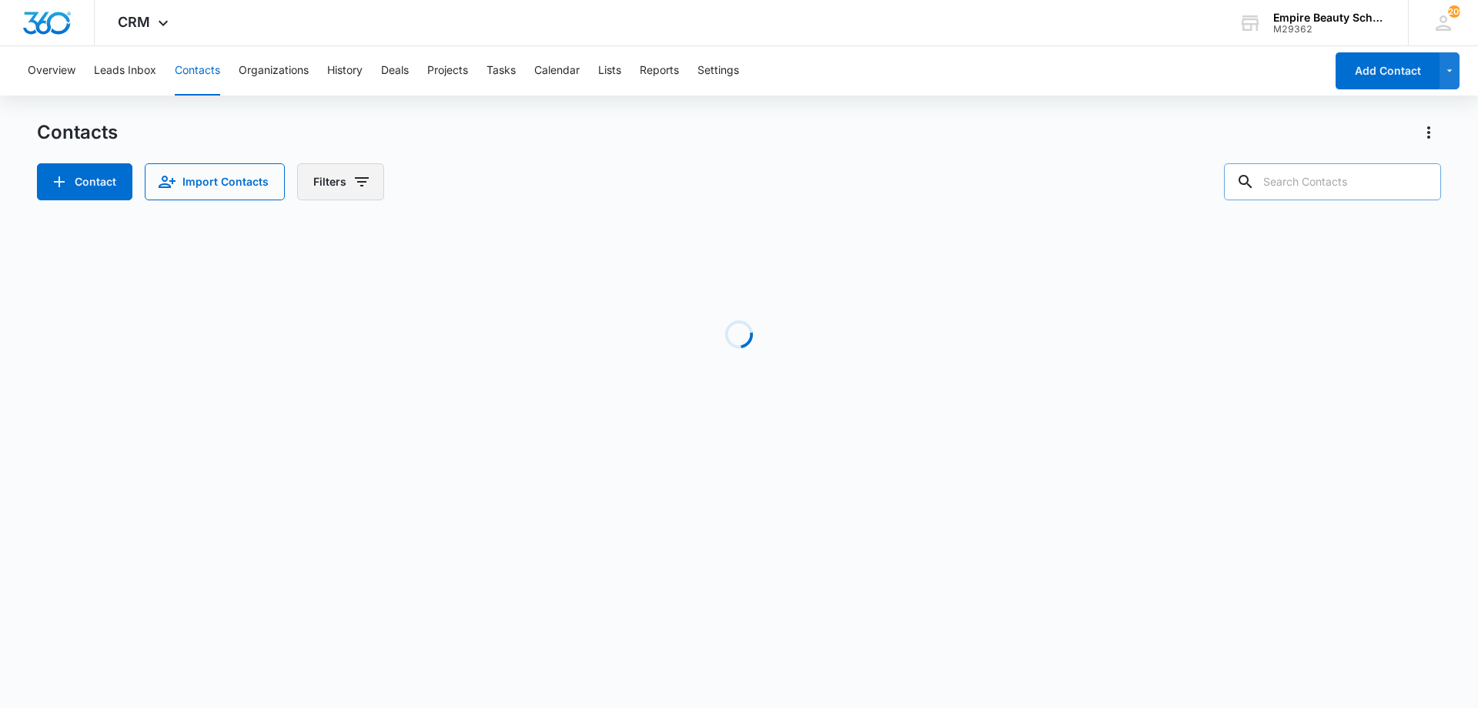
click at [368, 193] on button "Filters" at bounding box center [340, 181] width 87 height 37
click at [474, 445] on icon "Show Custom Filters filters" at bounding box center [479, 438] width 18 height 18
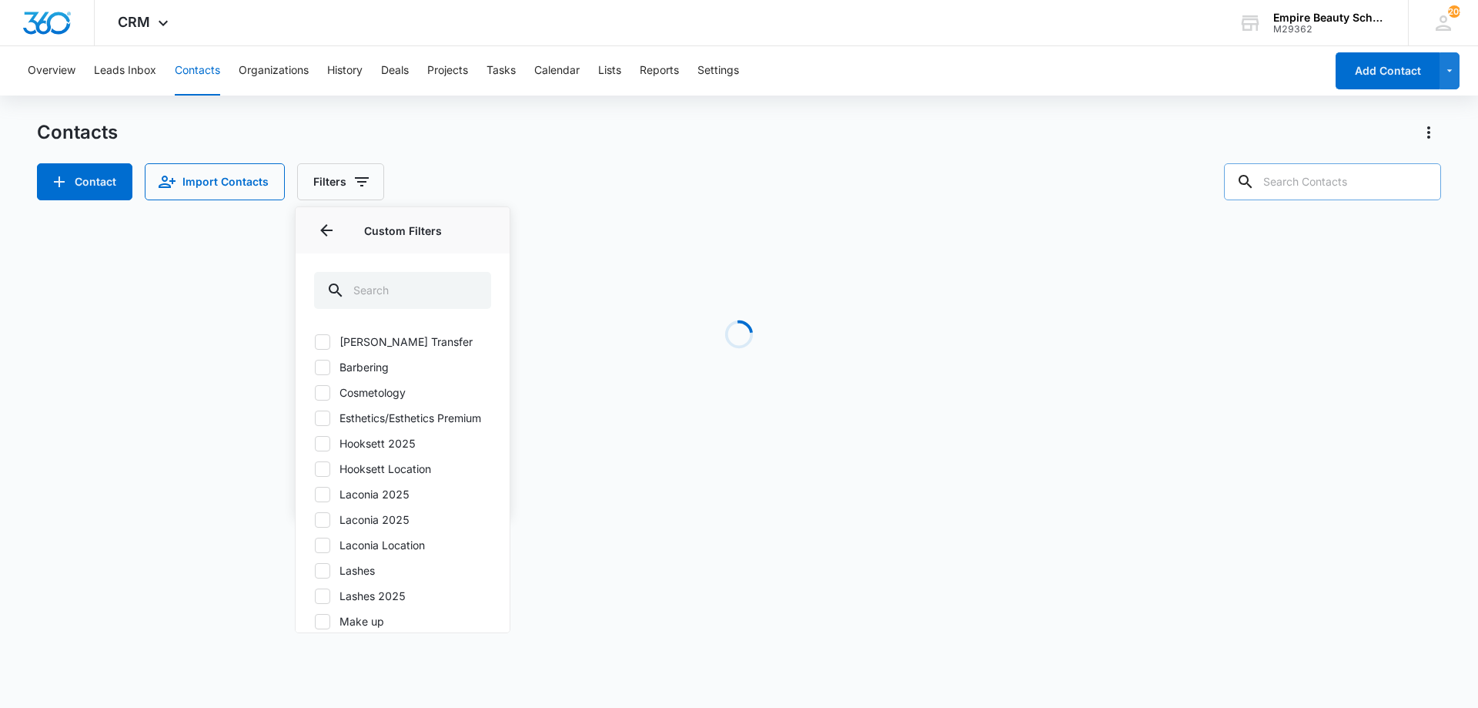
click at [398, 451] on label "Hooksett 2025" at bounding box center [402, 443] width 177 height 16
click at [315, 443] on input "Hooksett 2025" at bounding box center [314, 443] width 1 height 1
checkbox input "true"
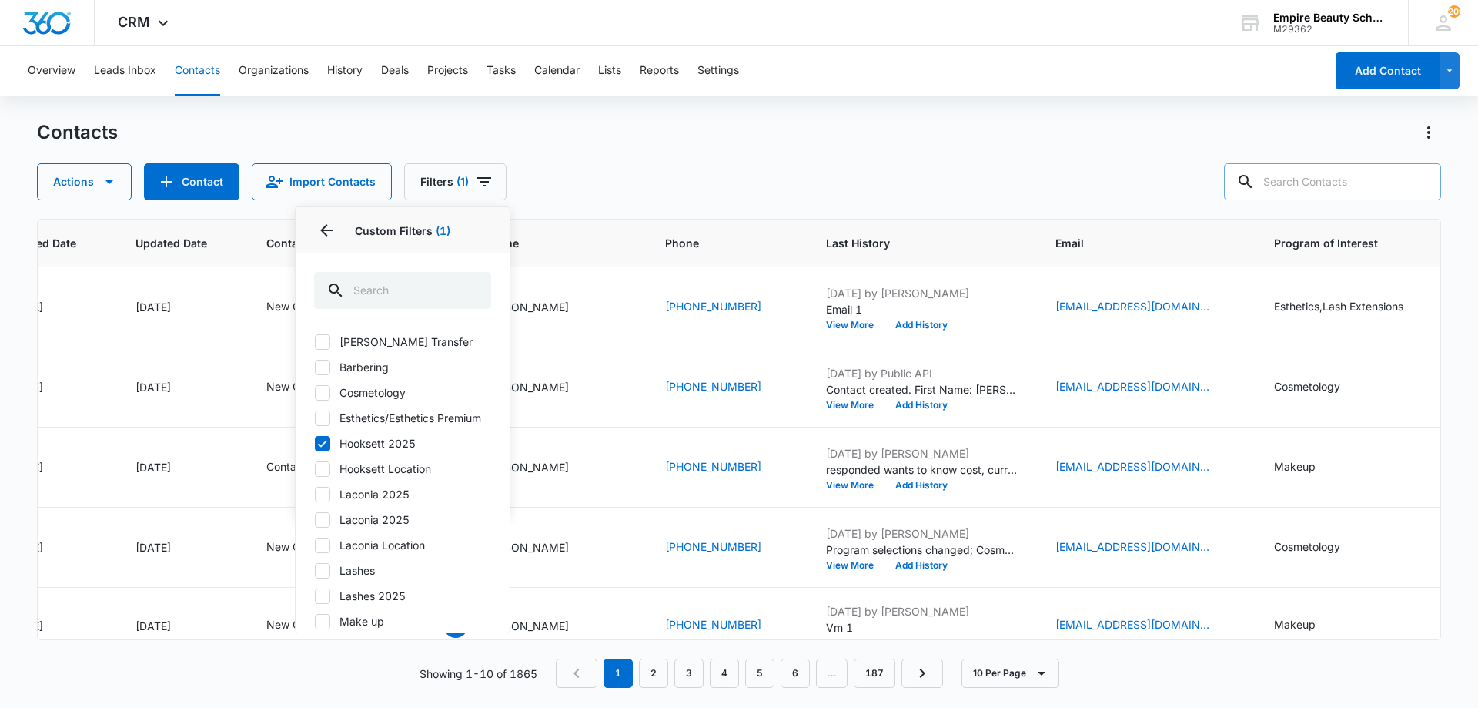
click at [571, 165] on div "Actions Contact Import Contacts Filters (1) Assigned To Sources Status Type Org…" at bounding box center [739, 181] width 1404 height 37
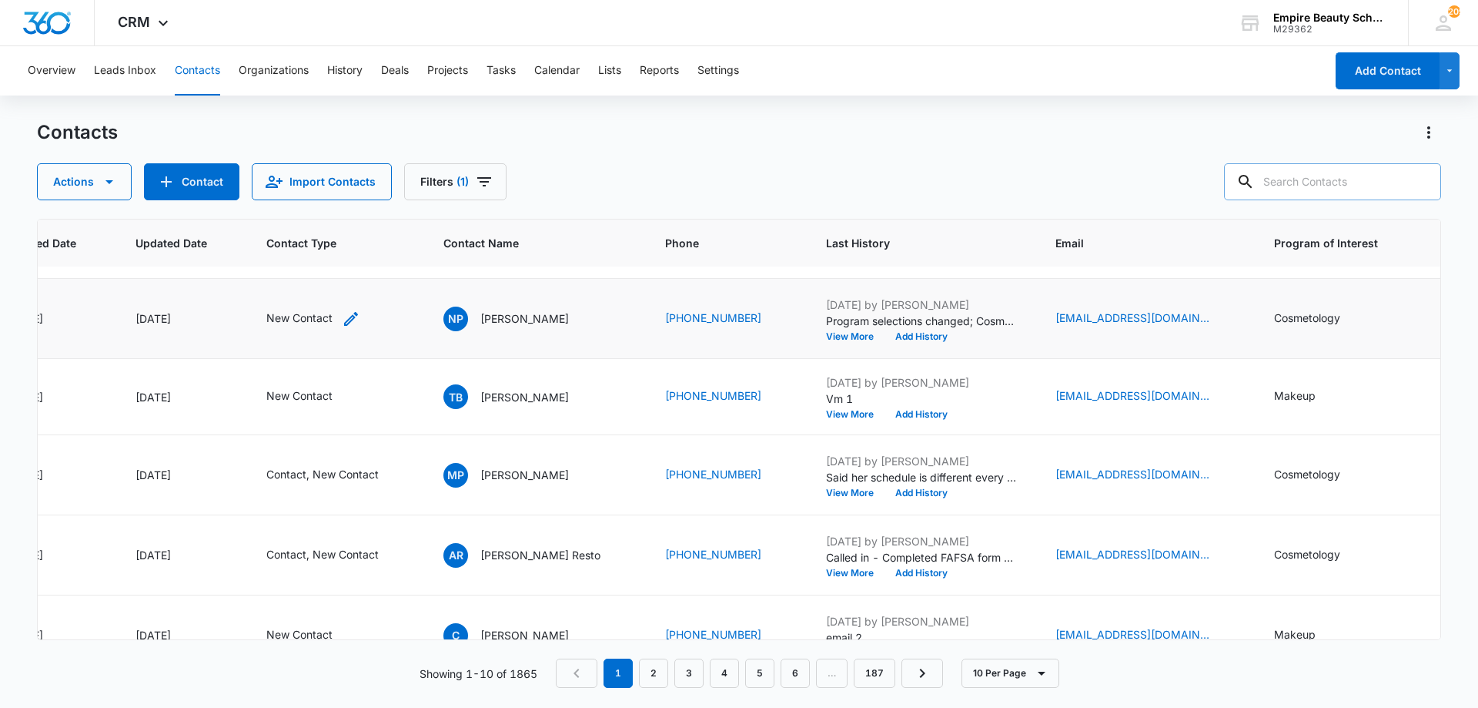
scroll to position [230, 179]
click at [353, 314] on icon "Contact Type - New Contact - Select to Edit Field" at bounding box center [351, 317] width 14 height 14
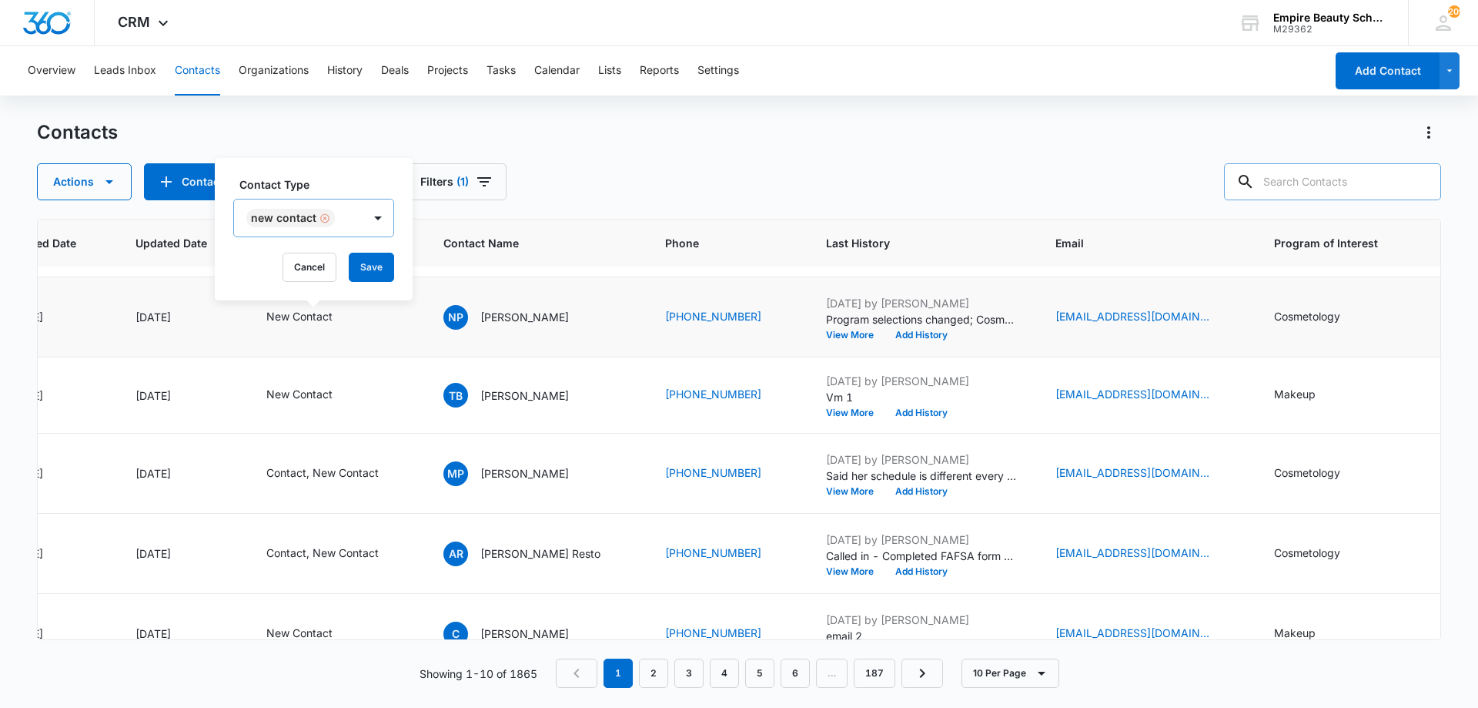
click at [316, 216] on div "Remove New Contact" at bounding box center [323, 218] width 14 height 11
click at [315, 222] on div at bounding box center [282, 218] width 69 height 19
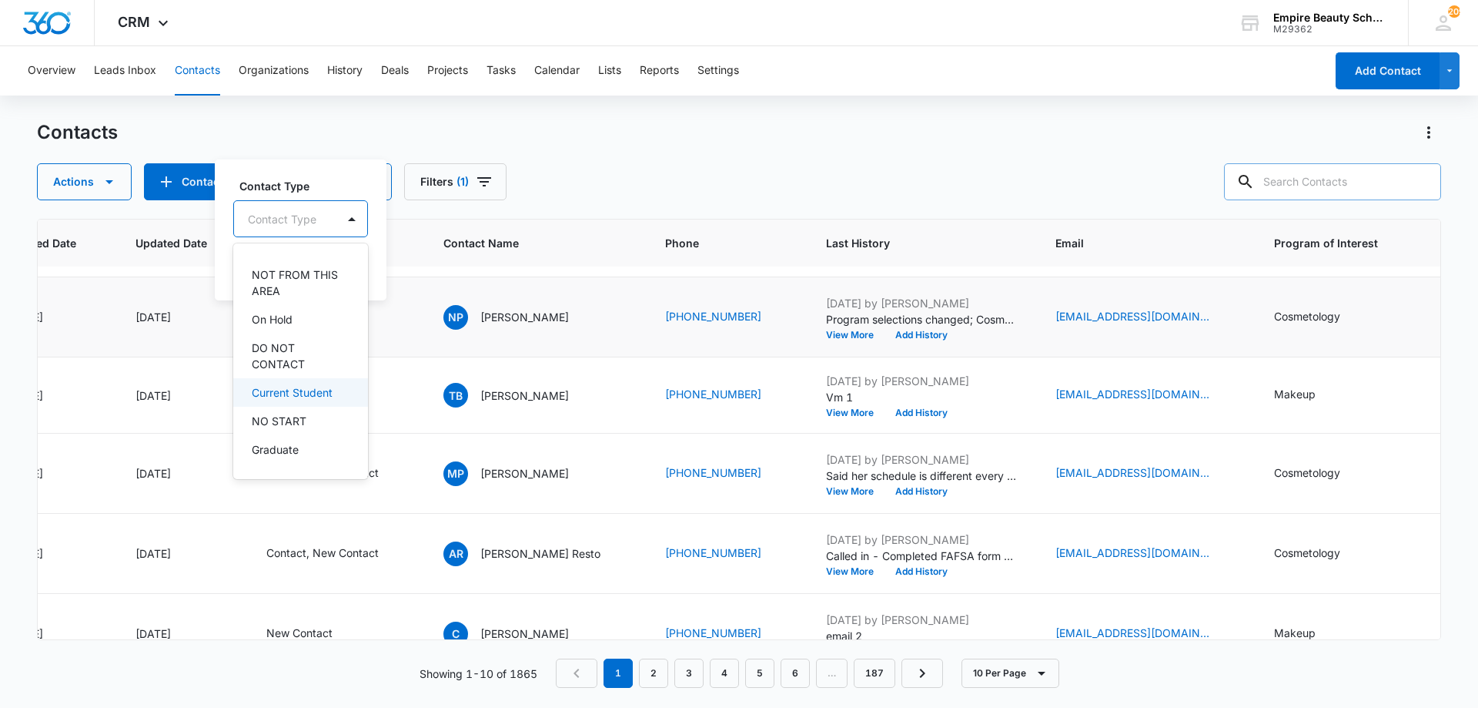
click at [282, 399] on p "Current Student" at bounding box center [292, 392] width 81 height 16
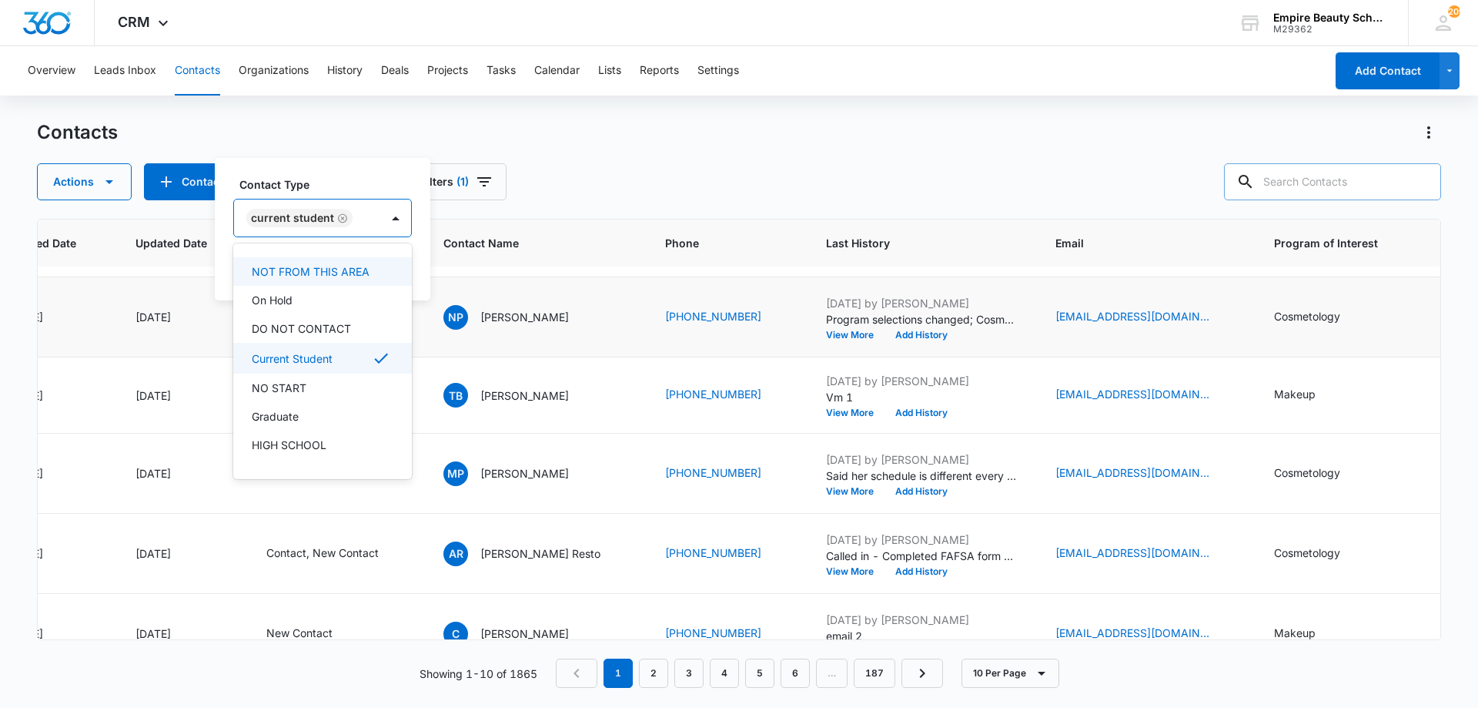
scroll to position [230, 0]
click at [312, 179] on label "Contact Type" at bounding box center [328, 184] width 179 height 16
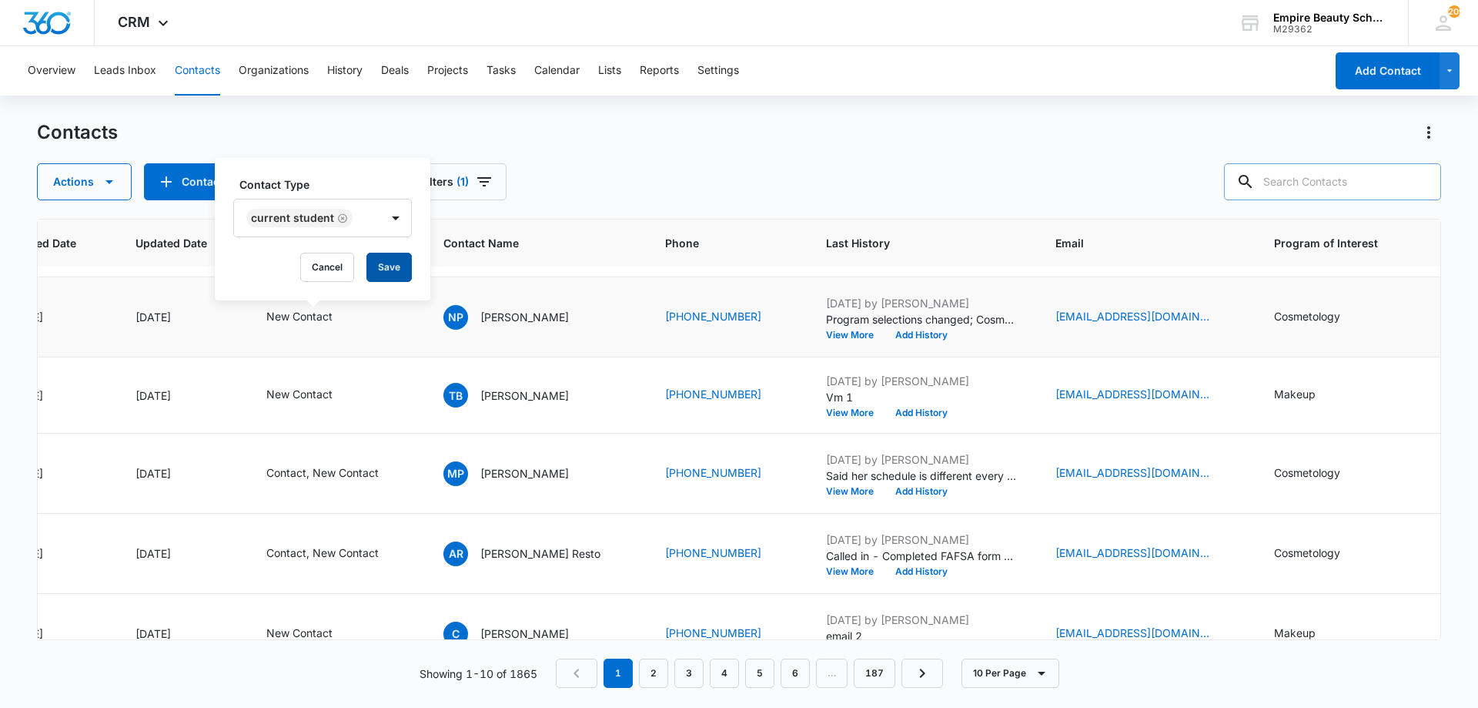
click at [380, 262] on button "Save" at bounding box center [388, 267] width 45 height 29
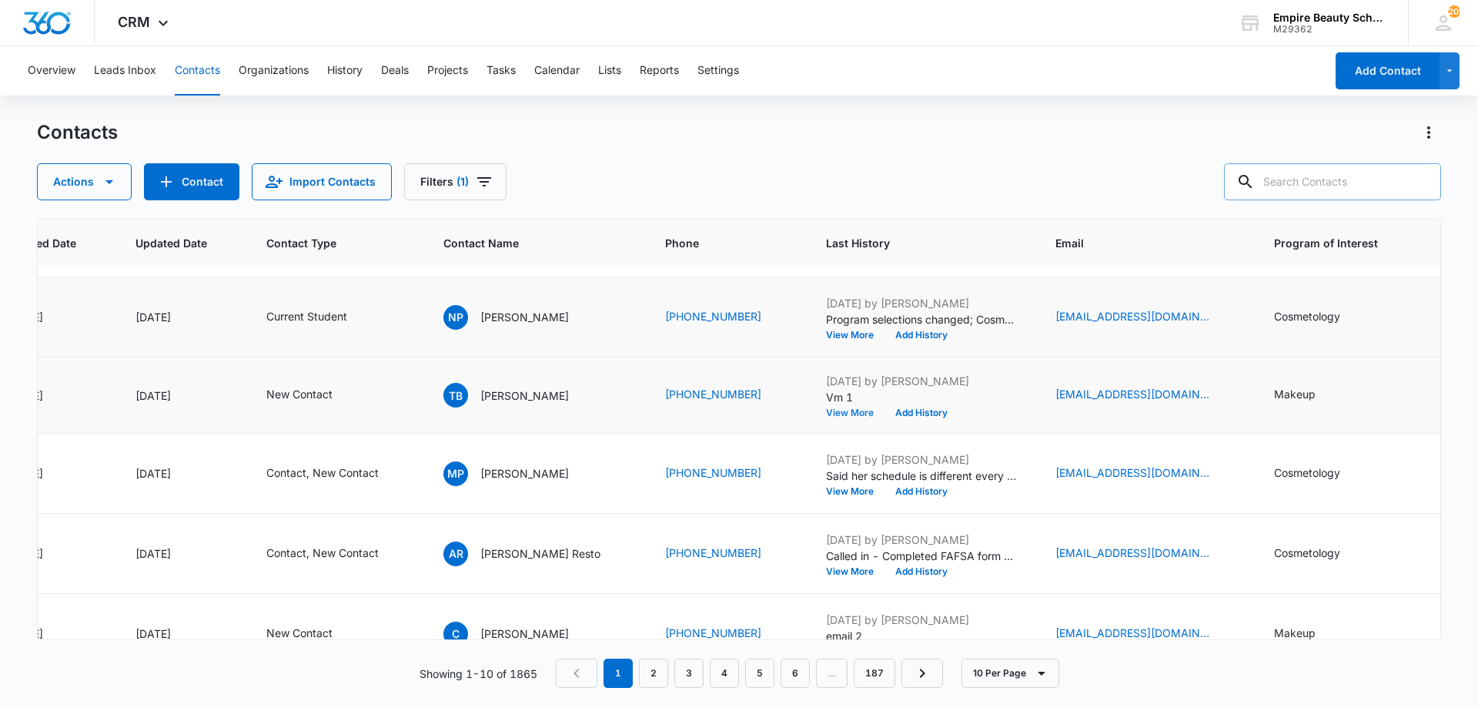
click at [836, 411] on button "View More" at bounding box center [855, 412] width 59 height 9
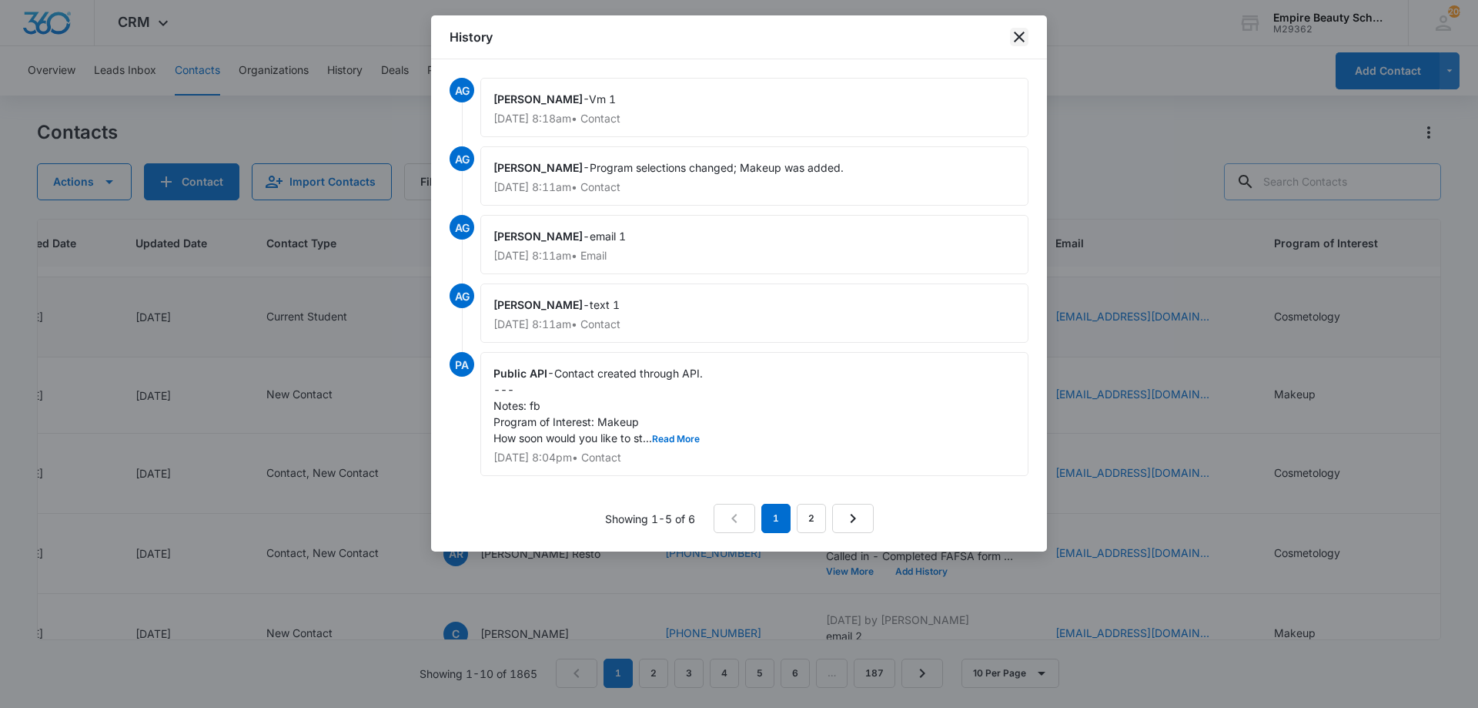
click at [1016, 38] on icon "close" at bounding box center [1019, 37] width 18 height 18
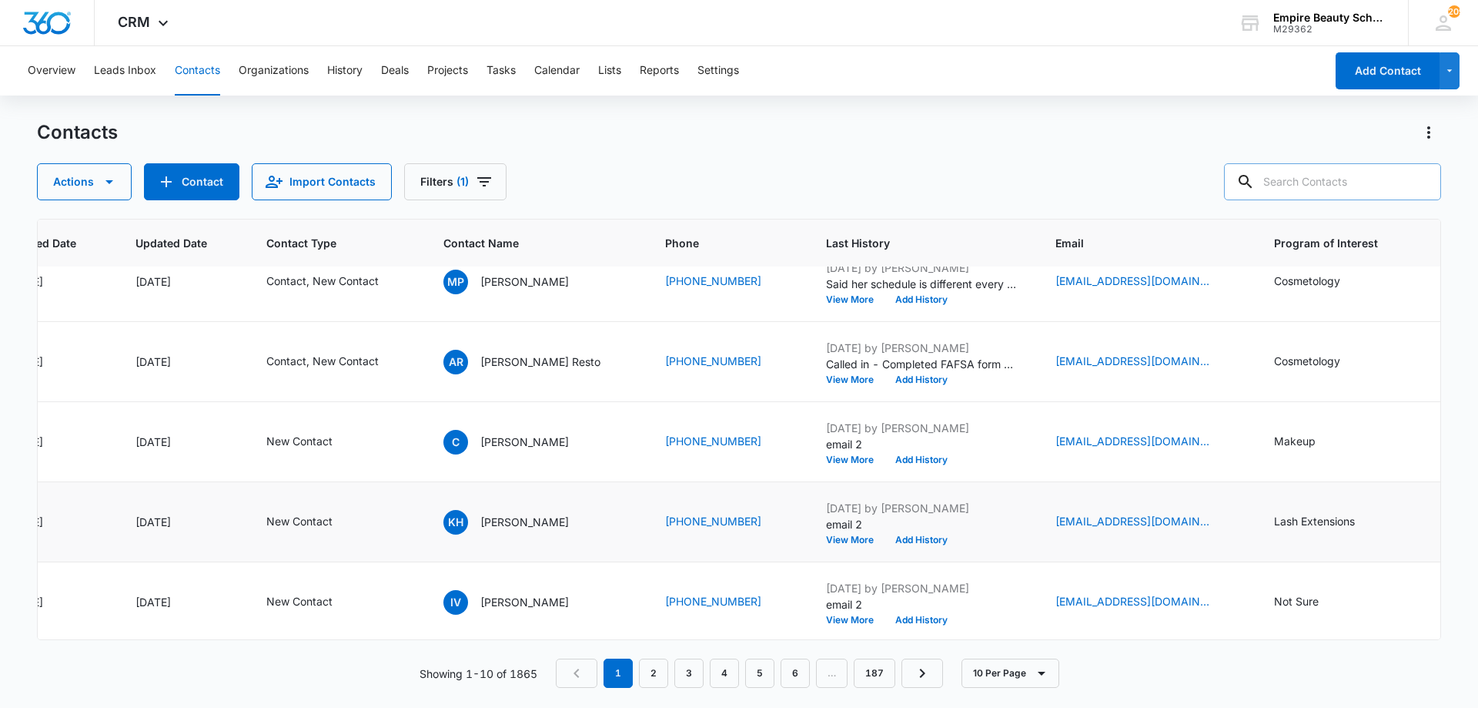
scroll to position [436, 179]
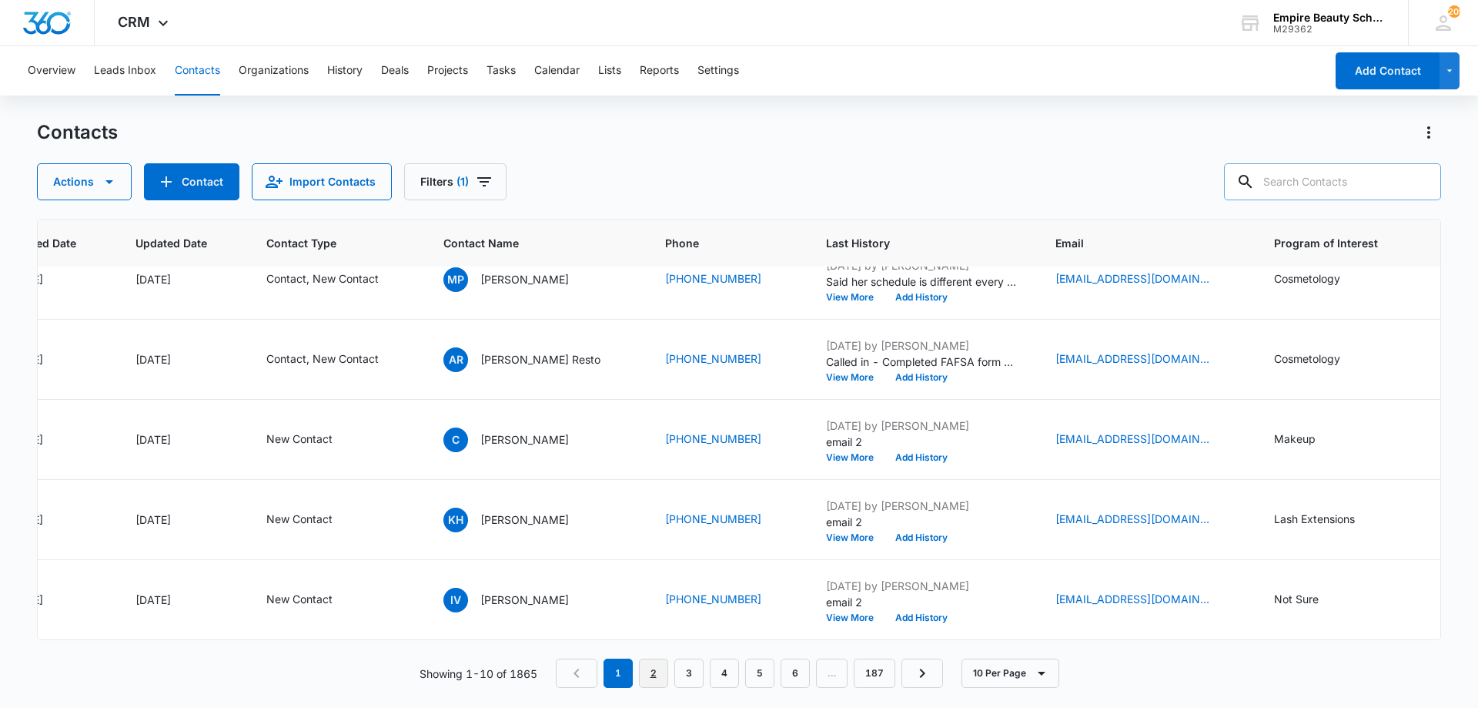
click at [653, 668] on link "2" at bounding box center [653, 672] width 29 height 29
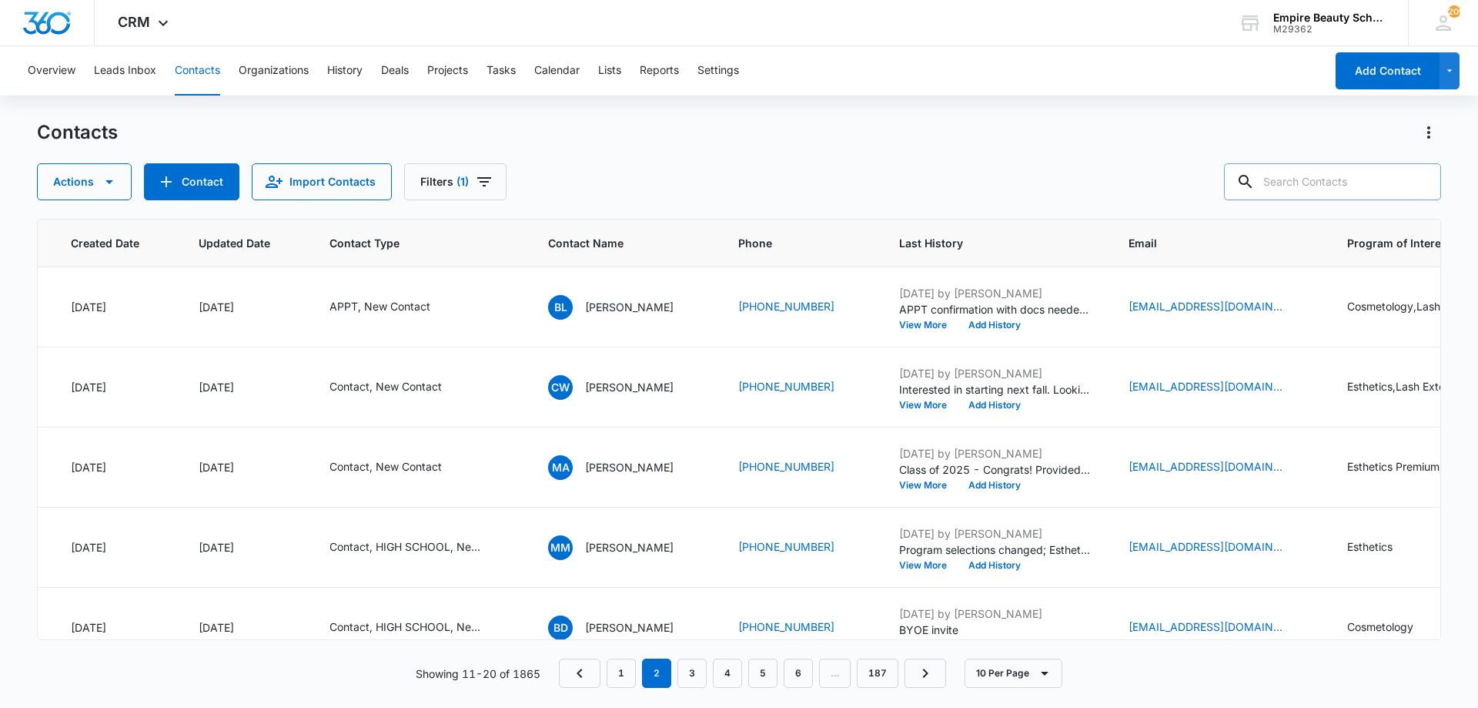
scroll to position [0, 109]
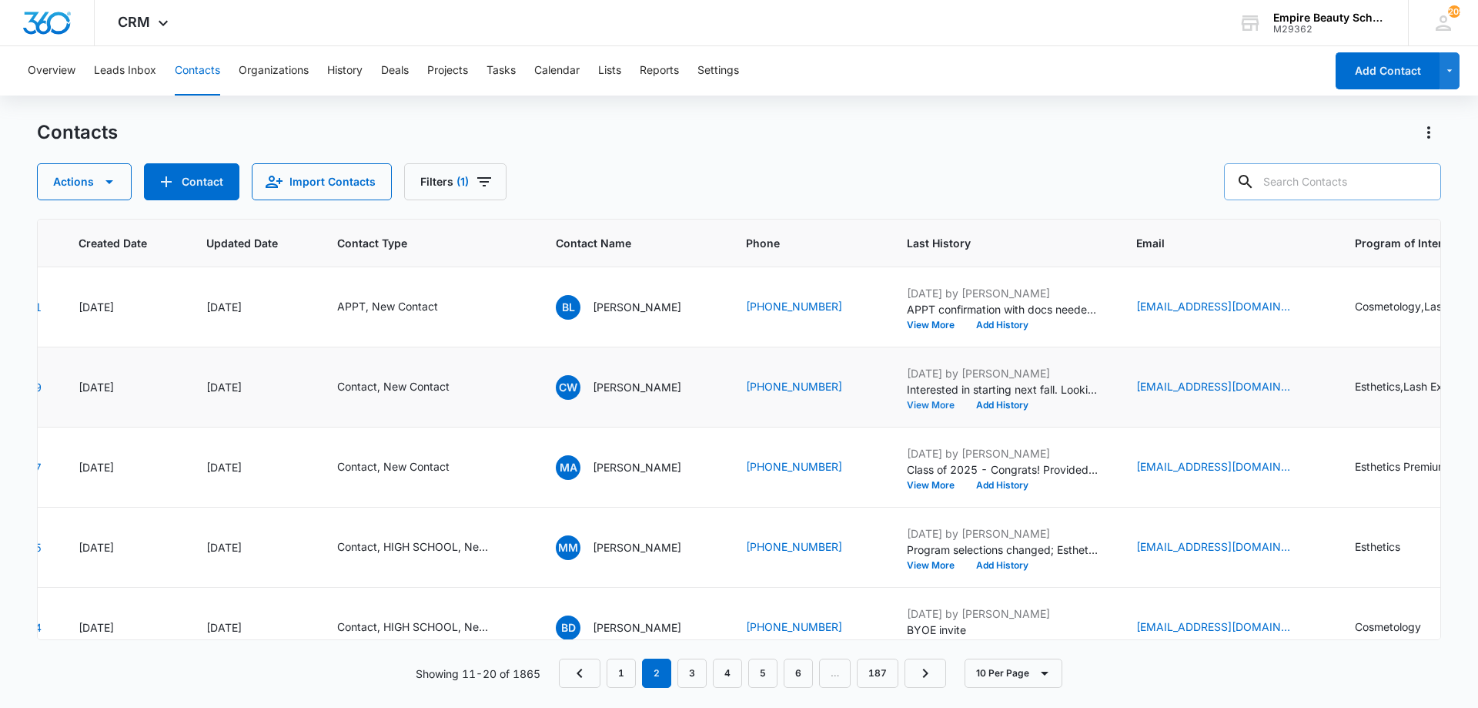
click at [931, 404] on button "View More" at bounding box center [936, 404] width 59 height 9
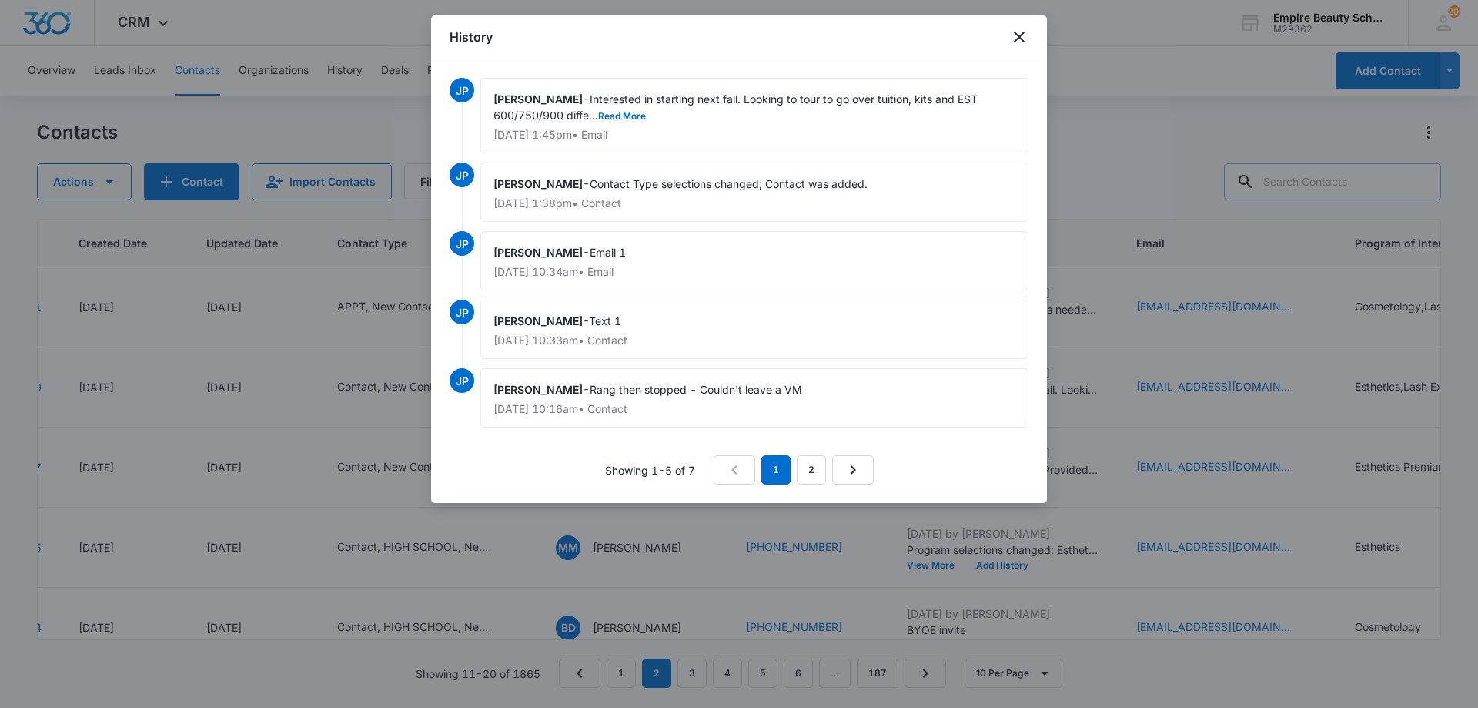
click at [634, 106] on div "[PERSON_NAME] - Interested in starting next fall. Looking to tour to go over tu…" at bounding box center [754, 115] width 548 height 75
click at [631, 119] on button "Read More" at bounding box center [622, 116] width 48 height 9
click at [1019, 37] on icon "close" at bounding box center [1019, 37] width 11 height 11
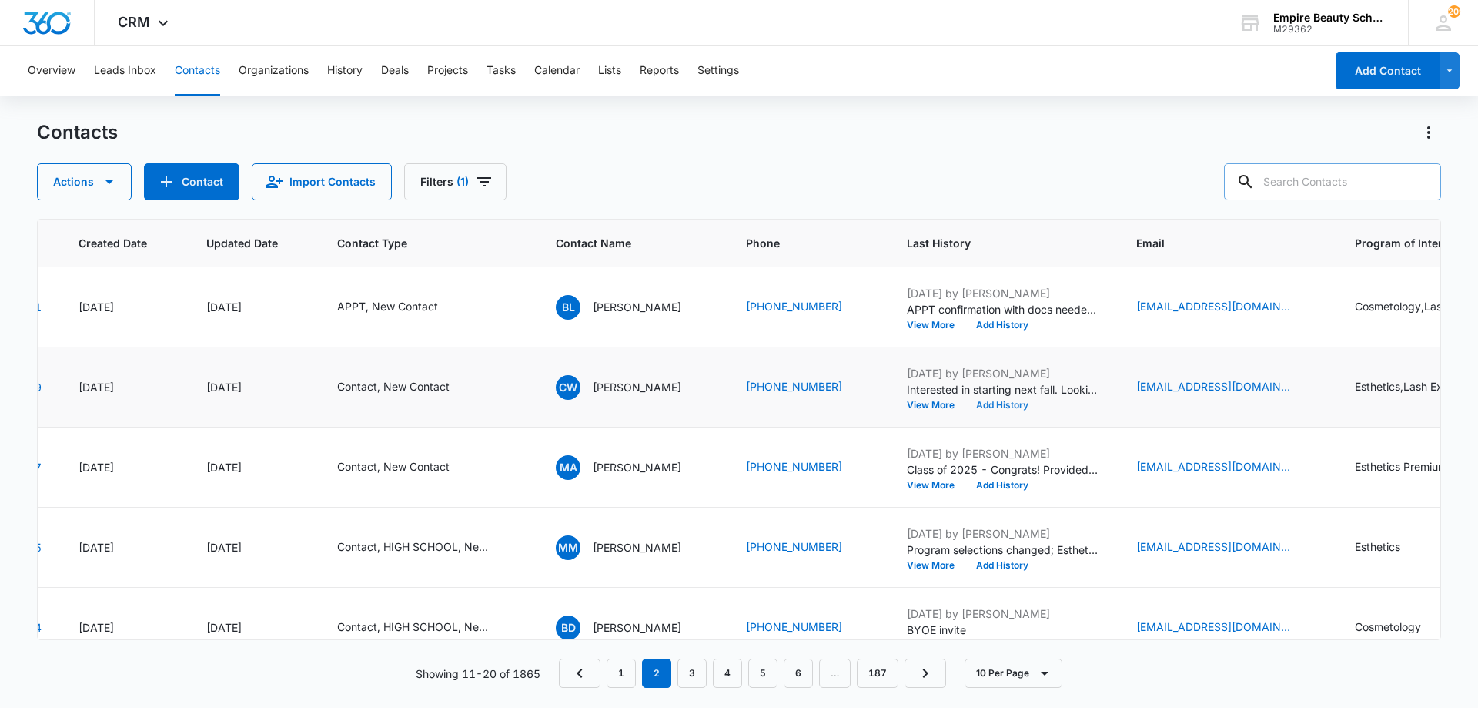
click at [1012, 408] on button "Add History" at bounding box center [1002, 404] width 74 height 9
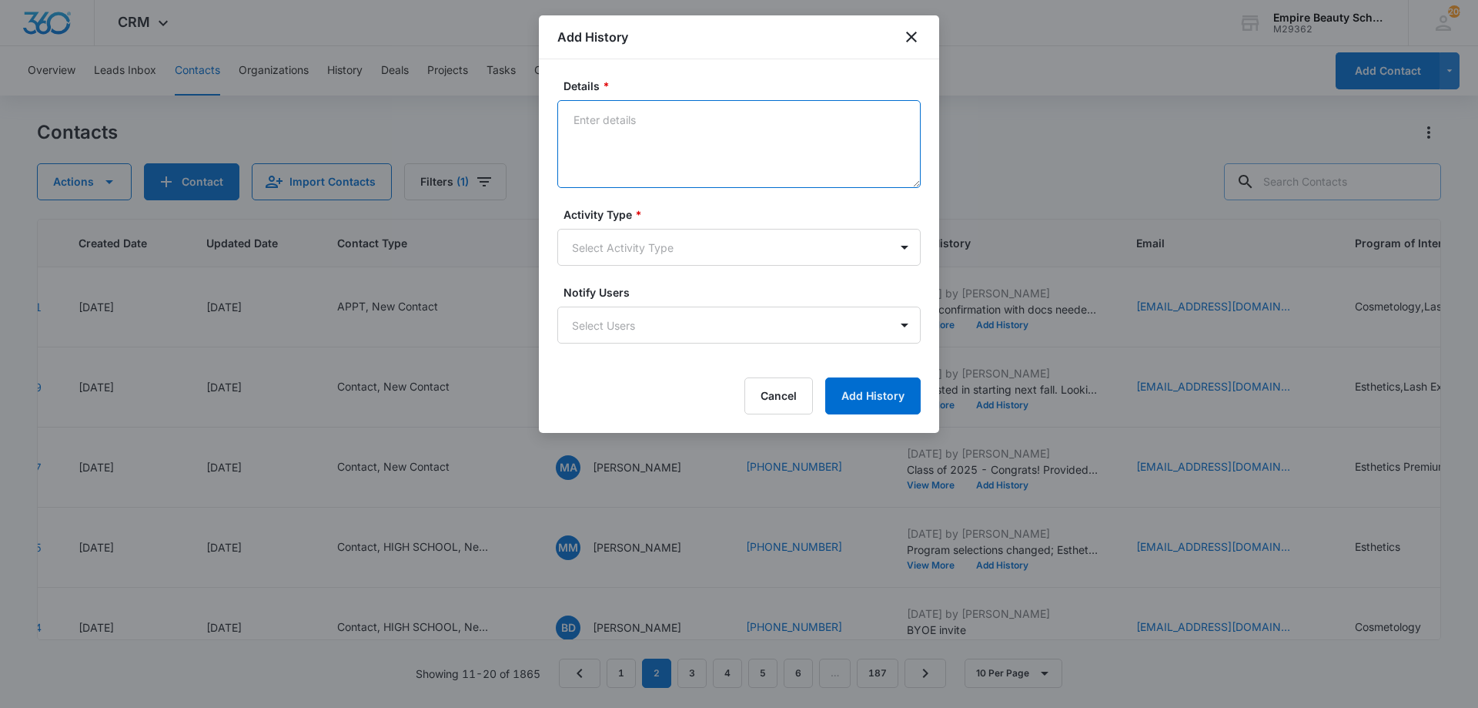
paste textarea "I was so excited when you reached out looking for more information on the beaut…"
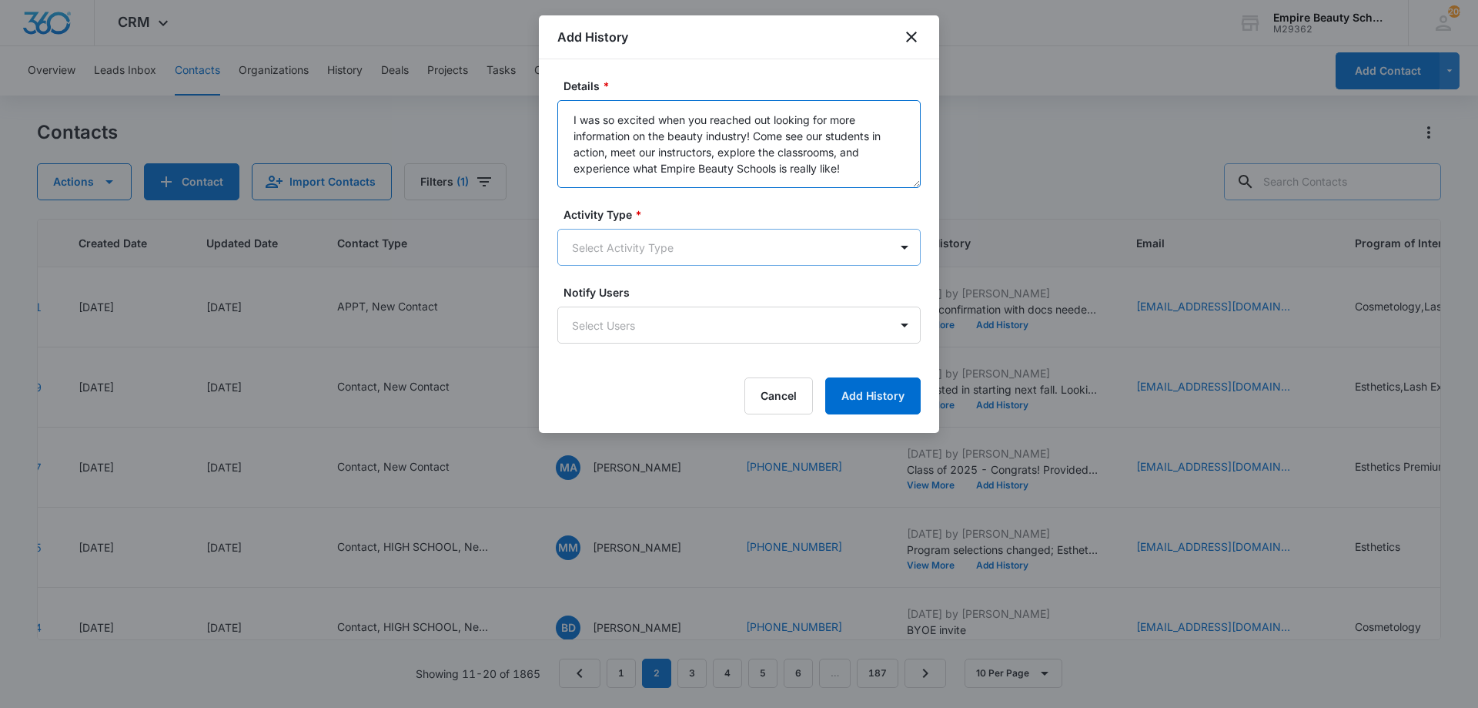
type textarea "I was so excited when you reached out looking for more information on the beaut…"
click at [718, 253] on body "CRM Apps Forms CRM Email Shop Payments POS Files Brand Settings AI Assistant Em…" at bounding box center [739, 354] width 1478 height 708
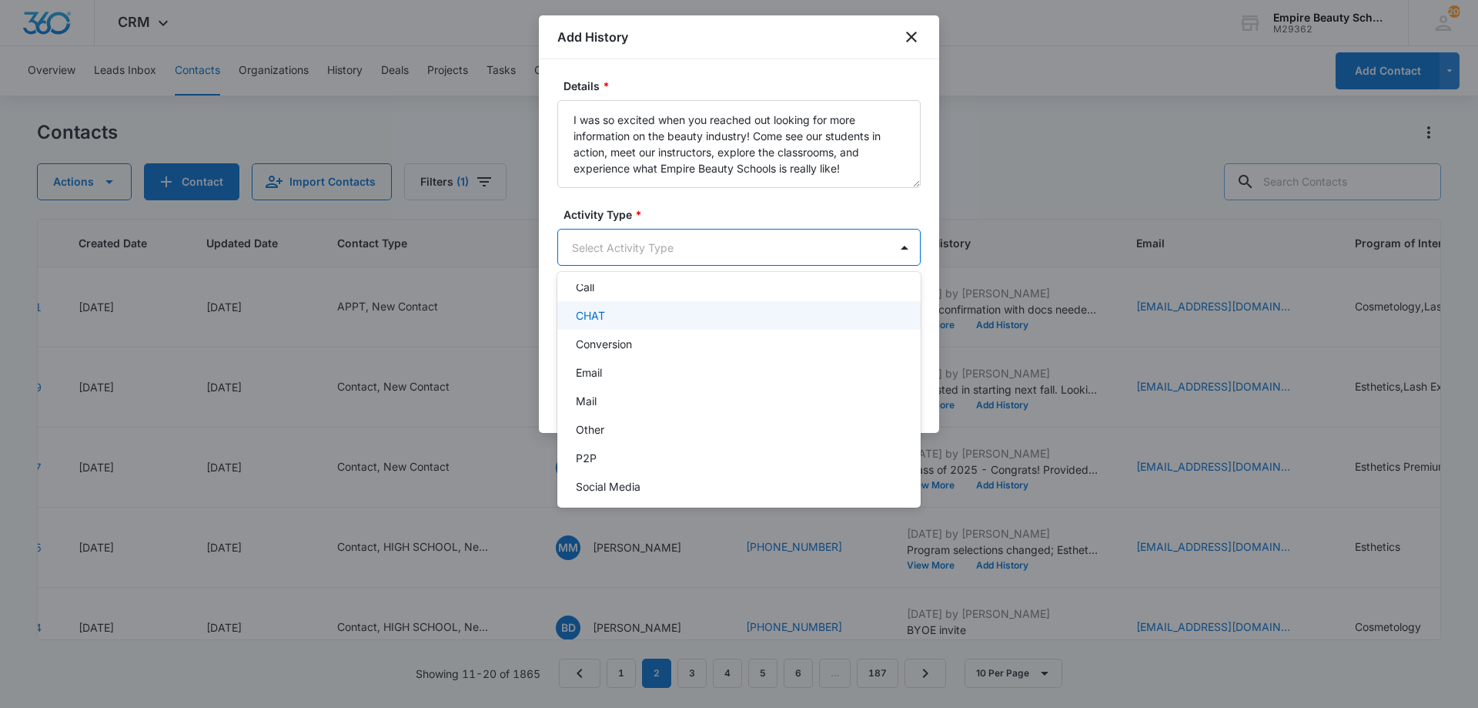
scroll to position [80, 0]
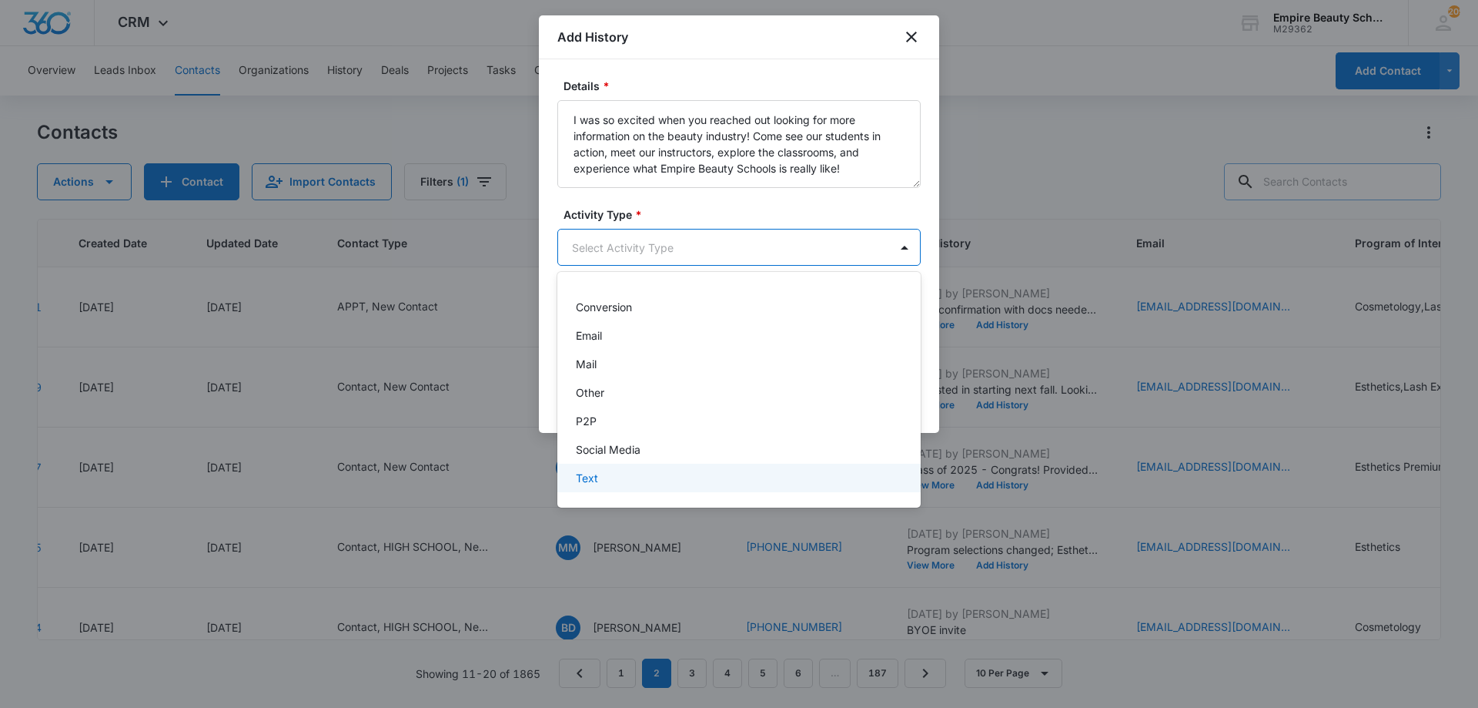
click at [630, 474] on div "Text" at bounding box center [737, 478] width 323 height 16
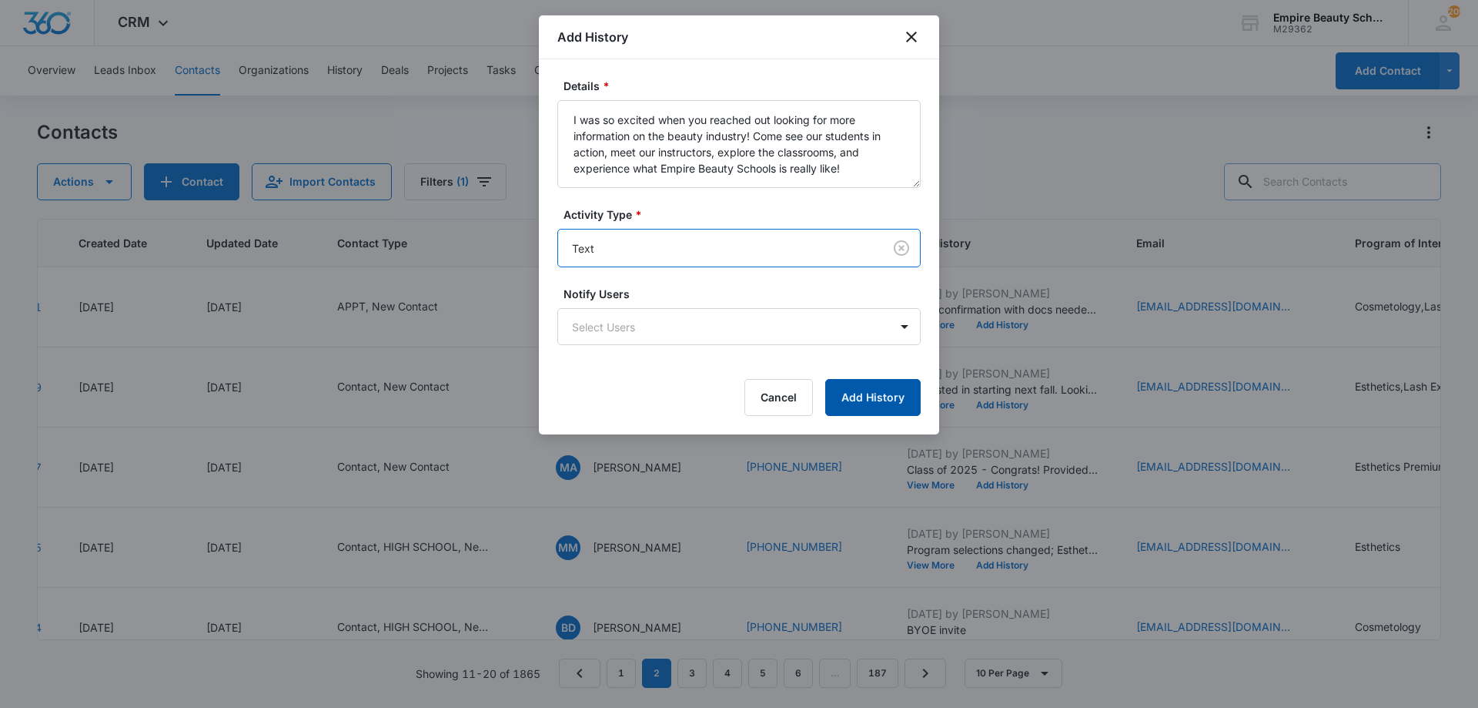
click at [838, 396] on button "Add History" at bounding box center [872, 397] width 95 height 37
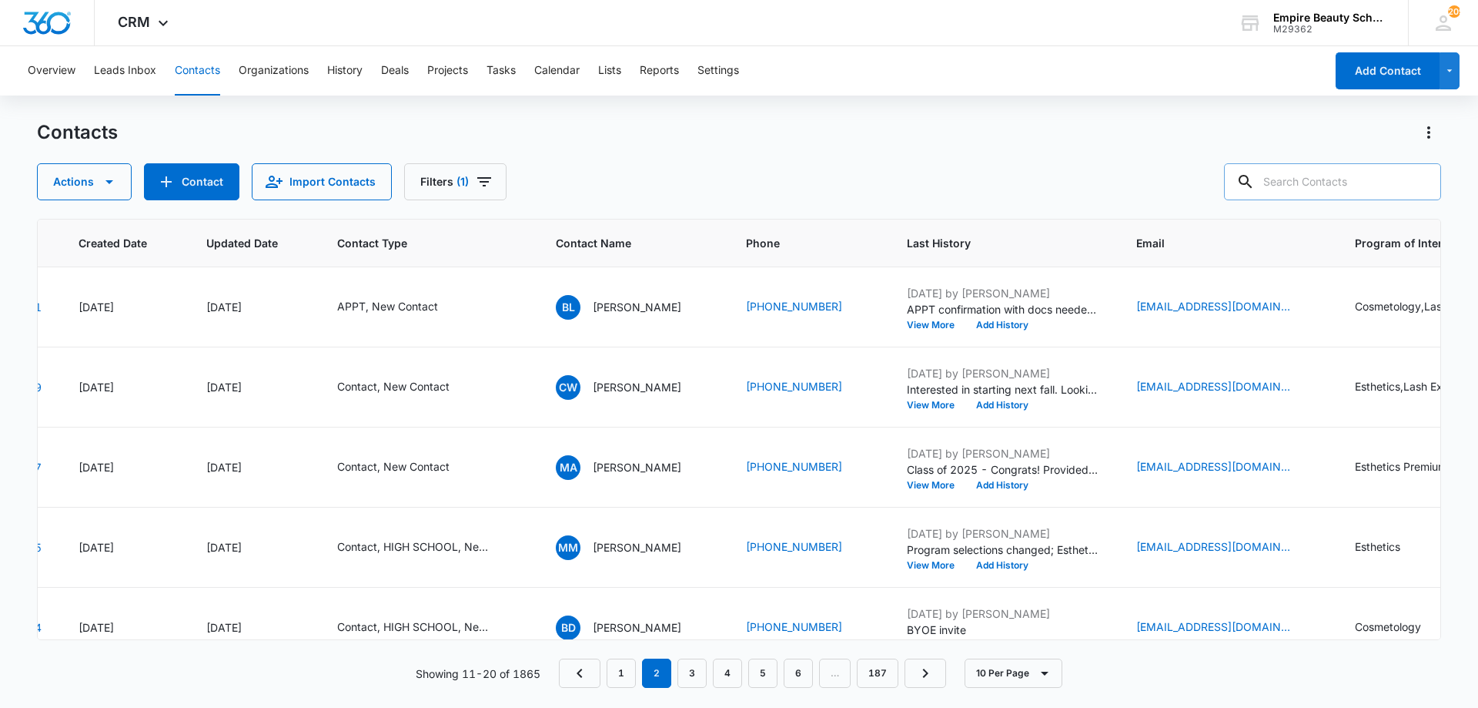
paste input "[EMAIL_ADDRESS][DOMAIN_NAME]"
type input "[EMAIL_ADDRESS][DOMAIN_NAME]"
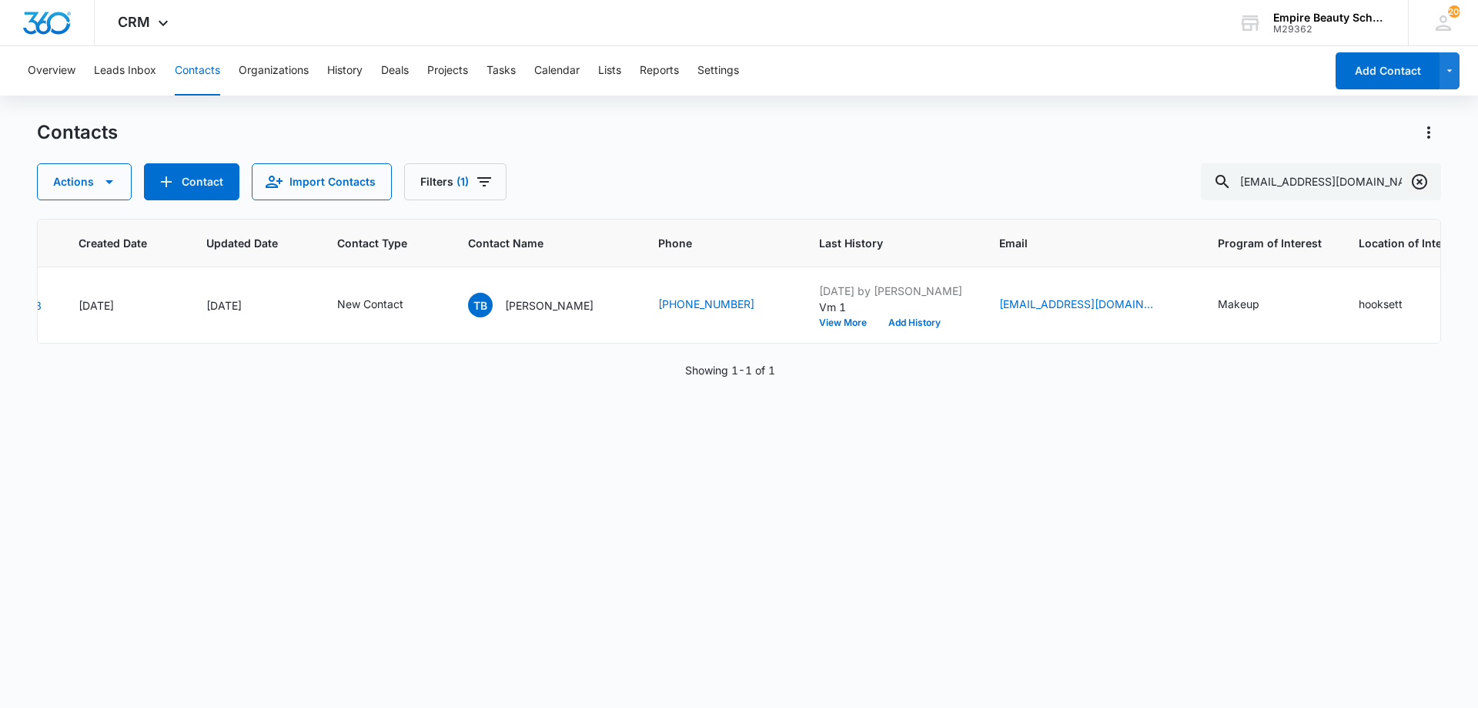
click at [1419, 182] on icon "Clear" at bounding box center [1419, 181] width 15 height 15
click at [824, 135] on div "Contacts" at bounding box center [739, 132] width 1404 height 25
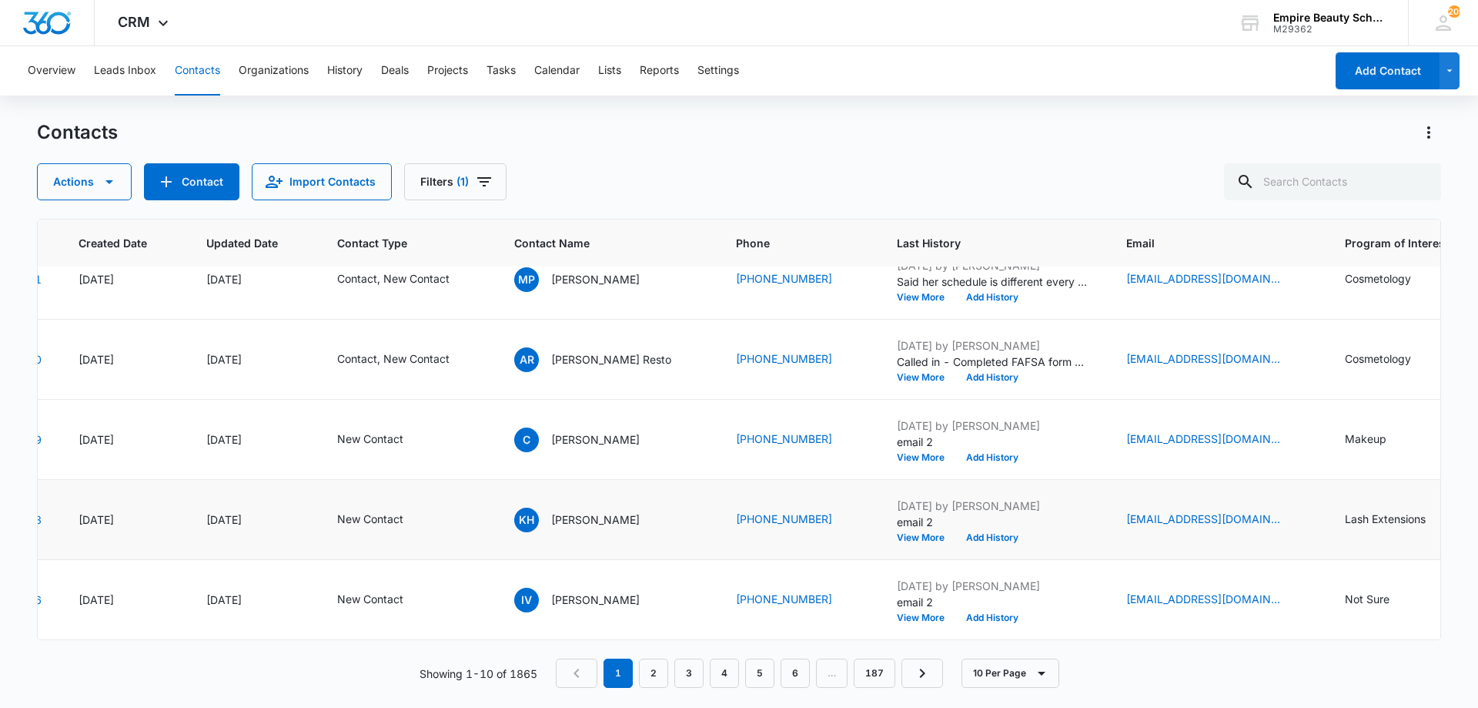
scroll to position [436, 109]
click at [662, 674] on link "2" at bounding box center [653, 672] width 29 height 29
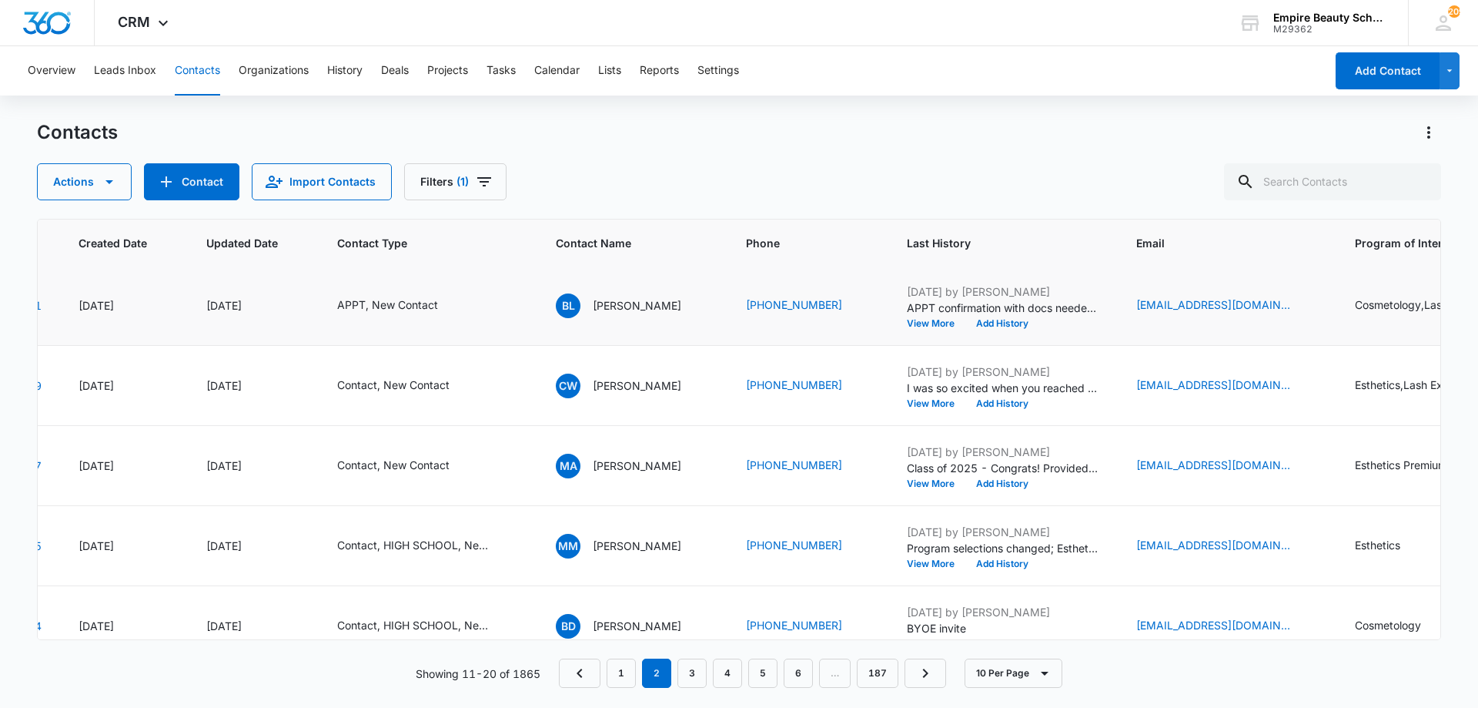
scroll to position [0, 109]
paste input "[EMAIL_ADDRESS][DOMAIN_NAME]>"
type input "[EMAIL_ADDRESS][DOMAIN_NAME]"
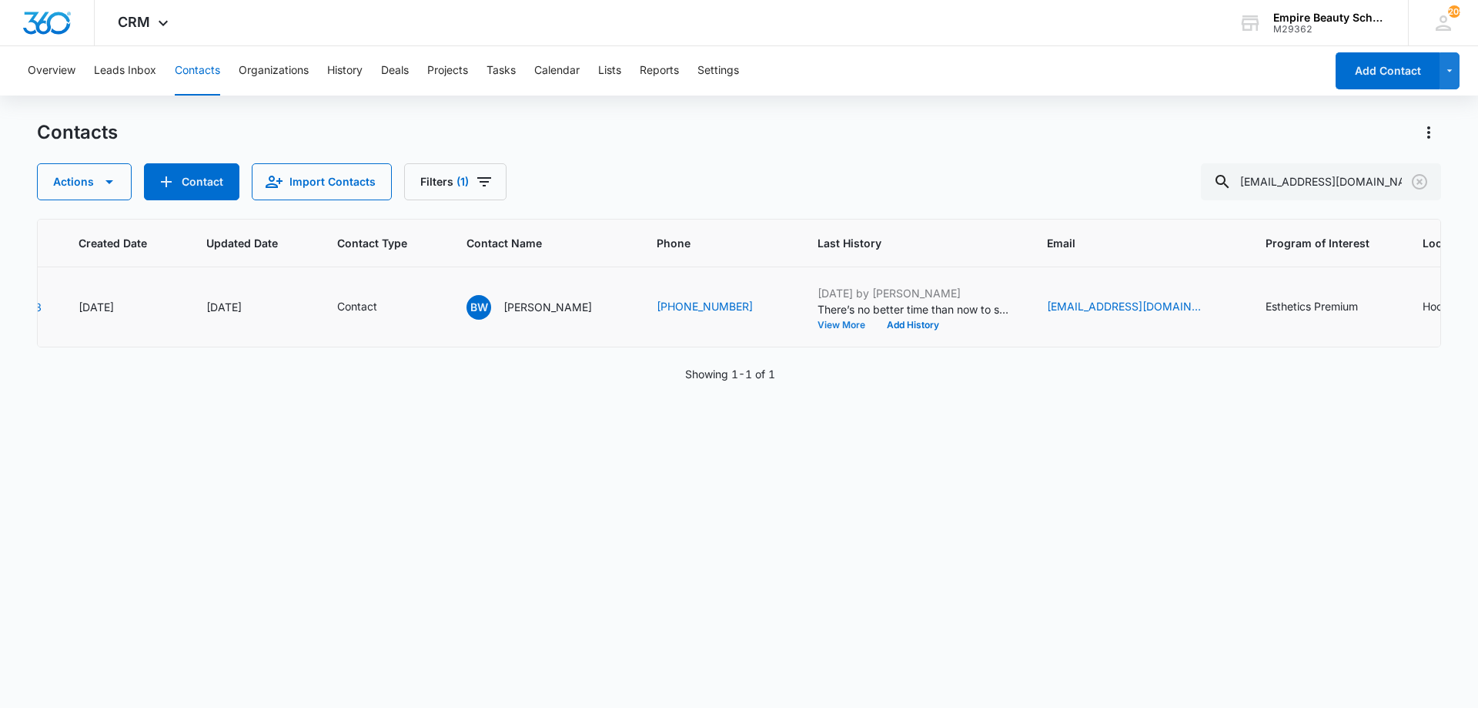
click at [823, 326] on button "View More" at bounding box center [847, 324] width 59 height 9
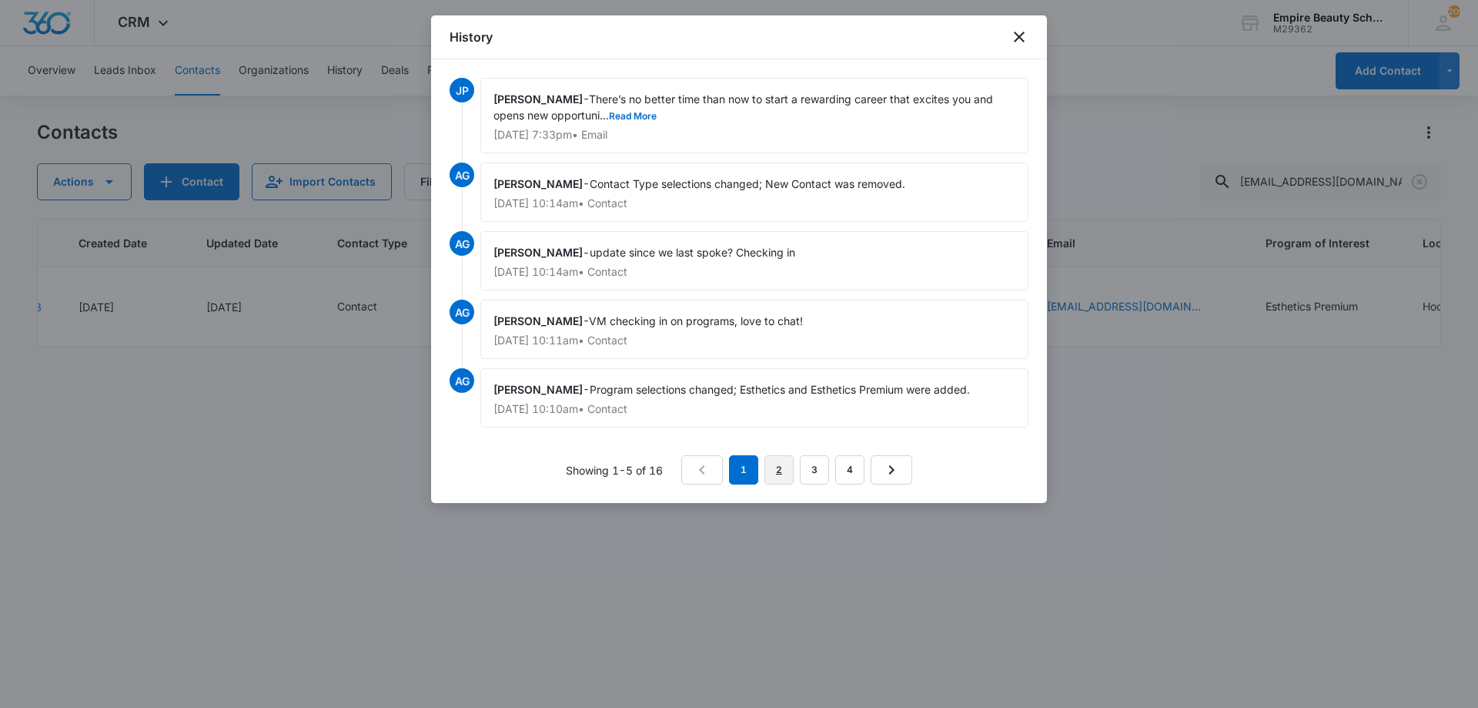
click at [775, 465] on link "2" at bounding box center [779, 469] width 29 height 29
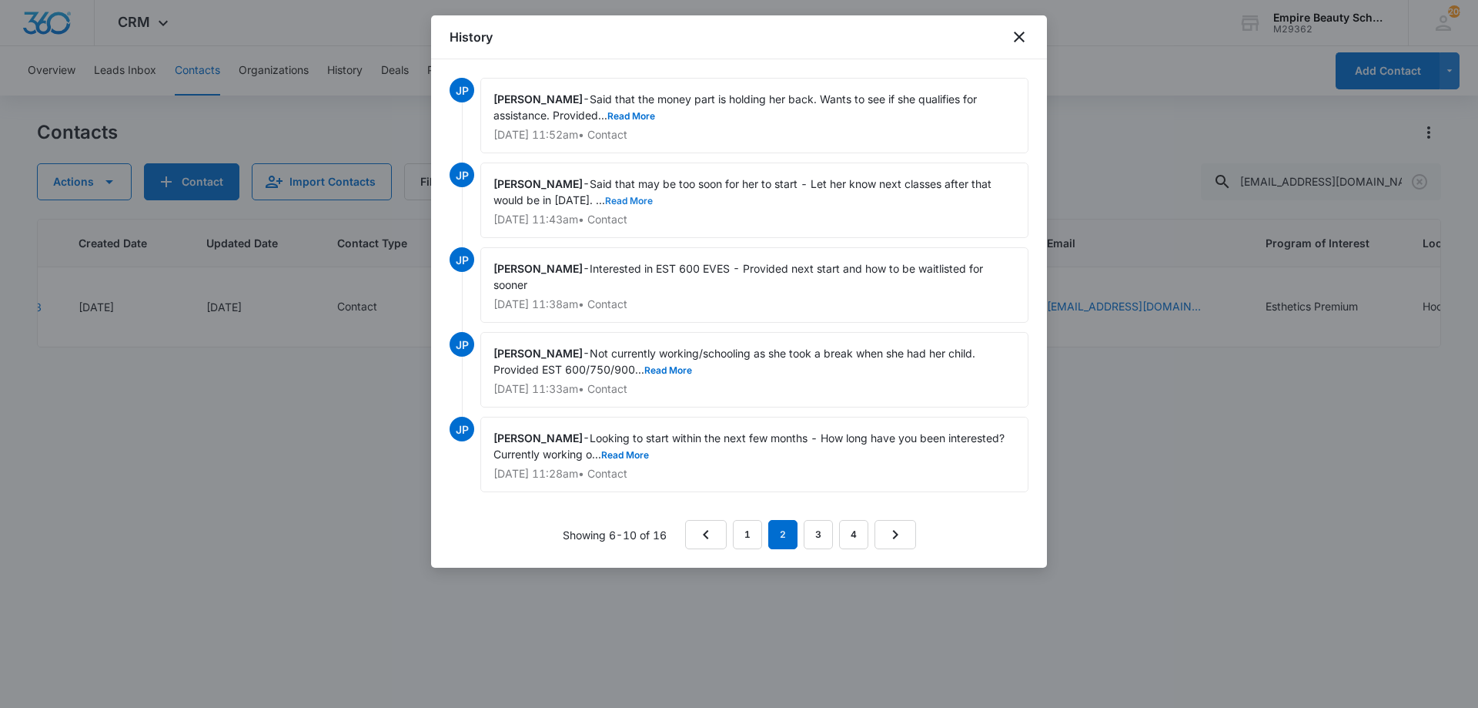
click at [637, 205] on button "Read More" at bounding box center [629, 200] width 48 height 9
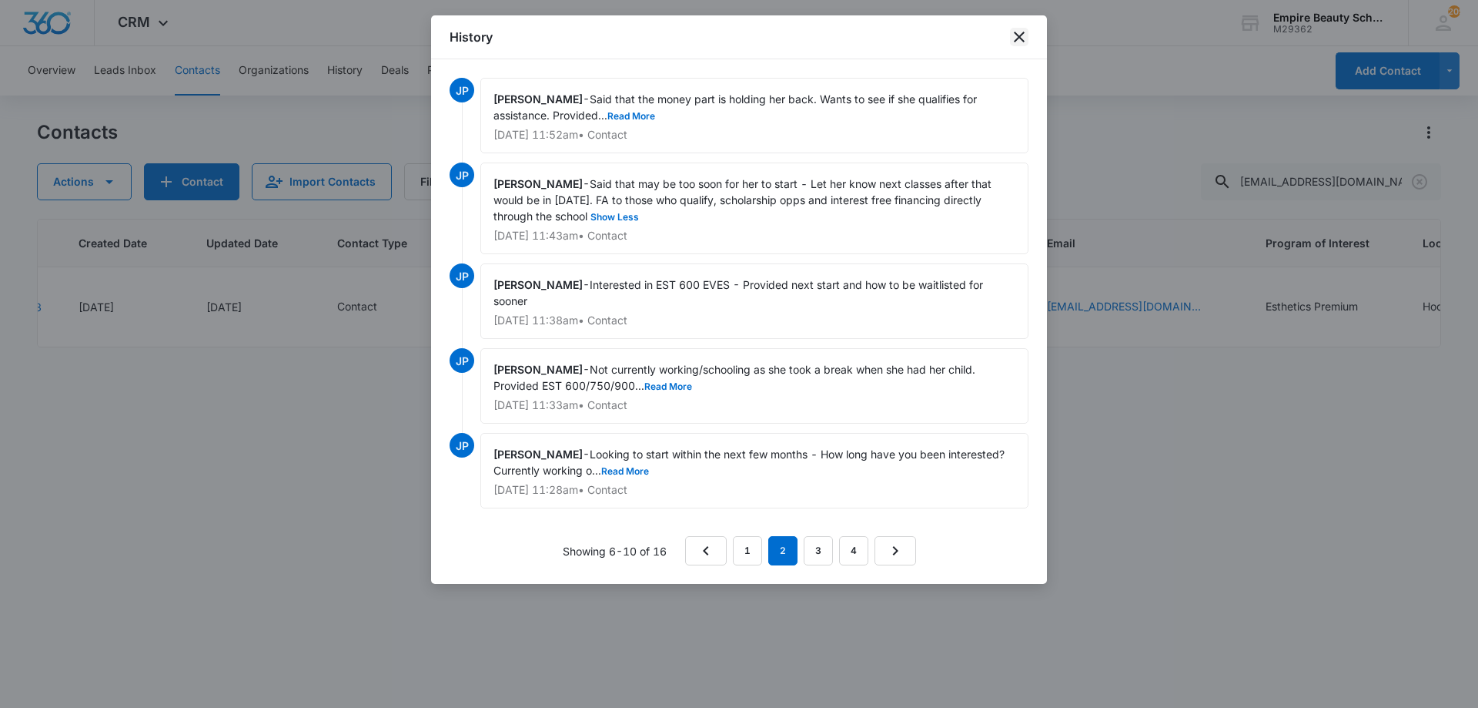
click at [1022, 35] on icon "close" at bounding box center [1019, 37] width 11 height 11
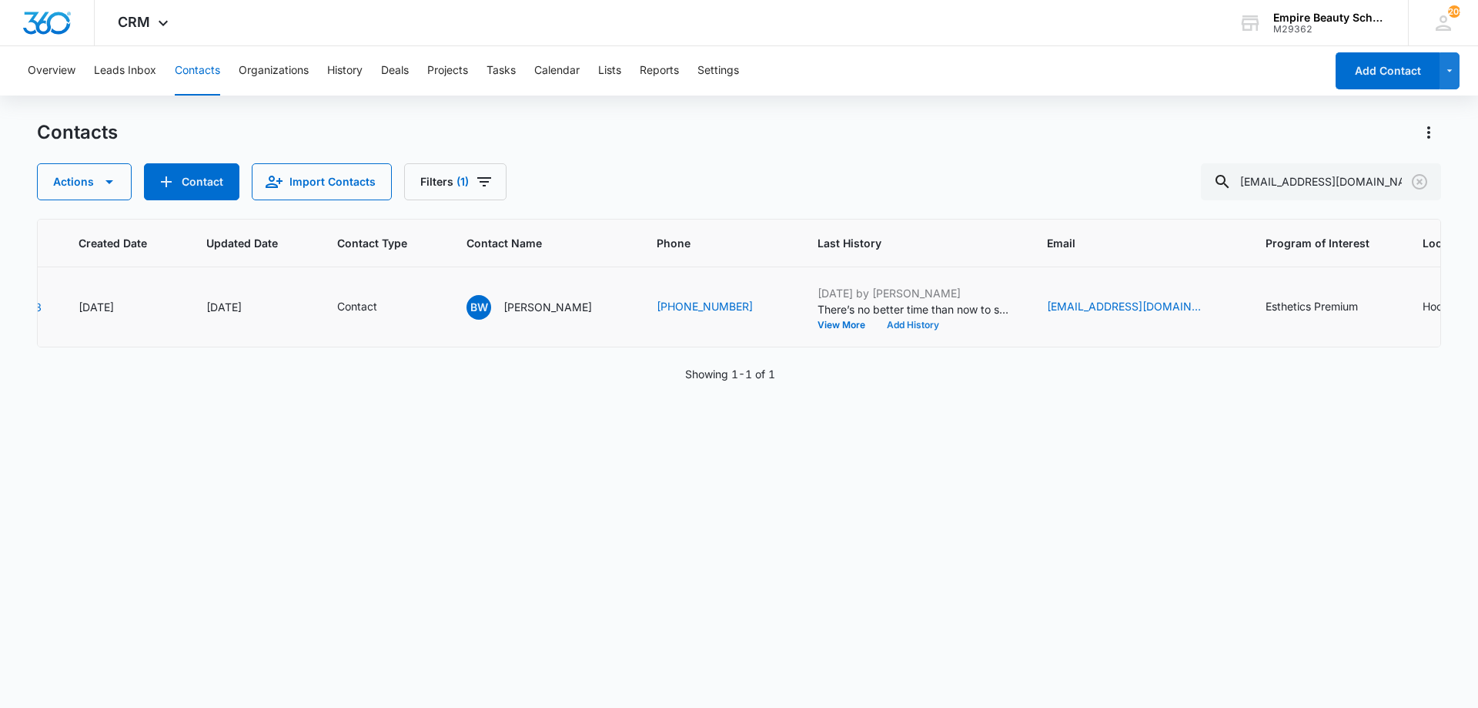
click at [893, 321] on button "Add History" at bounding box center [913, 324] width 74 height 9
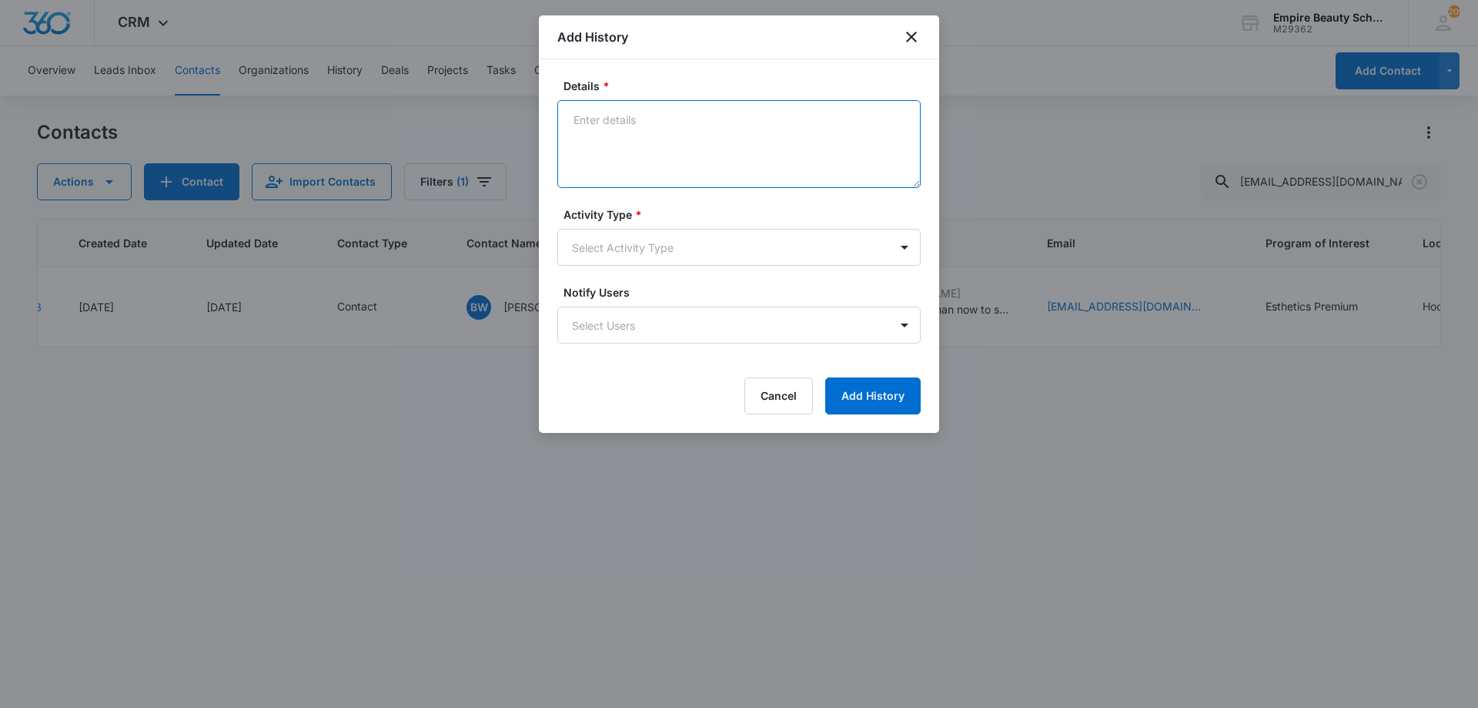
click at [621, 105] on textarea "Details *" at bounding box center [738, 144] width 363 height 88
paste textarea "erful to hear you’re ready to take the next step toward your beauty career! Our…"
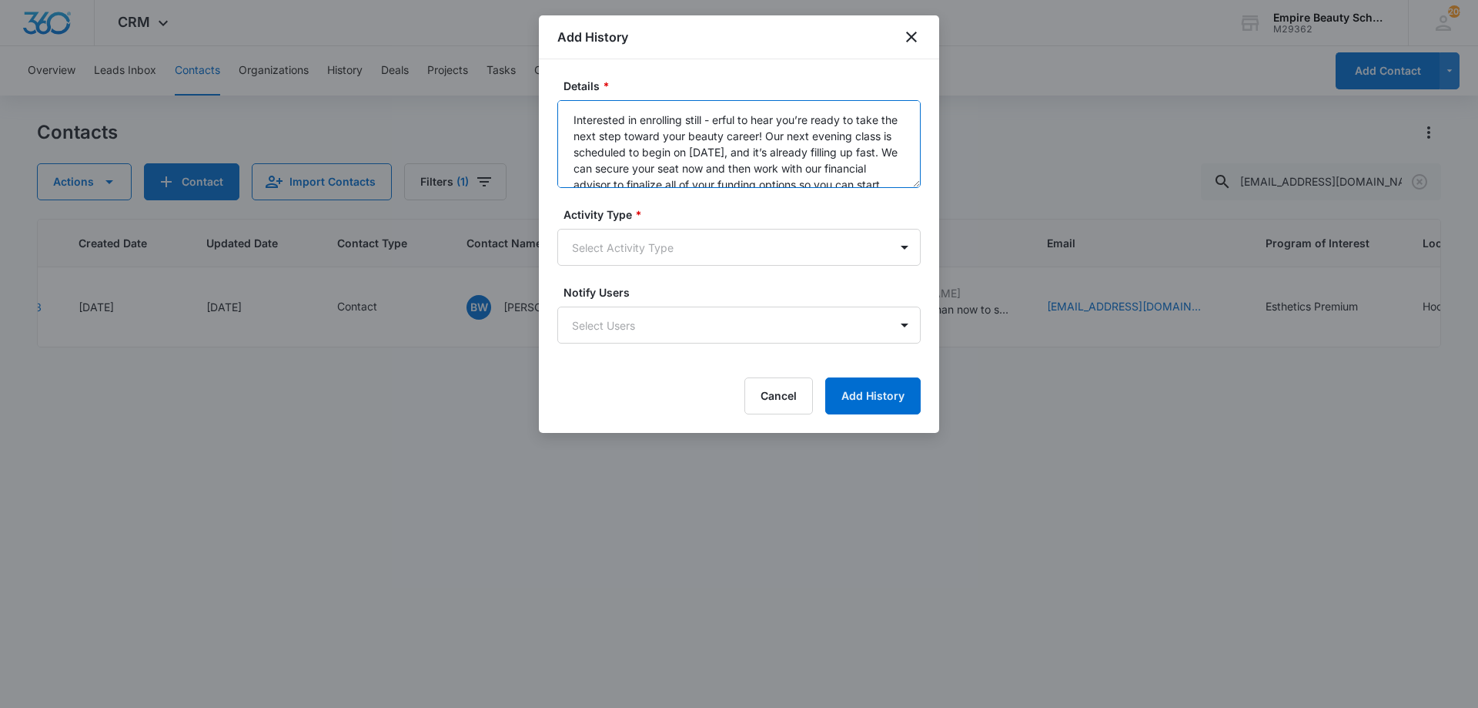
drag, startPoint x: 714, startPoint y: 115, endPoint x: 785, endPoint y: 136, distance: 73.8
click at [785, 136] on textarea "Interested in enrolling still - erful to hear you’re ready to take the next ste…" at bounding box center [738, 144] width 363 height 88
drag, startPoint x: 618, startPoint y: 149, endPoint x: 715, endPoint y: 113, distance: 103.3
click at [715, 113] on textarea "Interested in enrolling still - Our next evening class is scheduled to begin on…" at bounding box center [738, 144] width 363 height 88
click at [719, 119] on textarea "Interested in enrolling still - . We can secure your seat now and then work wit…" at bounding box center [738, 144] width 363 height 88
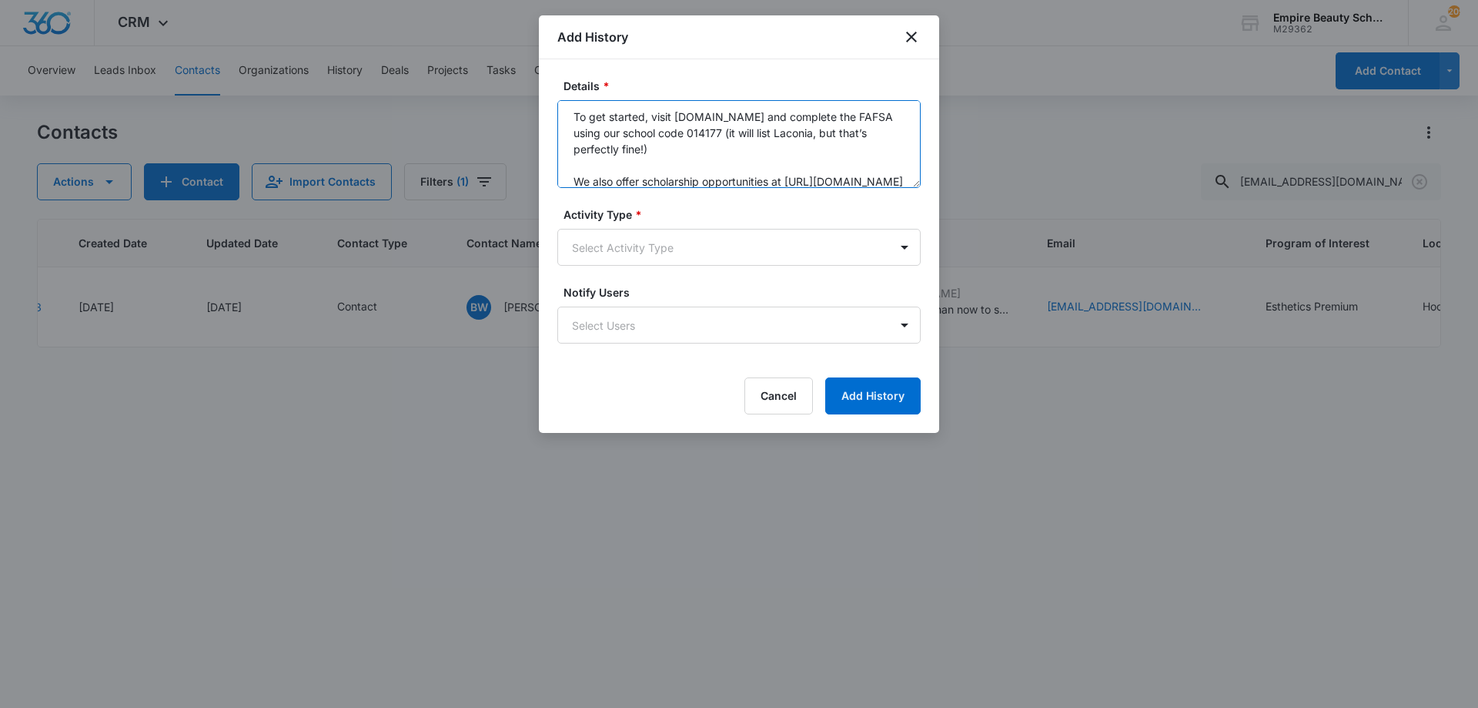
drag, startPoint x: 647, startPoint y: 133, endPoint x: 561, endPoint y: 166, distance: 92.1
click at [562, 172] on textarea "Interested in enrolling still but worried about funding. We can secure your sea…" at bounding box center [738, 144] width 363 height 88
drag, startPoint x: 595, startPoint y: 149, endPoint x: 560, endPoint y: 124, distance: 43.1
click at [560, 124] on textarea "Interested in enrolling still but worried about funding. We can secure your sea…" at bounding box center [738, 144] width 363 height 88
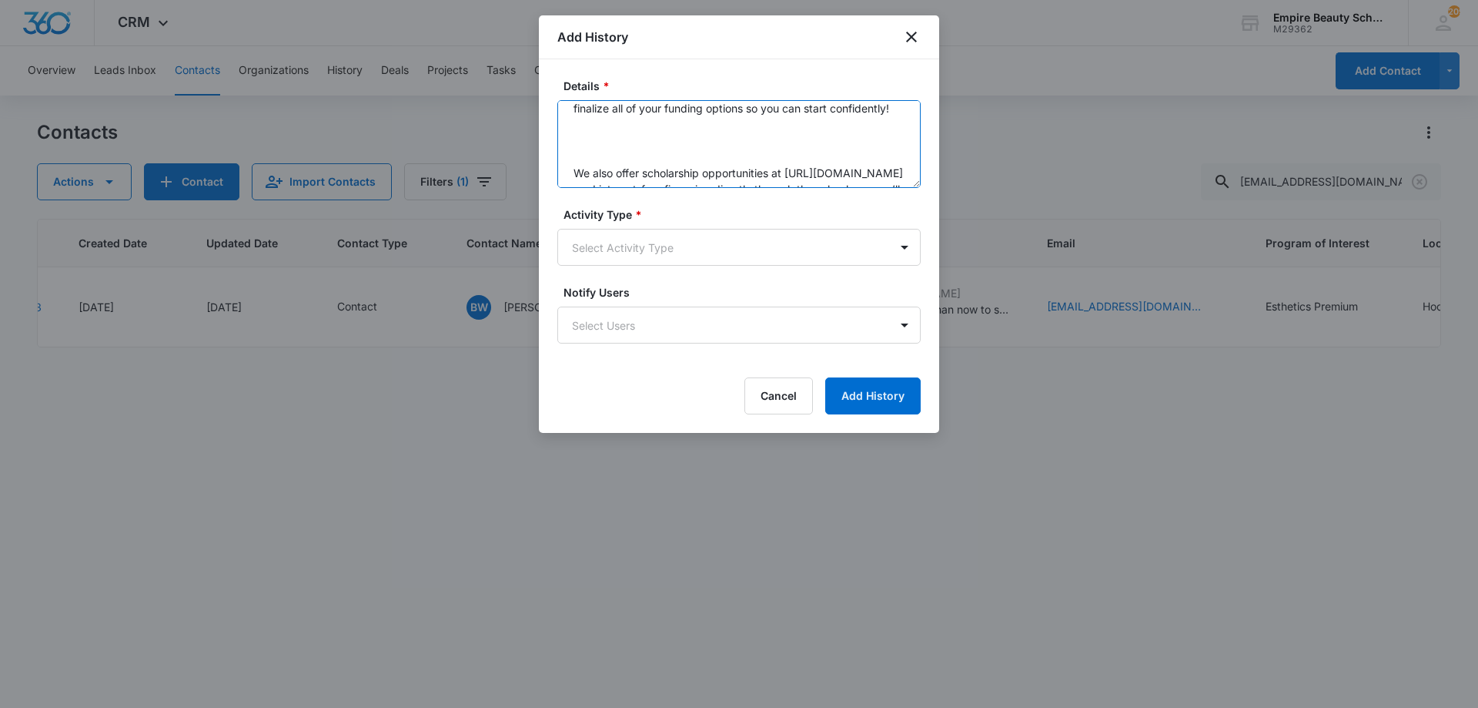
drag, startPoint x: 649, startPoint y: 172, endPoint x: 592, endPoint y: 152, distance: 60.4
click at [592, 152] on textarea "Interested in enrolling still but worried about funding. We can secure your sea…" at bounding box center [738, 144] width 363 height 88
click at [607, 172] on textarea "Interested in enrolling still but worried about funding. We can secure your sea…" at bounding box center [738, 144] width 363 height 88
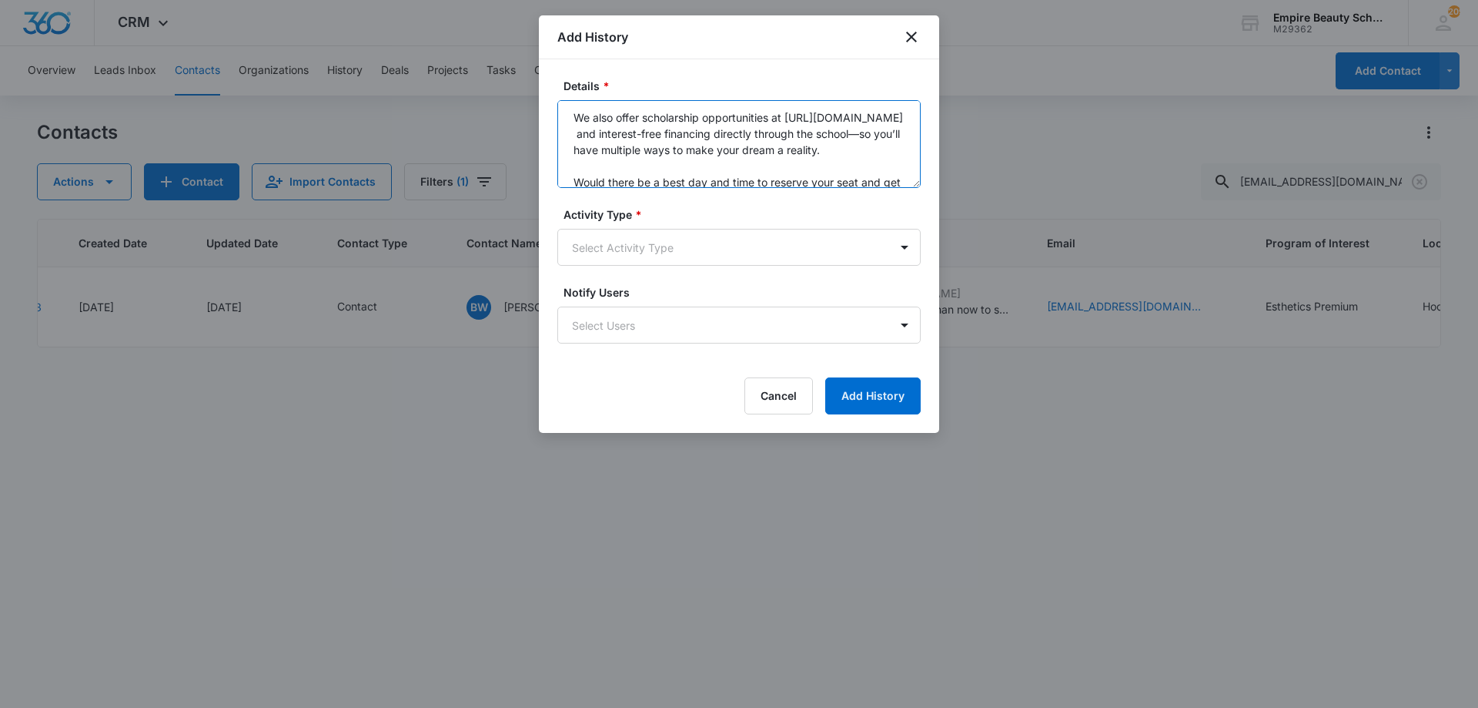
drag, startPoint x: 845, startPoint y: 132, endPoint x: 568, endPoint y: 130, distance: 277.2
click at [568, 130] on textarea "Interested in enrolling still but worried about funding. We can secure your sea…" at bounding box center [738, 144] width 363 height 88
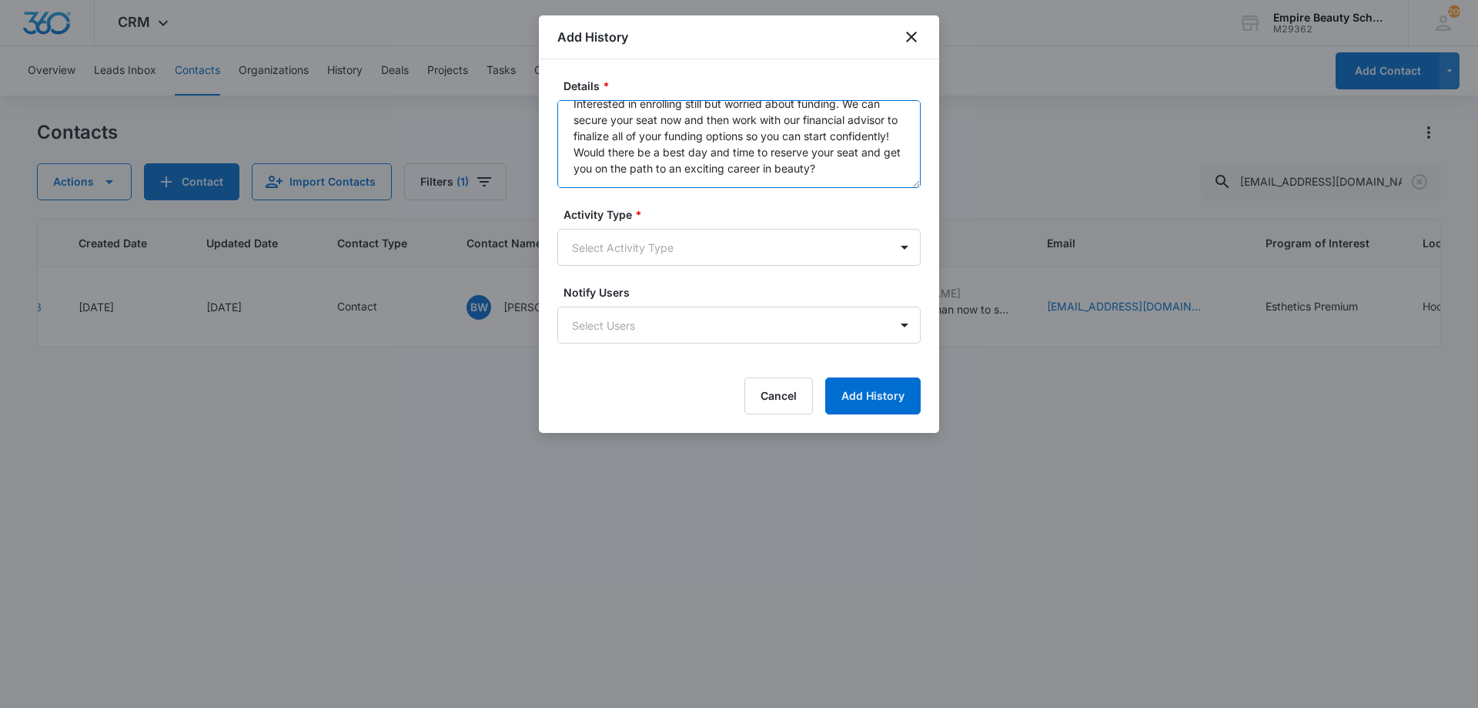
click at [571, 156] on textarea "Interested in enrolling still but worried about funding. We can secure your sea…" at bounding box center [738, 144] width 363 height 88
type textarea "Interested in enrolling still but worried about funding. We can secure your sea…"
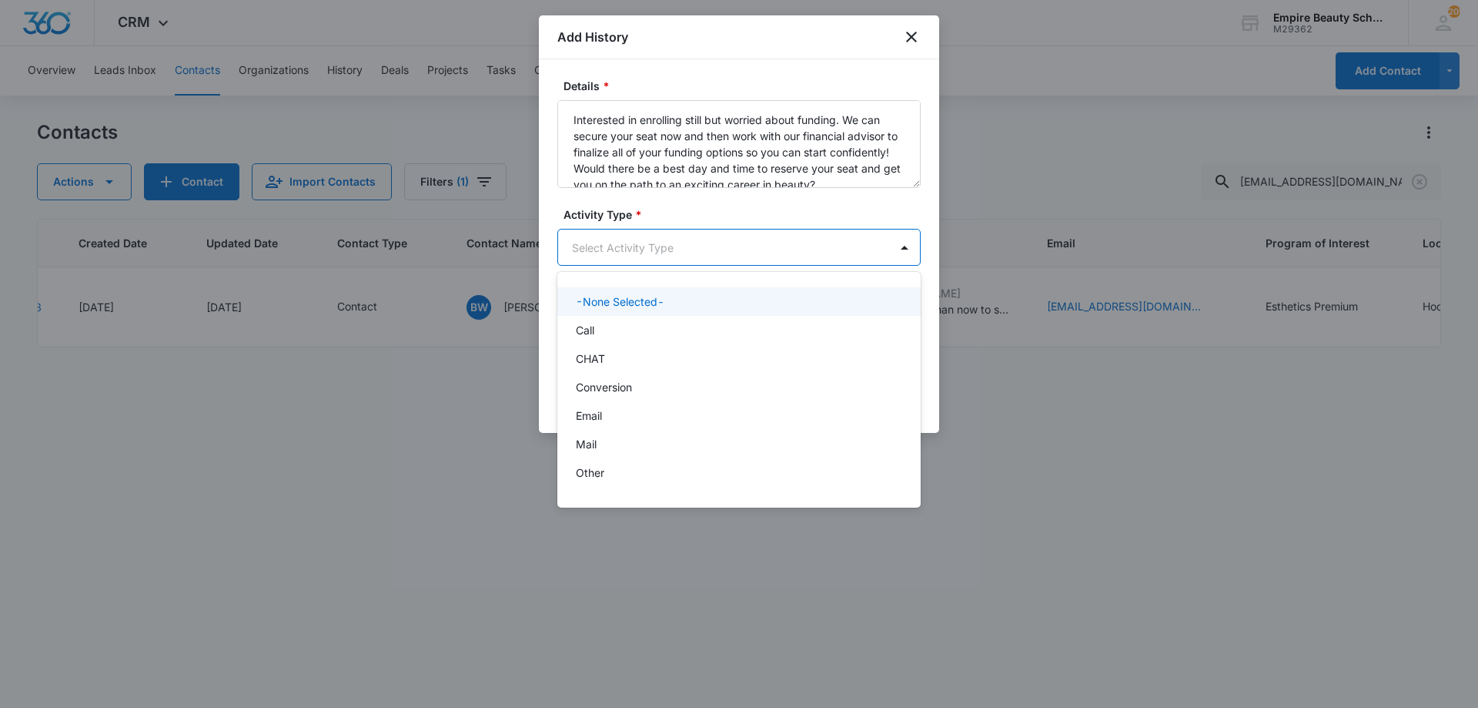
click at [612, 236] on body "CRM Apps Forms CRM Email Shop Payments POS Files Brand Settings AI Assistant Em…" at bounding box center [739, 354] width 1478 height 708
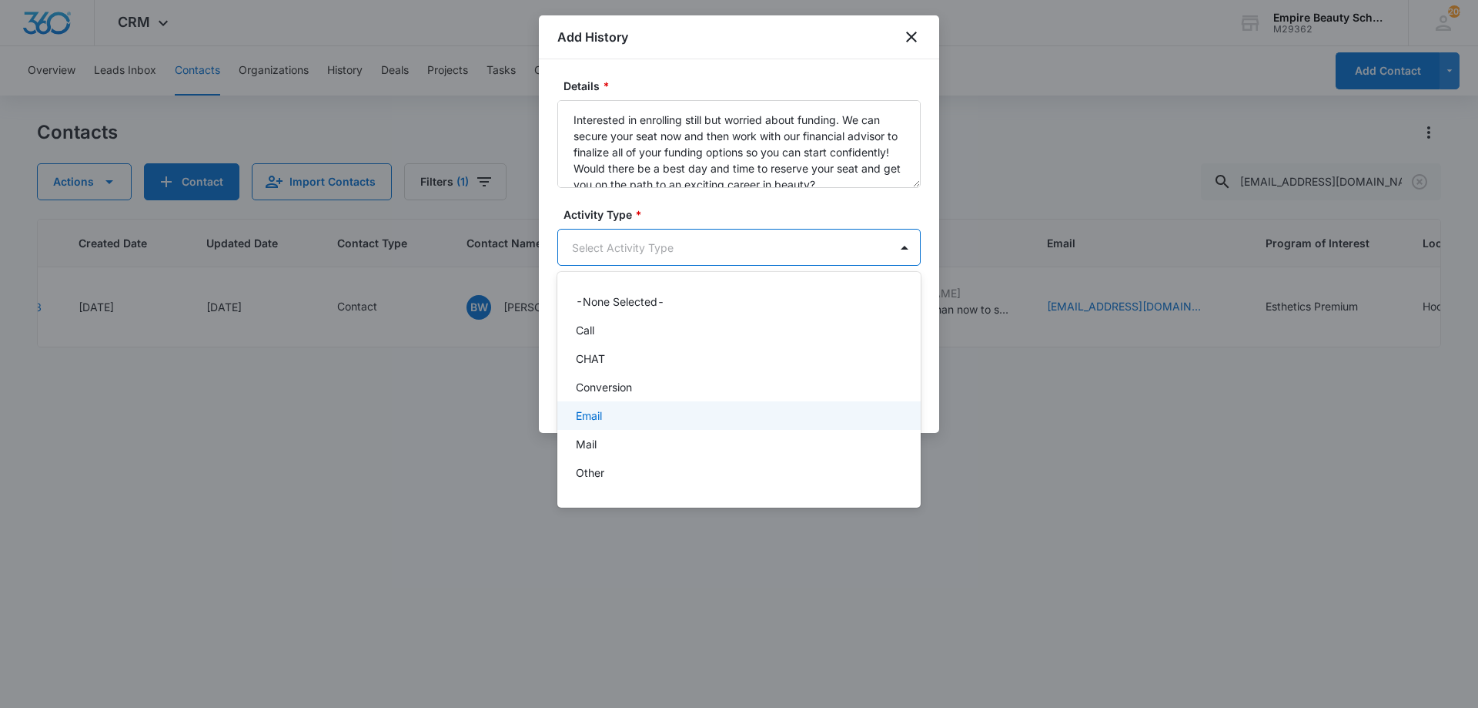
click at [604, 423] on div "Email" at bounding box center [737, 415] width 323 height 16
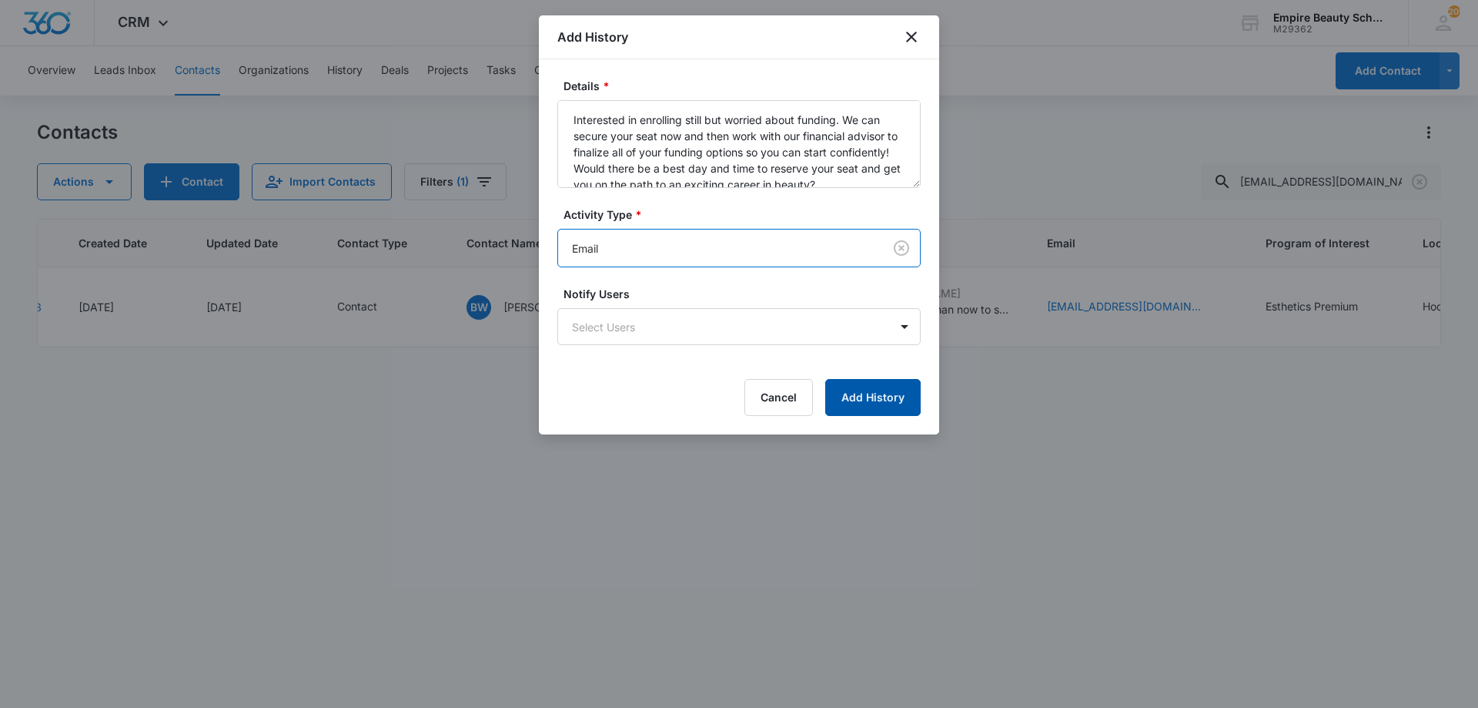
click at [852, 390] on button "Add History" at bounding box center [872, 397] width 95 height 37
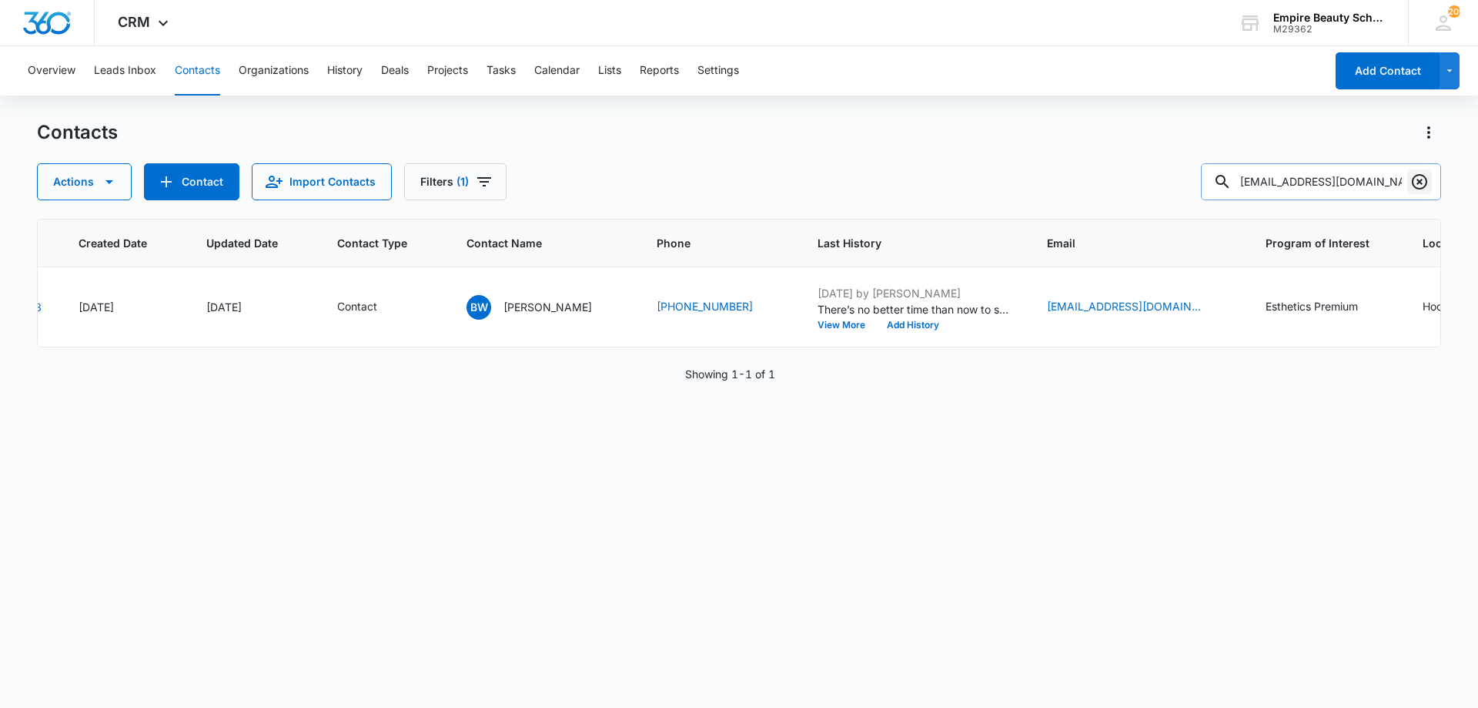
click at [1419, 189] on icon "Clear" at bounding box center [1419, 181] width 15 height 15
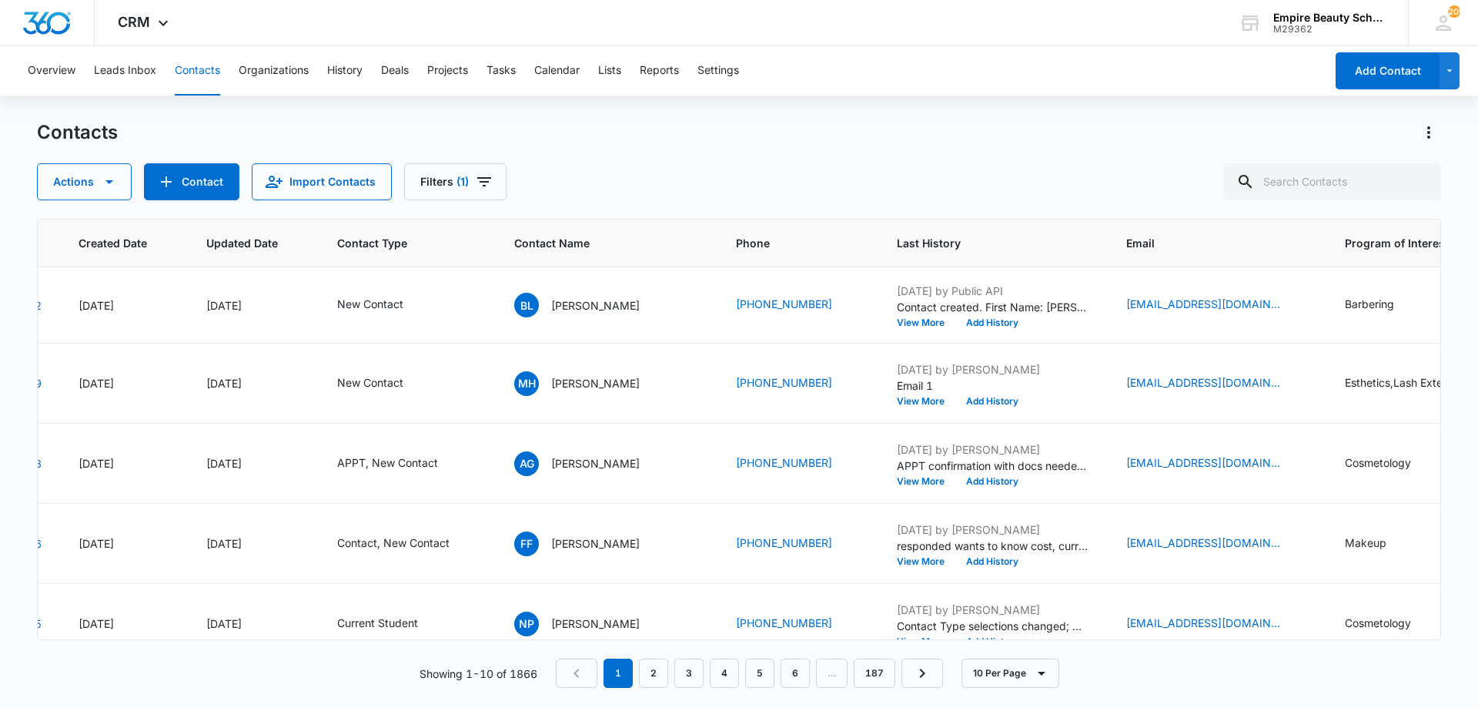
click at [760, 206] on div "Contacts Actions Contact Import Contacts Filters (1) ID Created Date Updated Da…" at bounding box center [739, 413] width 1404 height 586
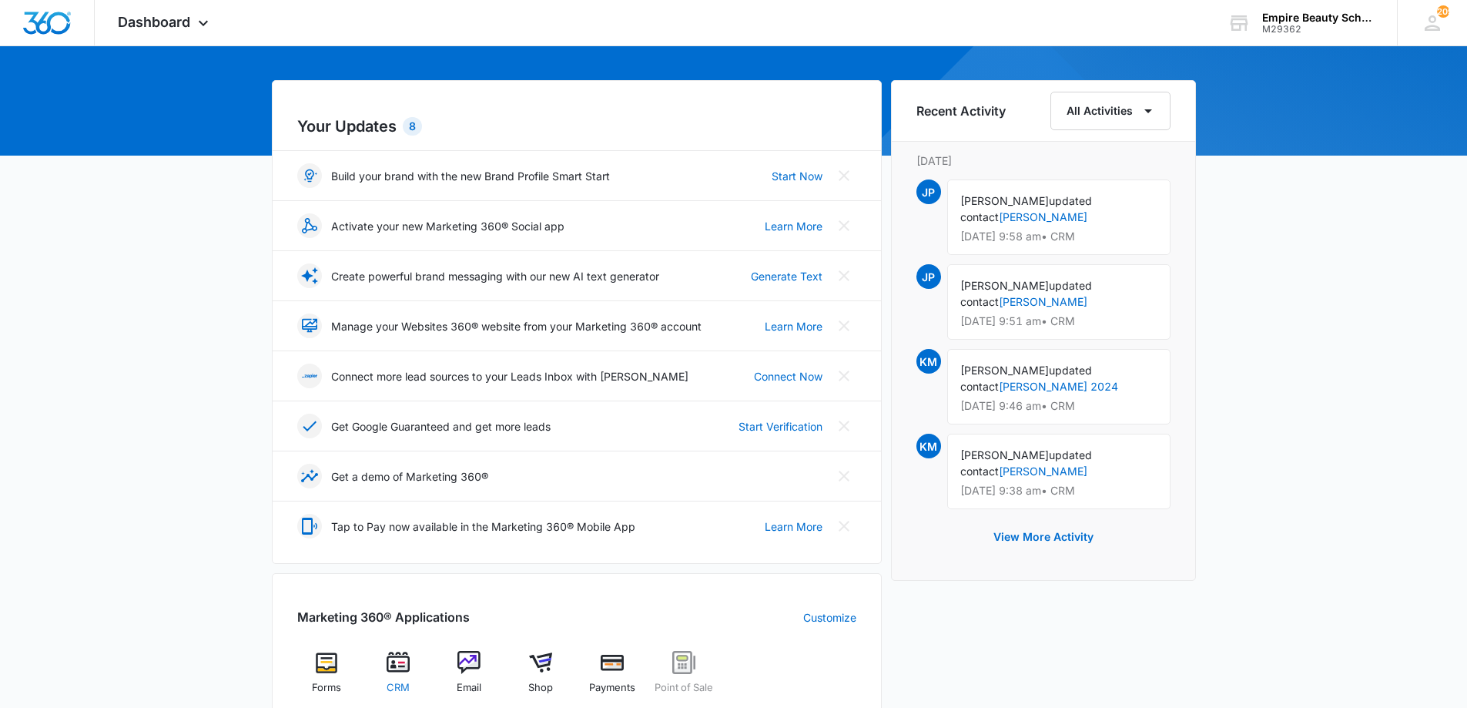
scroll to position [122, 0]
click at [403, 666] on img at bounding box center [398, 661] width 23 height 23
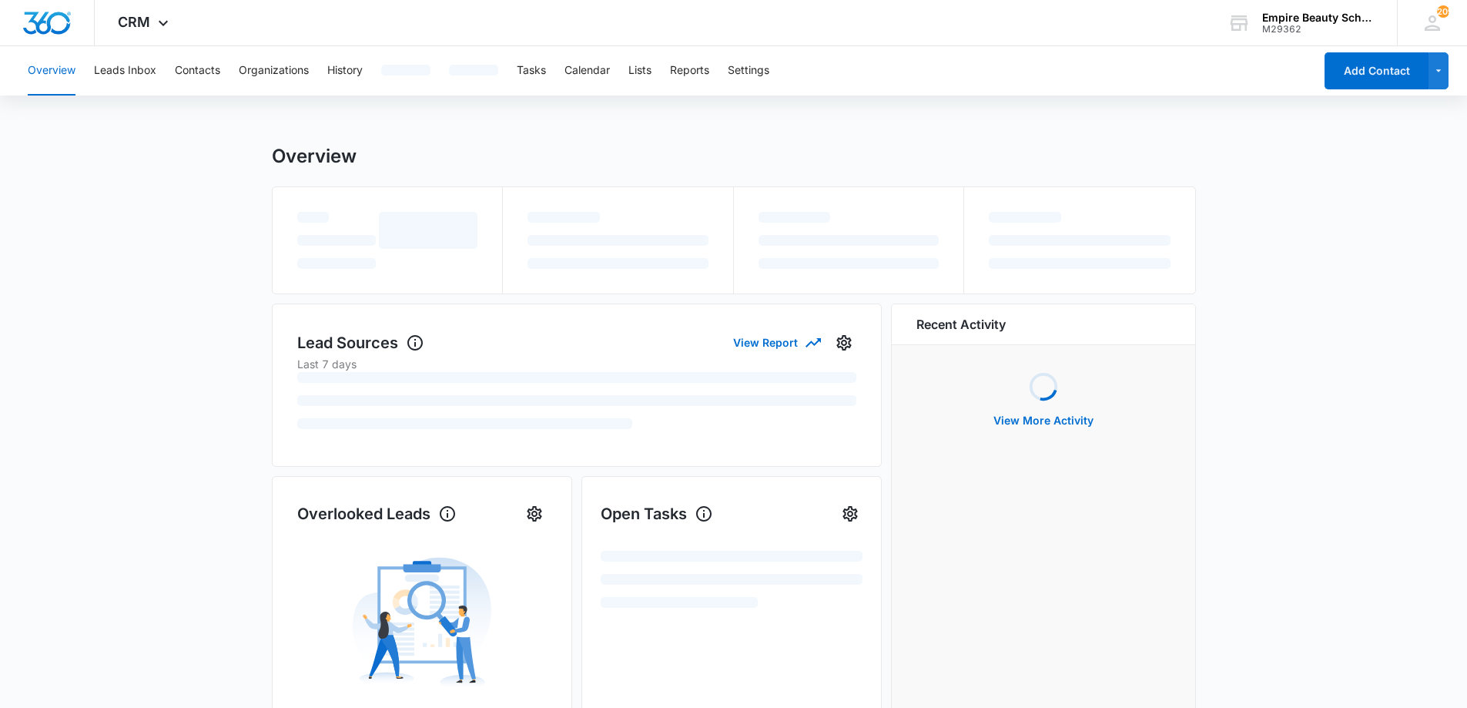
click at [172, 72] on div "Overview Leads Inbox Contacts Organizations History Tasks Calendar Lists Report…" at bounding box center [665, 70] width 1295 height 49
click at [205, 72] on button "Contacts" at bounding box center [197, 70] width 45 height 49
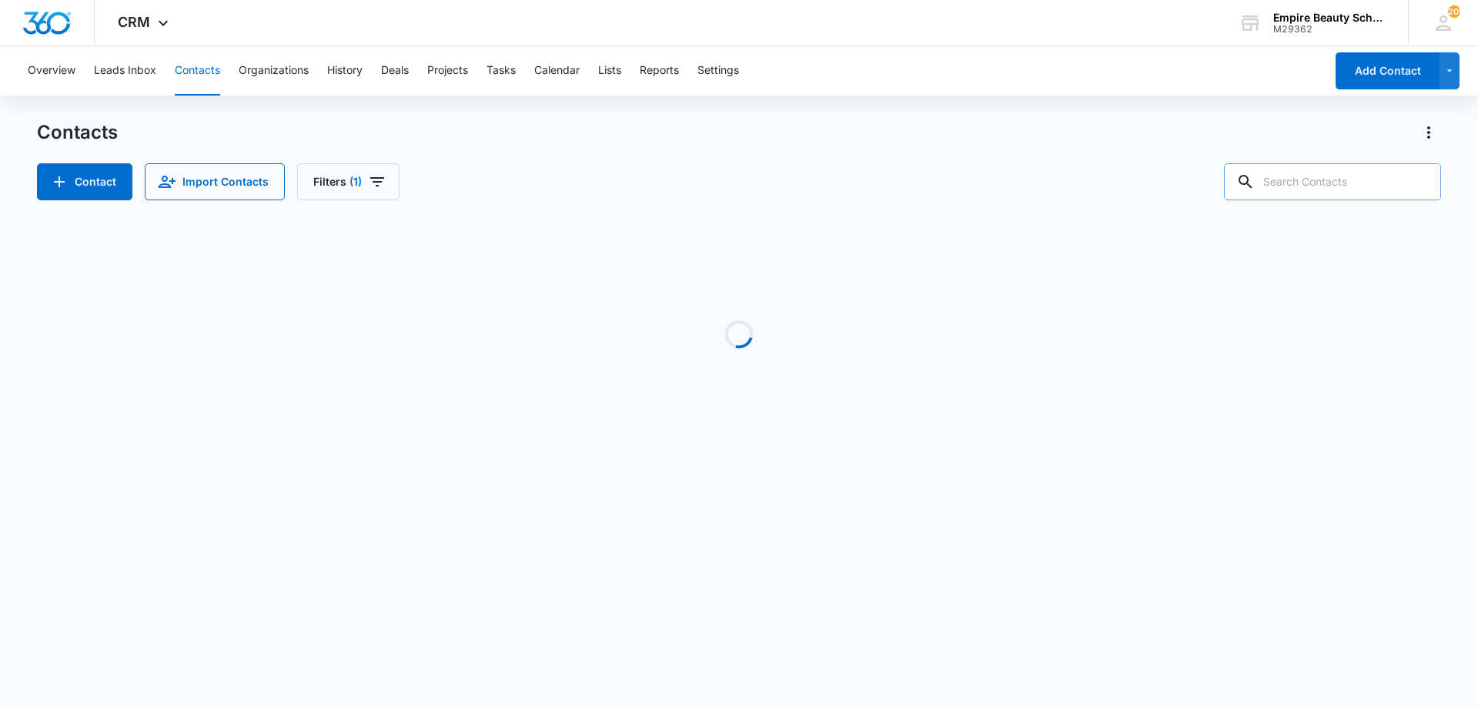
click at [1350, 190] on input "text" at bounding box center [1332, 181] width 217 height 37
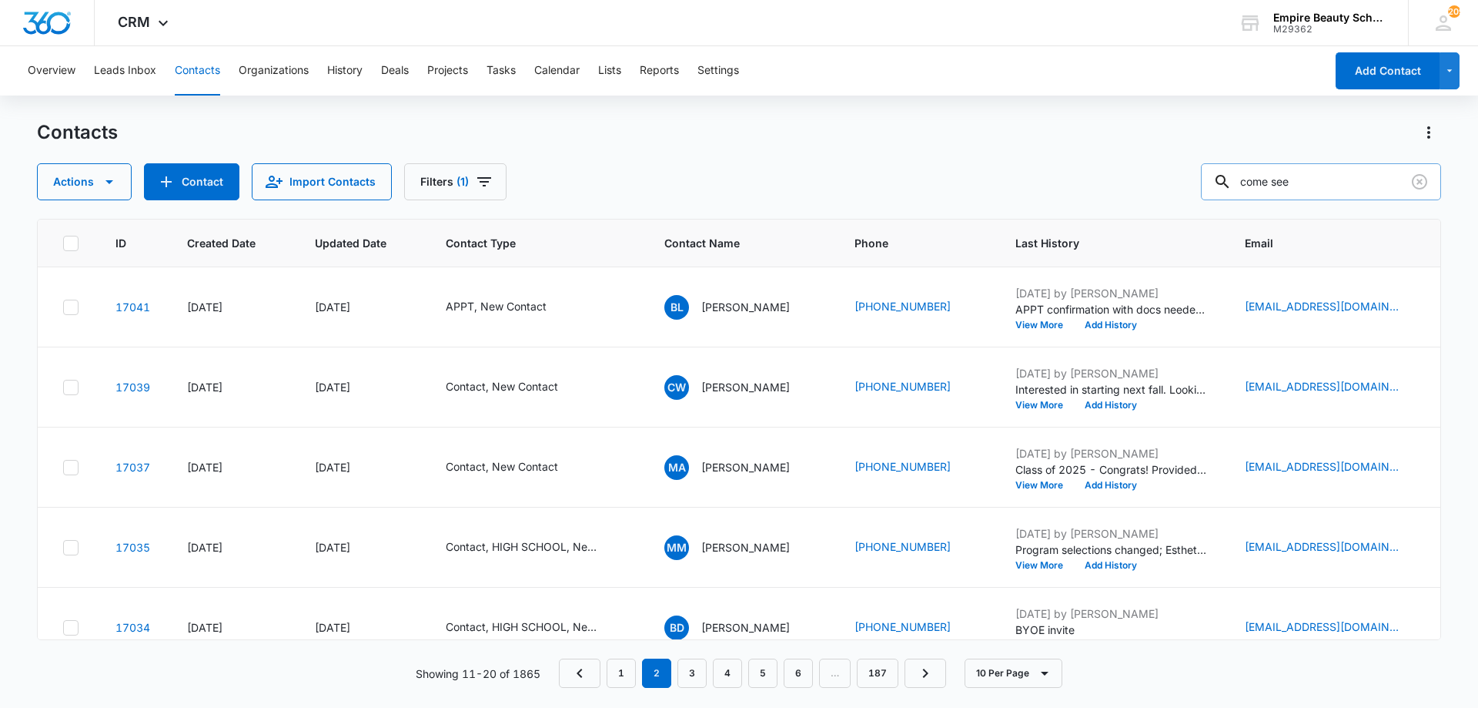
type input "come see"
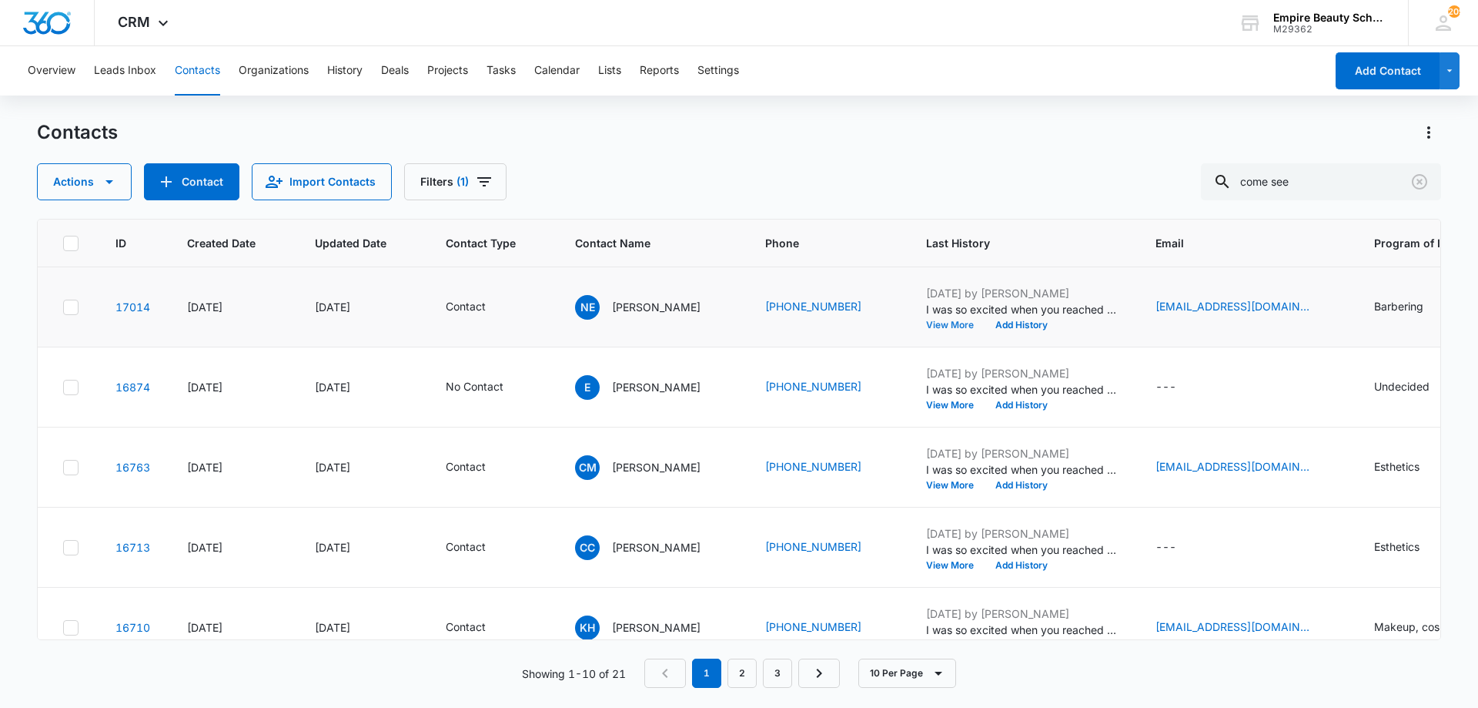
click at [941, 325] on button "View More" at bounding box center [955, 324] width 59 height 9
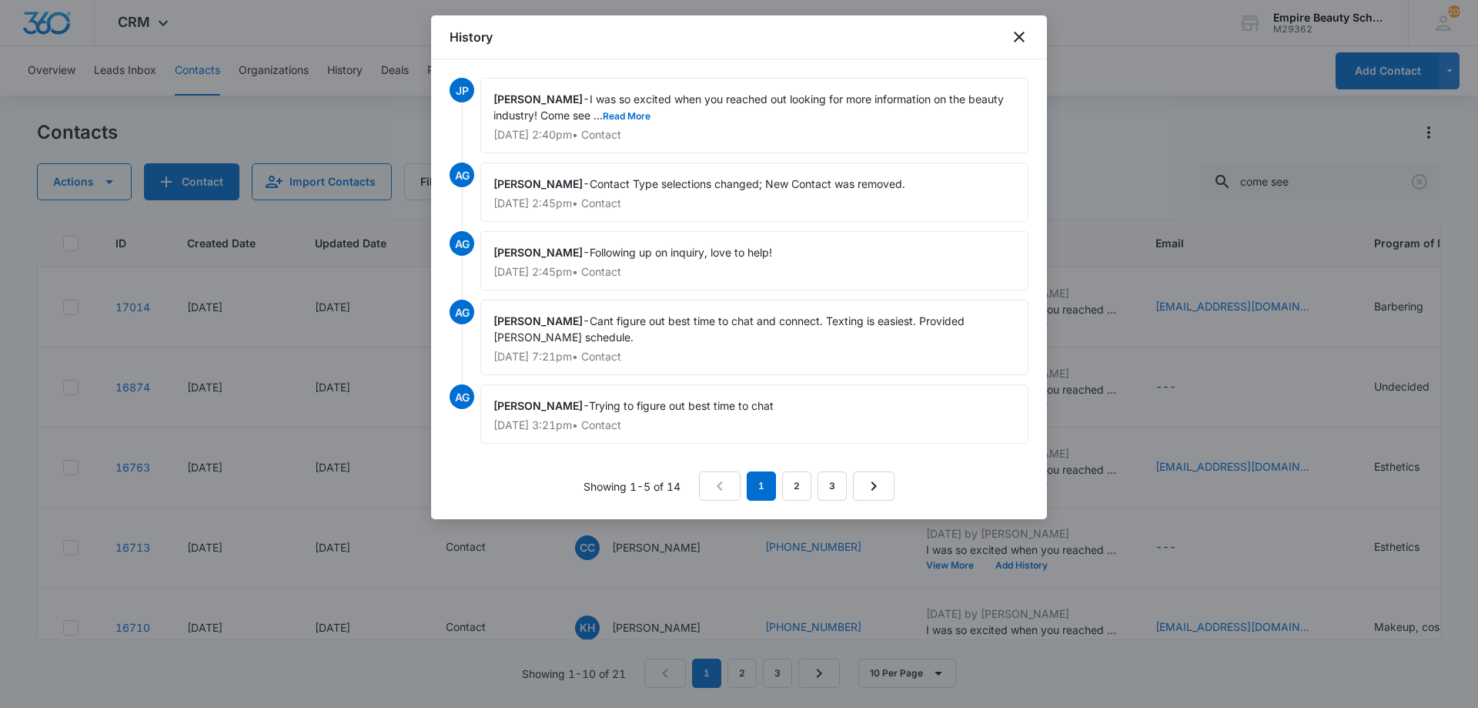
click at [644, 123] on div "Jess Peltonovich - I was so excited when you reached out looking for more infor…" at bounding box center [754, 115] width 548 height 75
click at [641, 119] on button "Read More" at bounding box center [627, 116] width 48 height 9
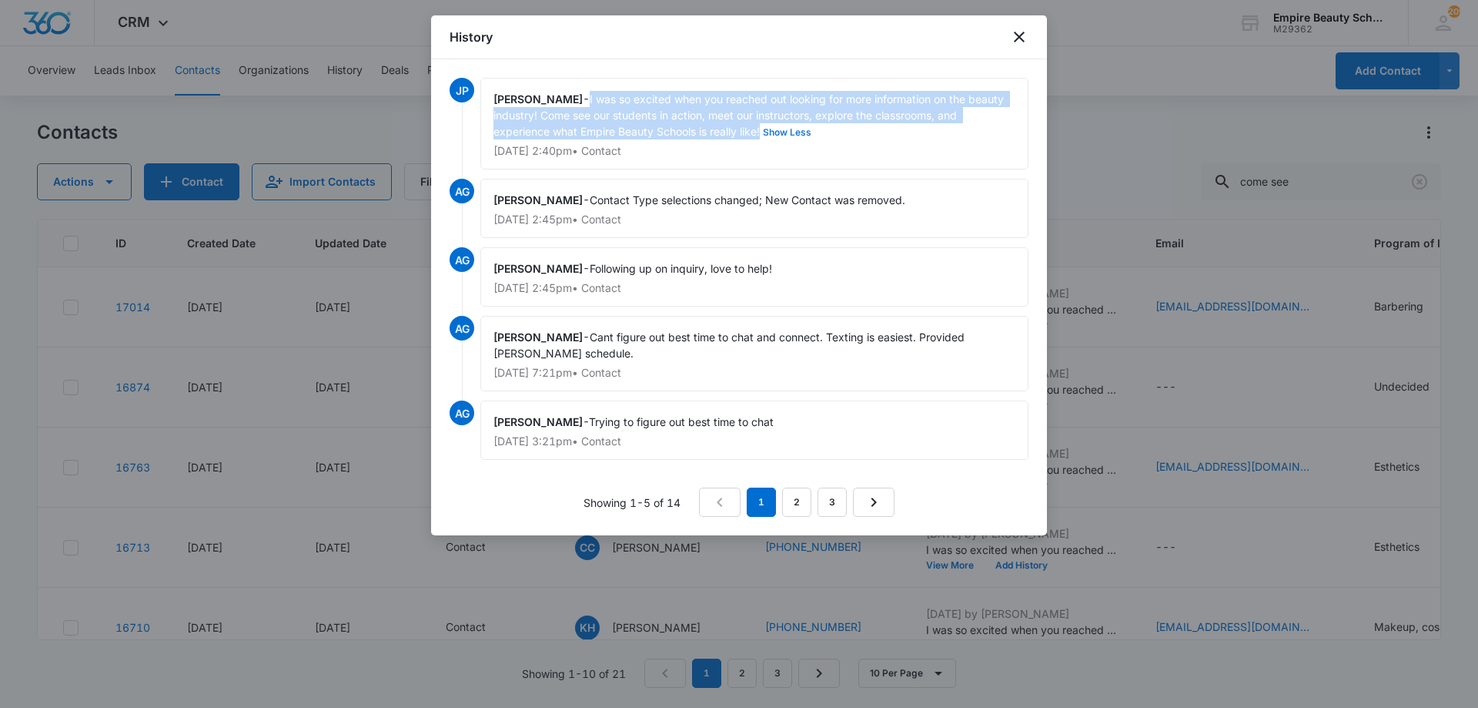
drag, startPoint x: 595, startPoint y: 99, endPoint x: 765, endPoint y: 128, distance: 171.9
click at [765, 128] on div "Jess Peltonovich - I was so excited when you reached out looking for more infor…" at bounding box center [754, 124] width 548 height 92
copy span "I was so excited when you reached out looking for more information on the beaut…"
click at [1019, 35] on icon "close" at bounding box center [1019, 37] width 18 height 18
